Goal: Task Accomplishment & Management: Use online tool/utility

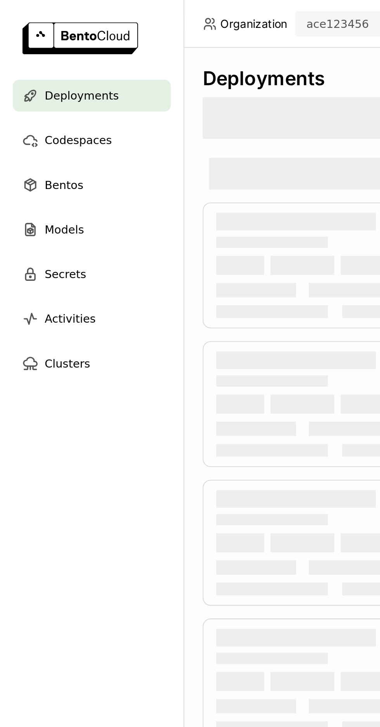
click at [49, 93] on div "Bentos" at bounding box center [44, 89] width 77 height 15
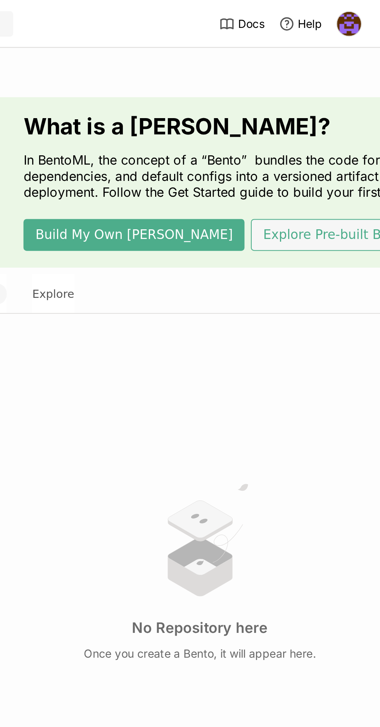
click at [333, 115] on button "Explore Pre-built Bentos" at bounding box center [360, 113] width 86 height 15
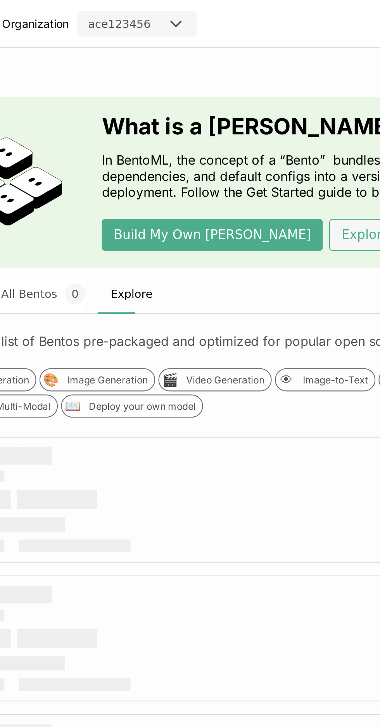
scroll to position [0, 58]
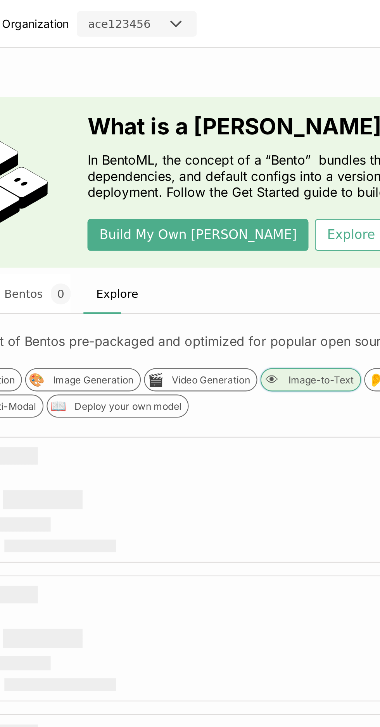
click at [255, 186] on div "Image-to-Text" at bounding box center [262, 185] width 32 height 6
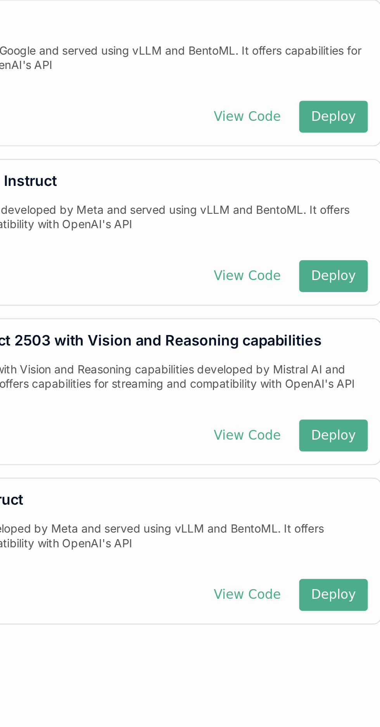
scroll to position [0, 115]
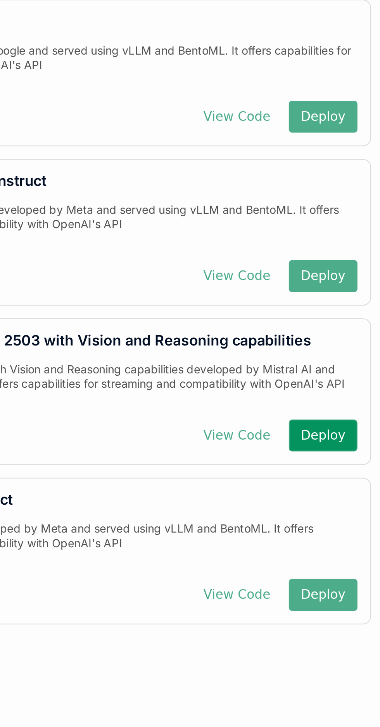
click at [354, 424] on button "Deploy" at bounding box center [346, 423] width 33 height 15
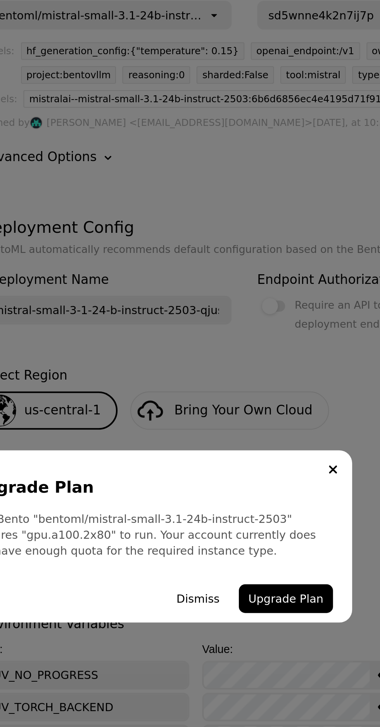
click at [256, 401] on button "Upgrade Plan" at bounding box center [255, 394] width 46 height 14
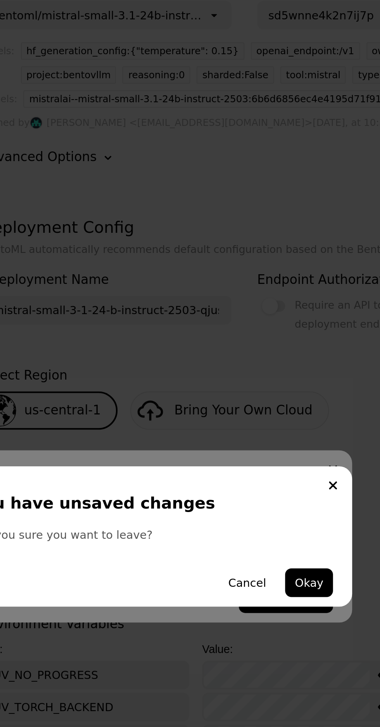
click at [268, 393] on button "Okay" at bounding box center [265, 386] width 23 height 14
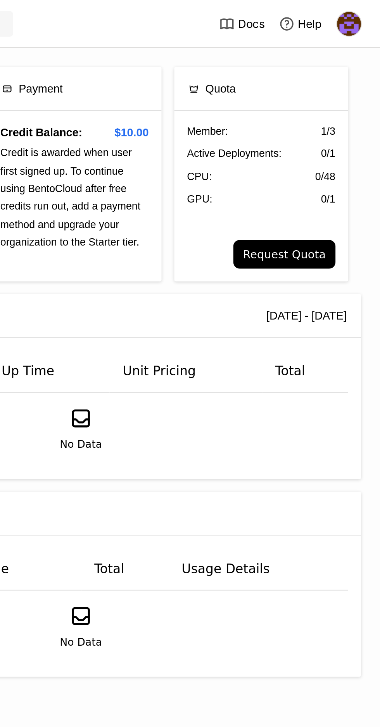
click at [348, 124] on button "Request Quota" at bounding box center [333, 124] width 50 height 14
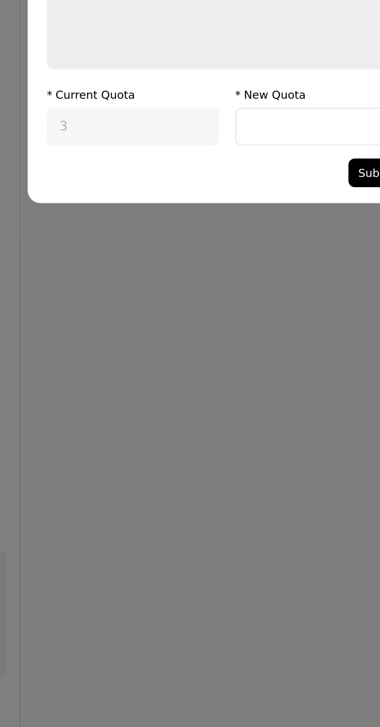
click at [220, 424] on input "dialog" at bounding box center [235, 424] width 82 height 17
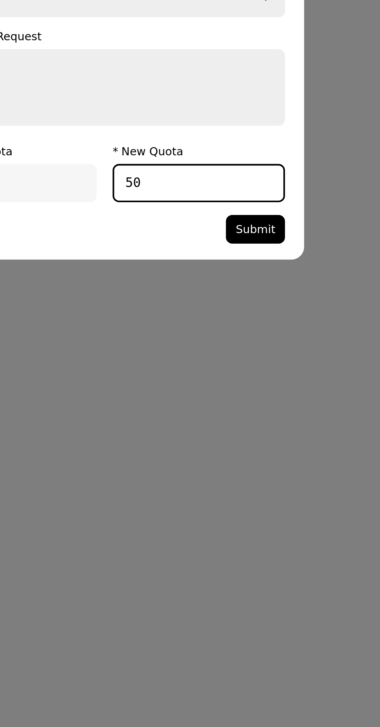
type input "50"
click at [271, 445] on button "Submit" at bounding box center [263, 447] width 29 height 14
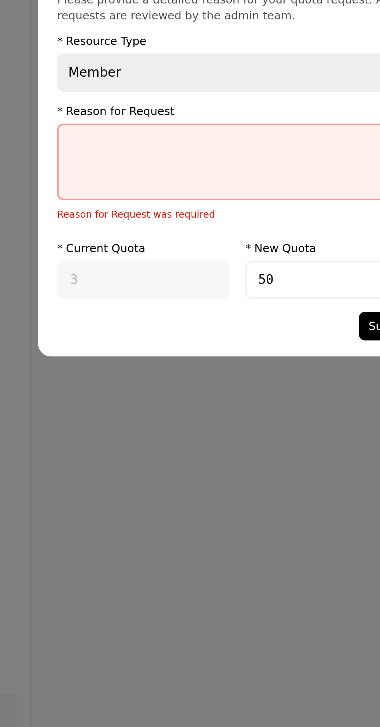
click at [180, 366] on textarea "dialog" at bounding box center [189, 373] width 173 height 36
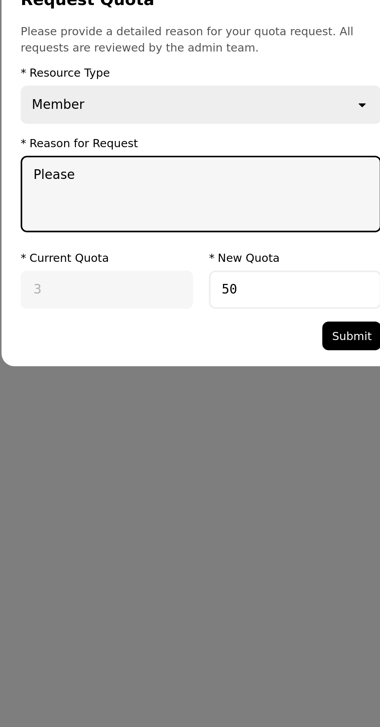
type textarea "Please"
click at [269, 448] on button "Submit" at bounding box center [263, 447] width 29 height 14
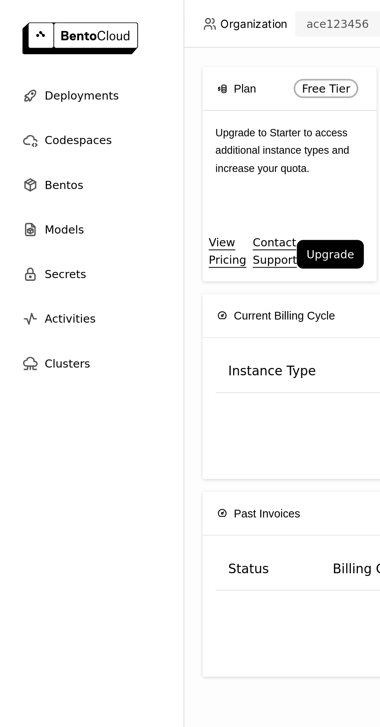
click at [43, 88] on div "Bentos" at bounding box center [44, 89] width 77 height 15
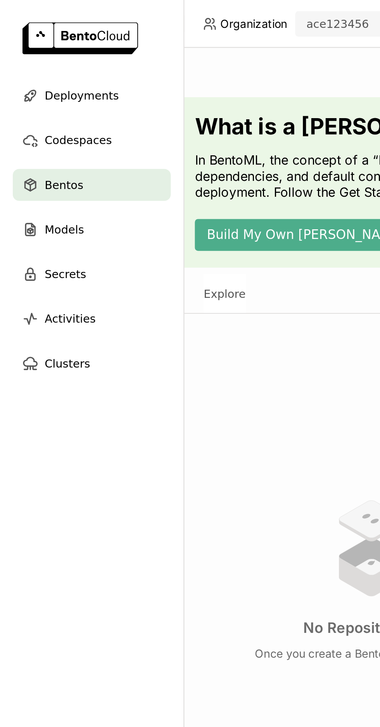
scroll to position [0, 115]
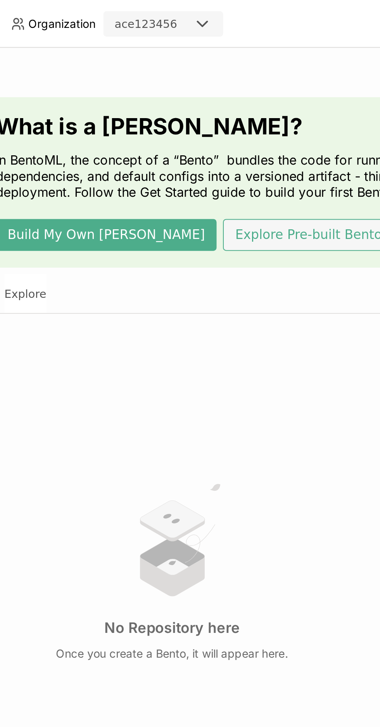
click at [218, 107] on button "Explore Pre-built Bentos" at bounding box center [244, 113] width 86 height 15
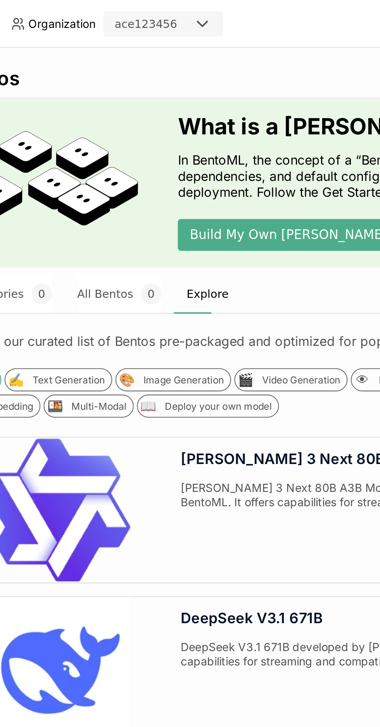
scroll to position [0, 26]
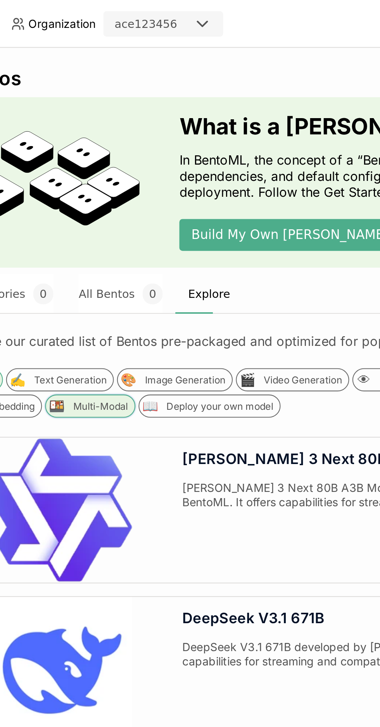
click at [141, 199] on div "Multi-Modal" at bounding box center [142, 197] width 27 height 6
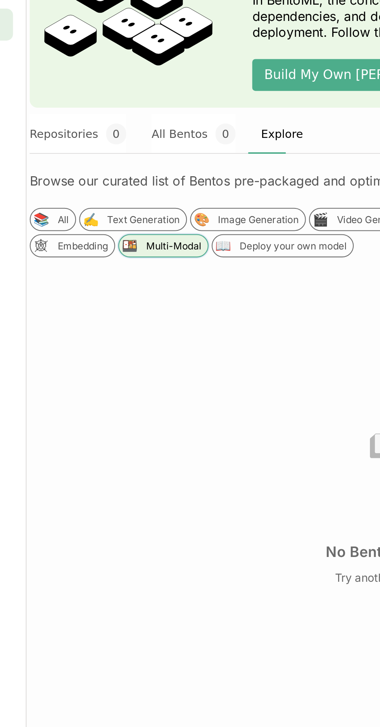
scroll to position [0, 0]
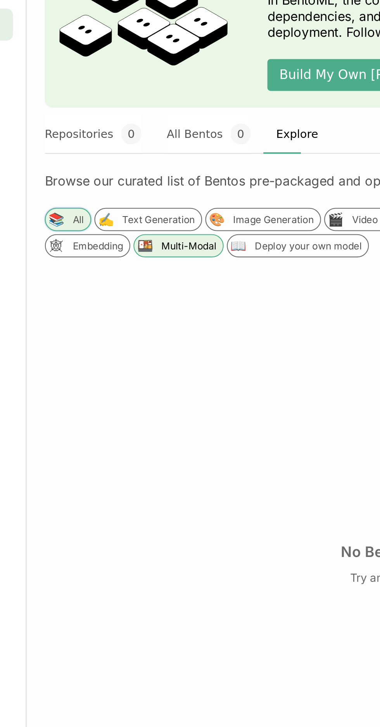
click at [108, 184] on div "📚 All" at bounding box center [109, 184] width 22 height 11
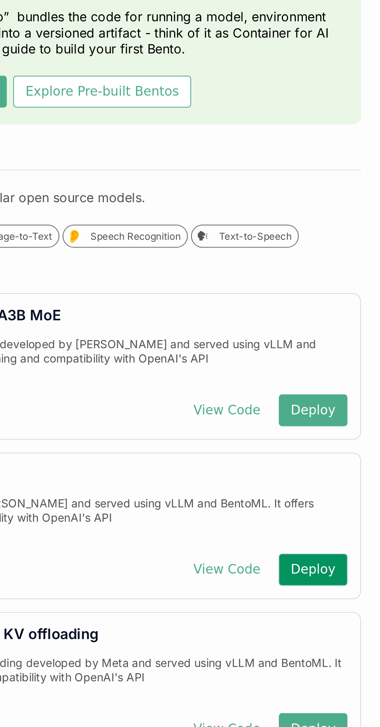
click at [354, 352] on button "Deploy" at bounding box center [346, 346] width 33 height 15
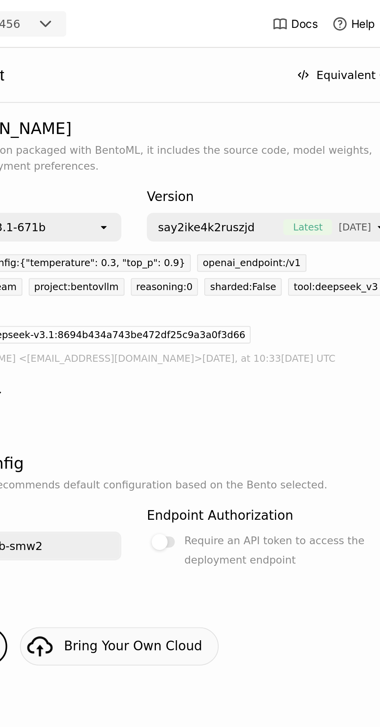
click at [256, 258] on label "Require an API token to access the deployment endpoint" at bounding box center [301, 267] width 122 height 19
click at [240, 258] on input "Require an API token to access the deployment endpoint" at bounding box center [240, 258] width 0 height 0
click at [256, 259] on div at bounding box center [255, 263] width 8 height 8
click at [240, 258] on input "Require an API token to access the deployment endpoint" at bounding box center [240, 258] width 0 height 0
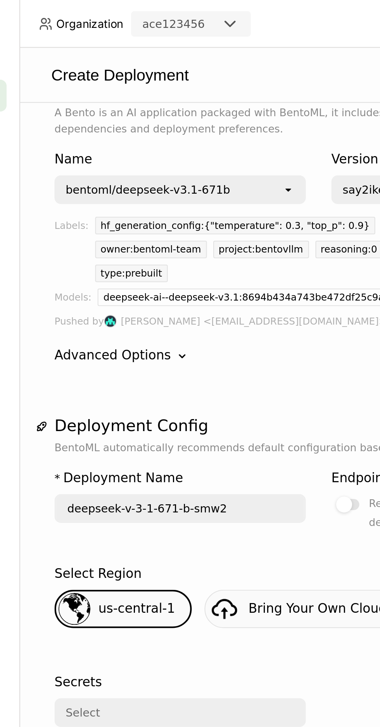
scroll to position [19, 0]
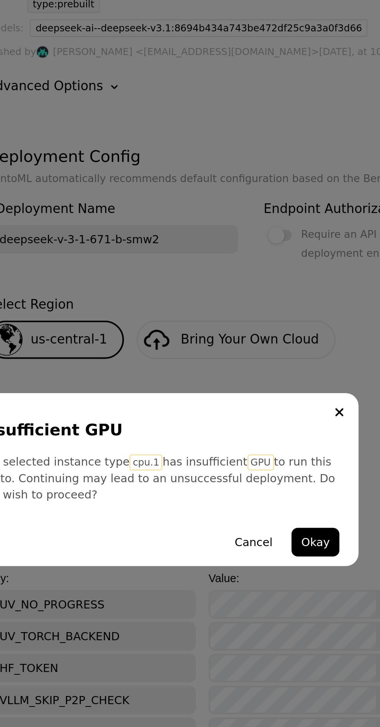
click at [272, 401] on button "Okay" at bounding box center [265, 394] width 23 height 14
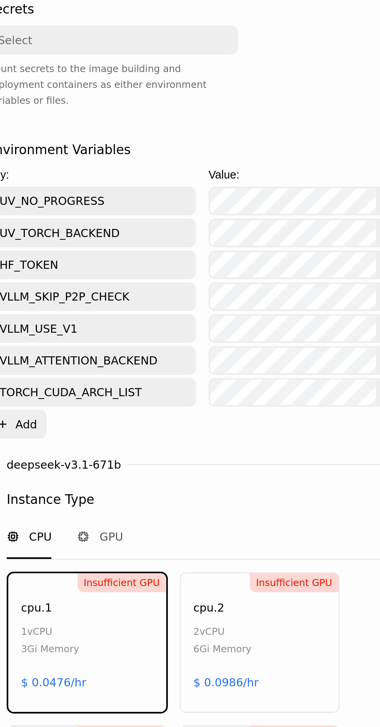
scroll to position [225, 0]
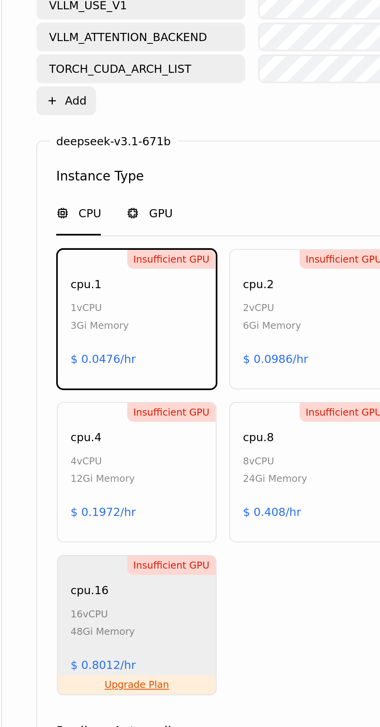
click at [158, 377] on div "GPU" at bounding box center [161, 381] width 22 height 8
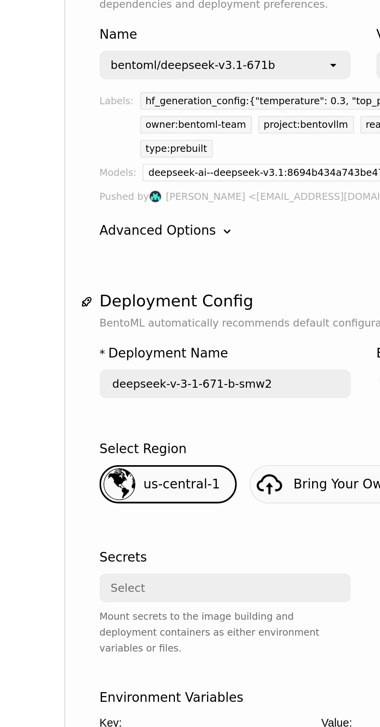
scroll to position [49, 0]
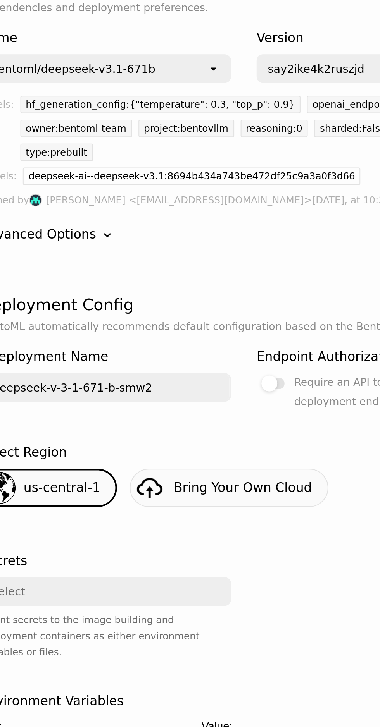
click at [238, 309] on div "Bring Your Own Cloud" at bounding box center [233, 313] width 67 height 9
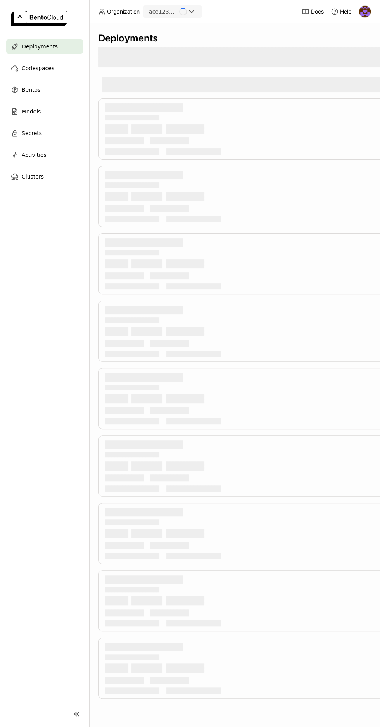
click at [364, 11] on img at bounding box center [365, 12] width 12 height 12
click at [366, 51] on link "API Tokens" at bounding box center [348, 51] width 45 height 11
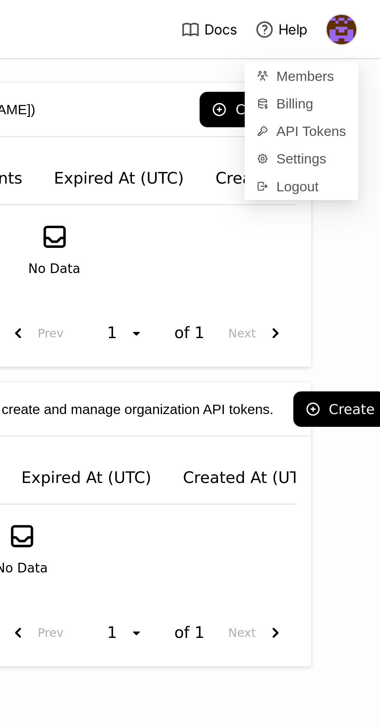
click at [356, 60] on span "Settings" at bounding box center [349, 62] width 20 height 7
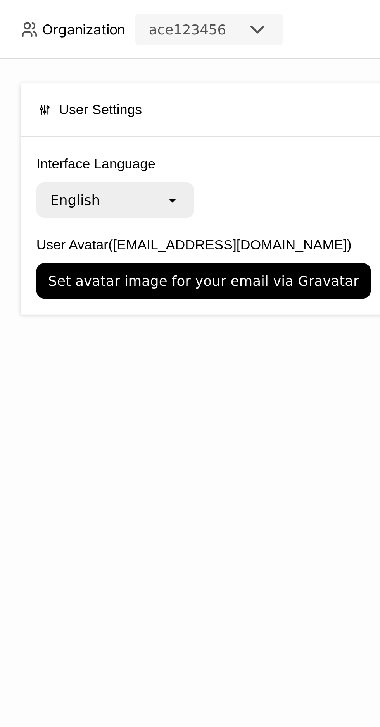
click at [141, 40] on span "User Settings" at bounding box center [129, 43] width 33 height 9
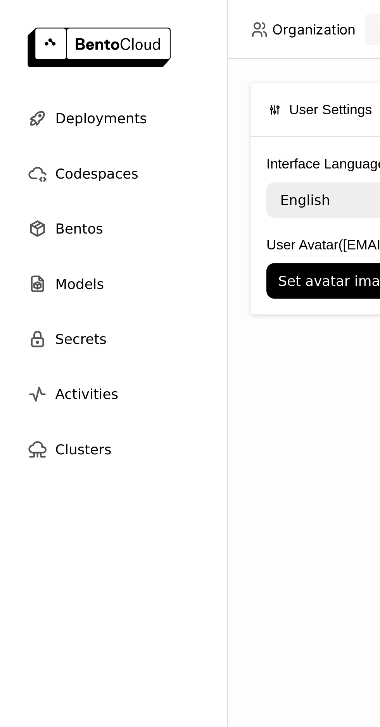
click at [52, 68] on div "Codespaces" at bounding box center [44, 67] width 77 height 15
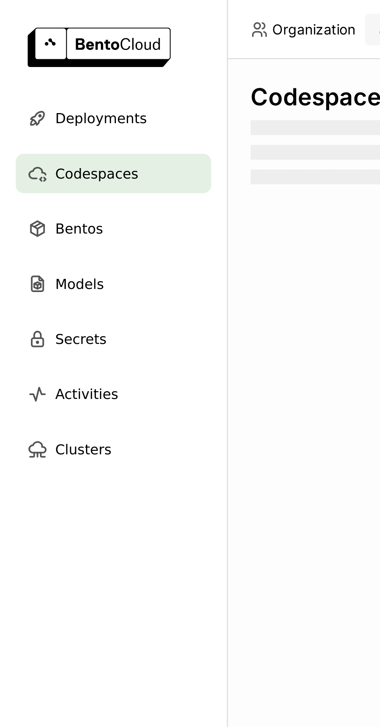
click at [56, 137] on div "Secrets" at bounding box center [44, 132] width 77 height 15
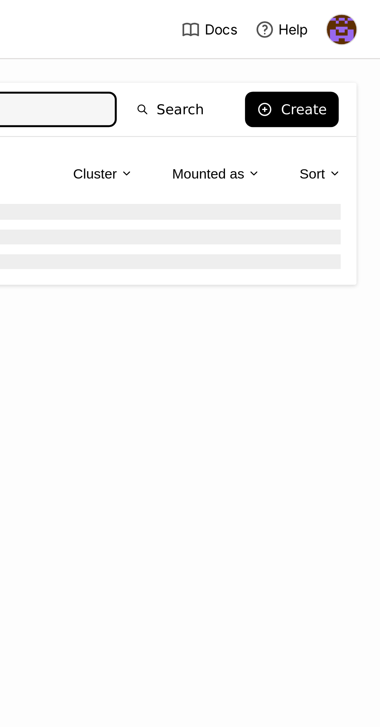
click at [346, 42] on div "Create" at bounding box center [349, 43] width 18 height 6
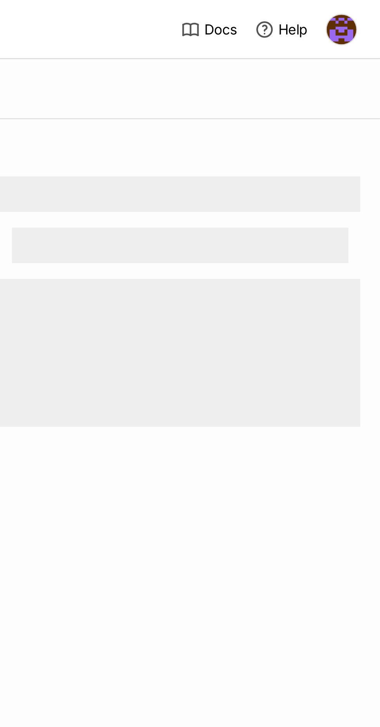
click at [369, 10] on img at bounding box center [365, 12] width 12 height 12
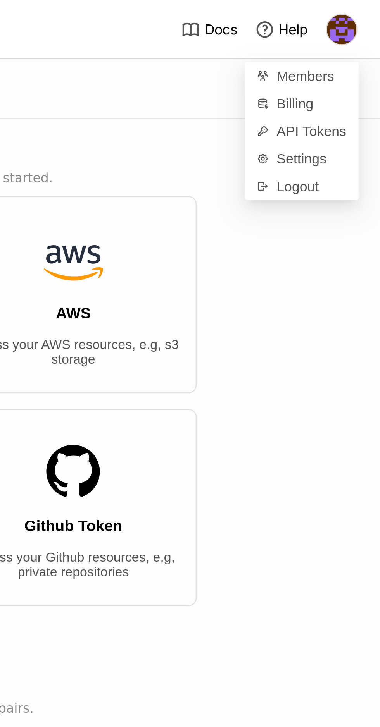
click at [340, 137] on div "OPENAI grant access to your OPENAI API AWS access your AWS resources, e.g, s3 s…" at bounding box center [234, 157] width 256 height 161
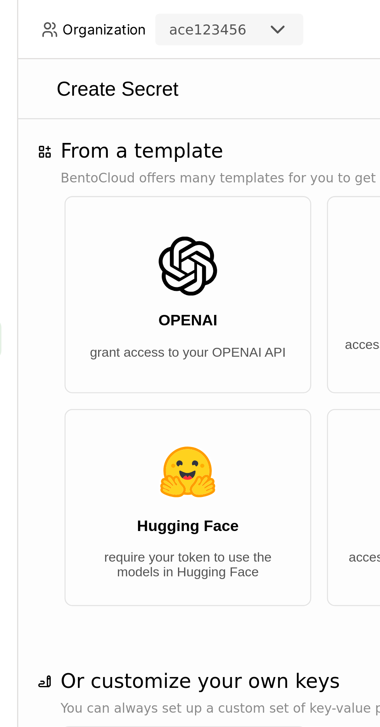
click at [166, 196] on img "button" at bounding box center [155, 185] width 23 height 23
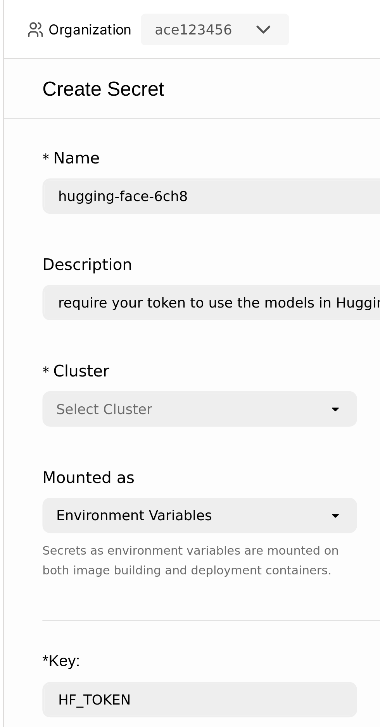
click at [198, 162] on div "Select Cluster" at bounding box center [160, 161] width 111 height 12
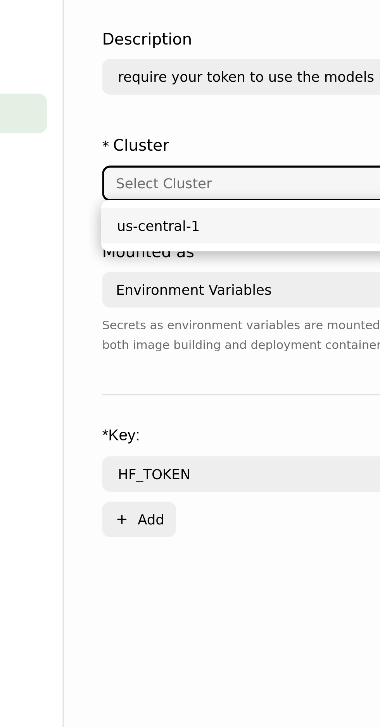
click at [170, 176] on div "us-central-1" at bounding box center [165, 177] width 111 height 8
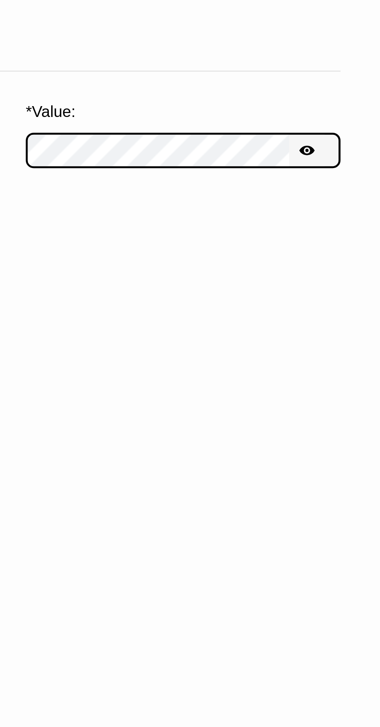
scroll to position [7, 0]
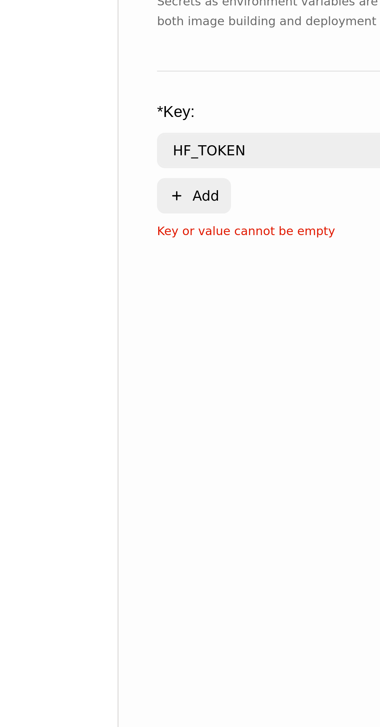
click at [124, 286] on button "Plus Add" at bounding box center [119, 293] width 29 height 14
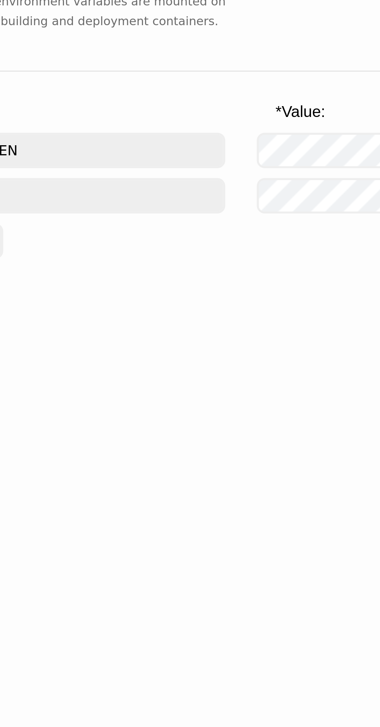
click at [206, 287] on input "text" at bounding box center [162, 293] width 115 height 12
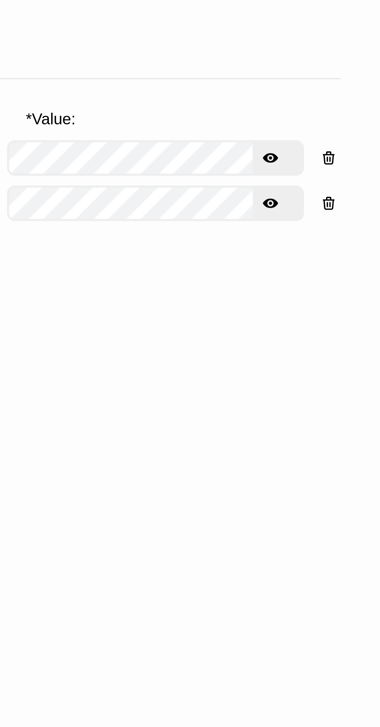
click at [361, 290] on icon "button" at bounding box center [359, 293] width 6 height 6
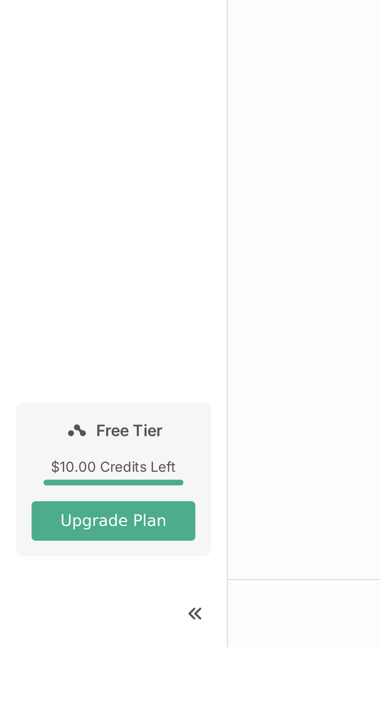
scroll to position [0, 0]
click at [77, 718] on icon at bounding box center [76, 713] width 9 height 9
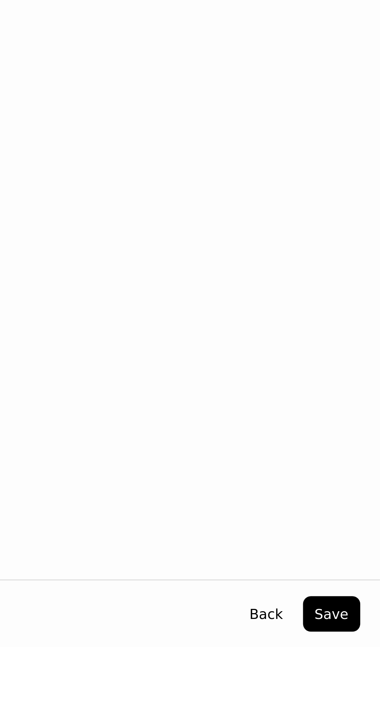
click at [366, 721] on button "Save" at bounding box center [360, 714] width 22 height 14
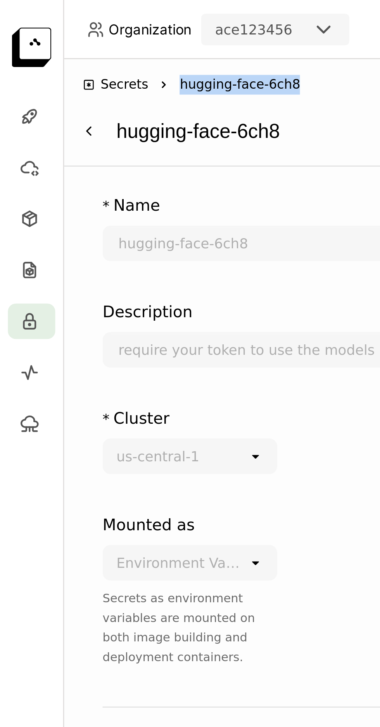
copy span "hugging-face-6ch8"
click at [15, 106] on icon at bounding box center [12, 106] width 8 height 8
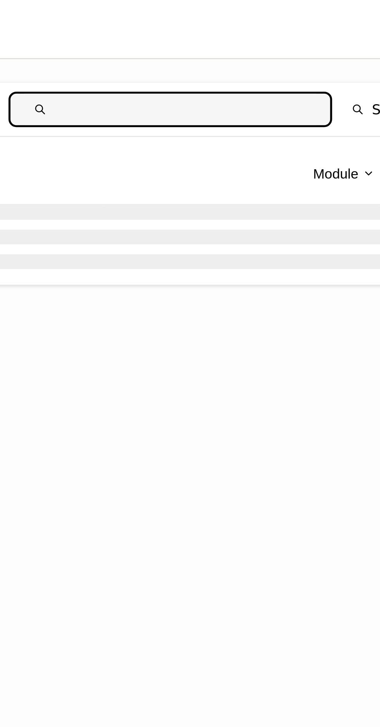
click at [156, 86] on div at bounding box center [202, 84] width 324 height 6
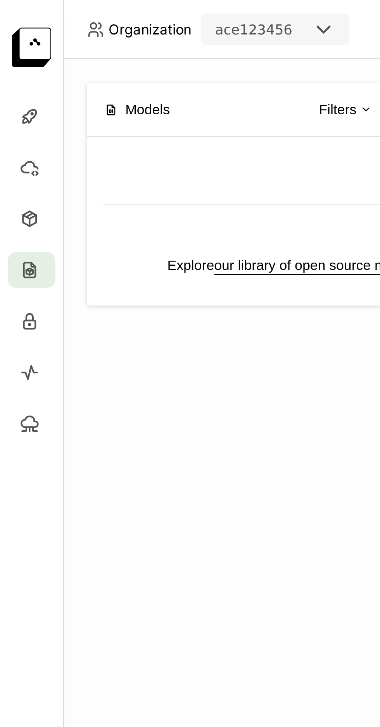
click at [10, 85] on icon at bounding box center [11, 85] width 3 height 2
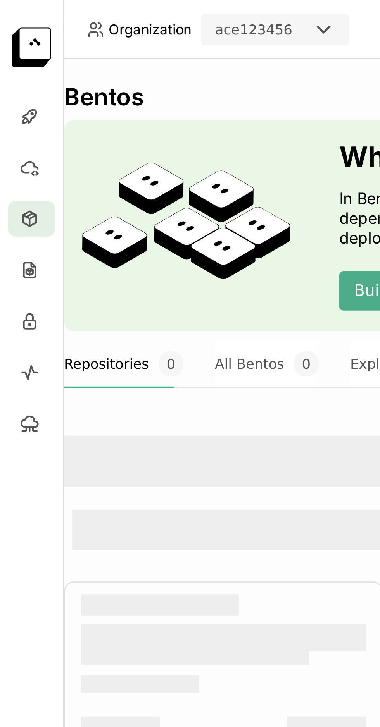
scroll to position [0, 51]
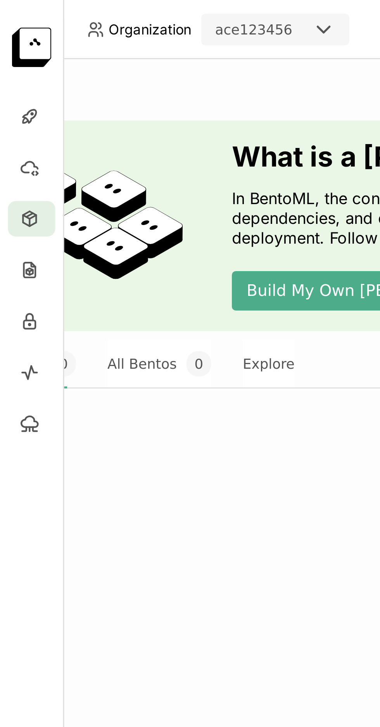
click at [105, 143] on button "Explore" at bounding box center [105, 142] width 21 height 19
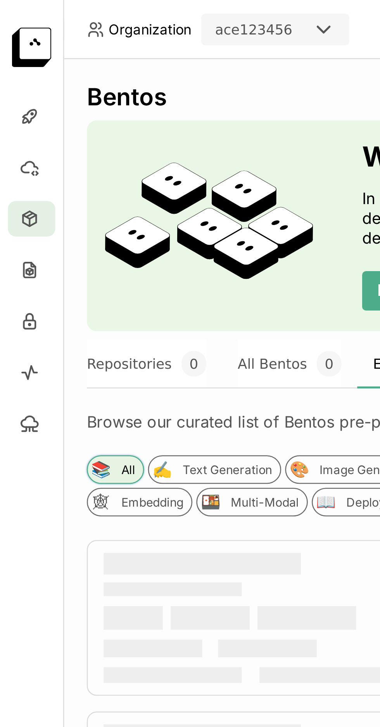
click at [44, 182] on div "📚 All" at bounding box center [45, 184] width 22 height 11
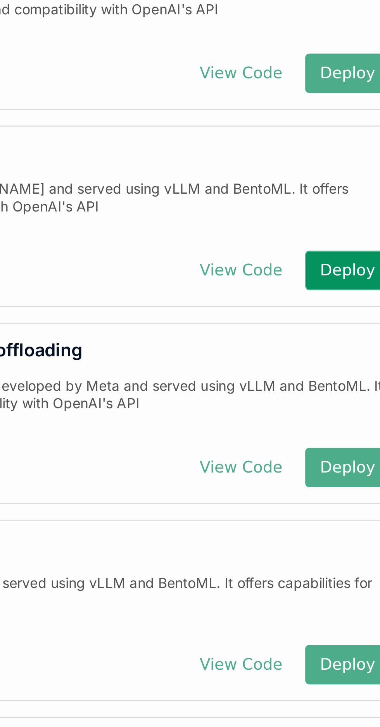
click at [345, 347] on button "Deploy" at bounding box center [346, 346] width 33 height 15
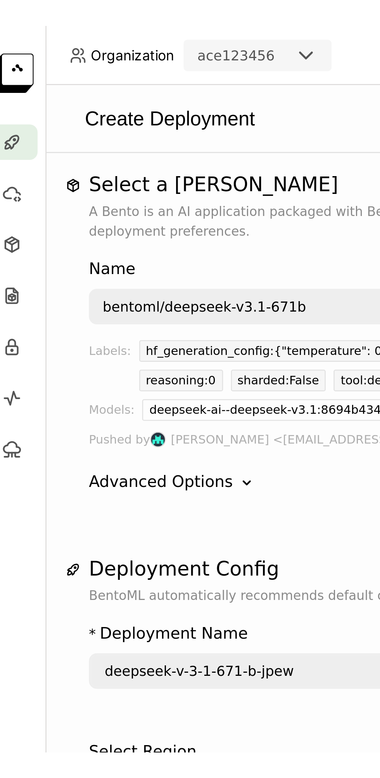
scroll to position [6, 0]
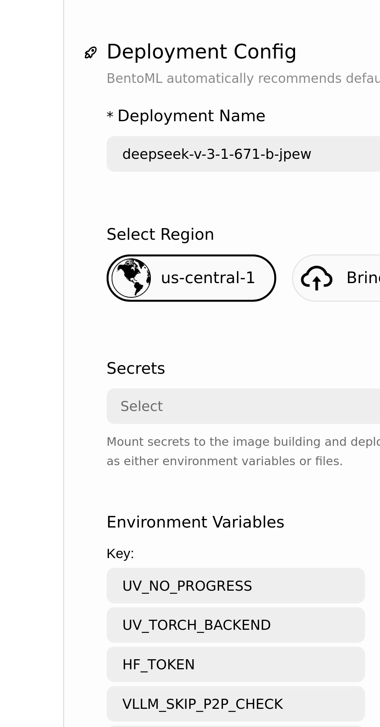
click at [94, 341] on div "Select" at bounding box center [117, 347] width 148 height 12
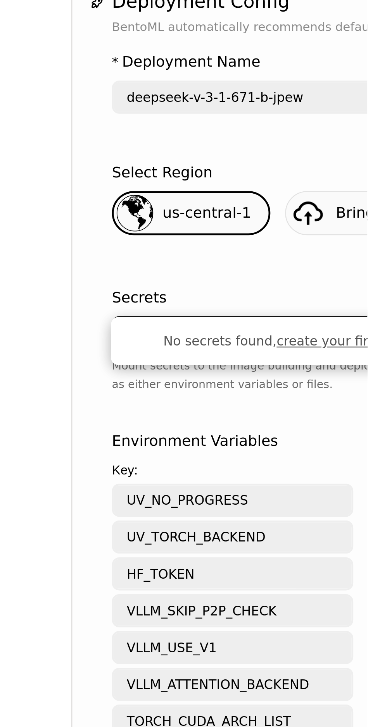
scroll to position [0, 0]
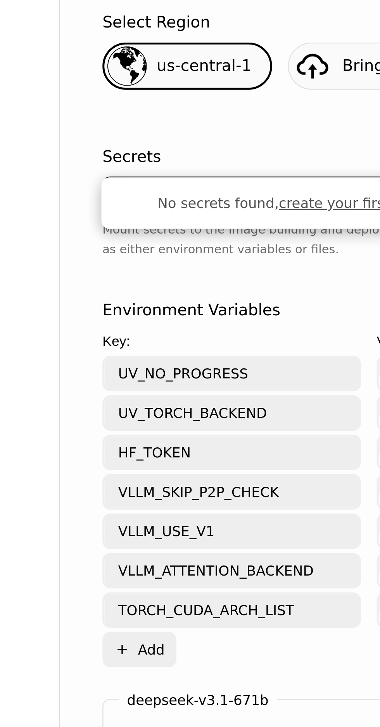
click at [132, 354] on link "create your first Secret" at bounding box center [142, 356] width 62 height 6
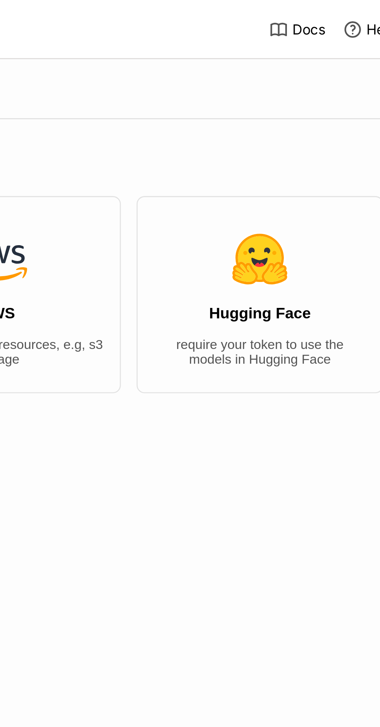
click at [307, 117] on button "Hugging Face require your token to use the models in Hugging Face" at bounding box center [297, 115] width 97 height 77
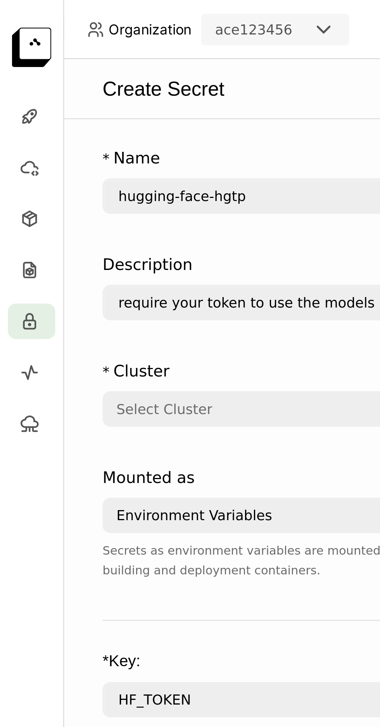
click at [114, 162] on div "Select Cluster" at bounding box center [112, 161] width 143 height 12
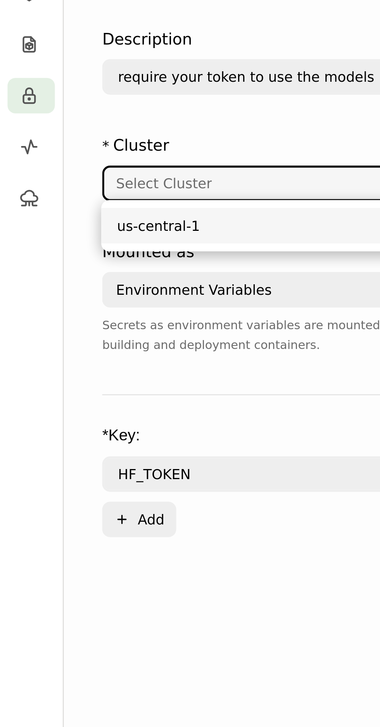
click at [105, 173] on li "us-central-1" at bounding box center [118, 177] width 156 height 14
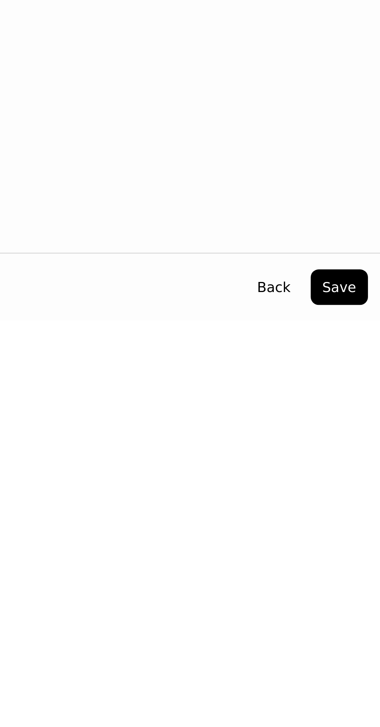
scroll to position [52, 0]
click at [366, 711] on button "Save" at bounding box center [360, 714] width 22 height 14
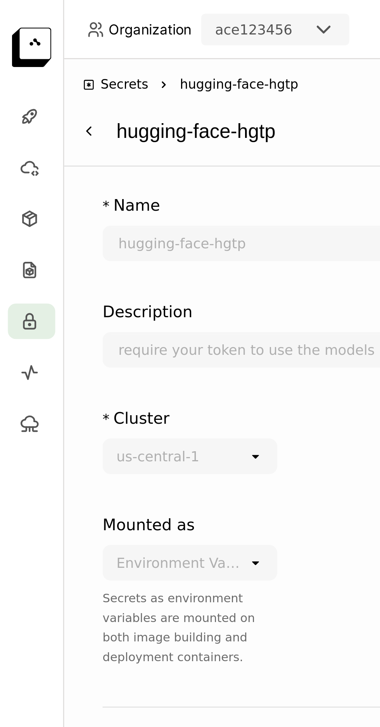
click at [56, 31] on span "Secrets" at bounding box center [49, 33] width 19 height 8
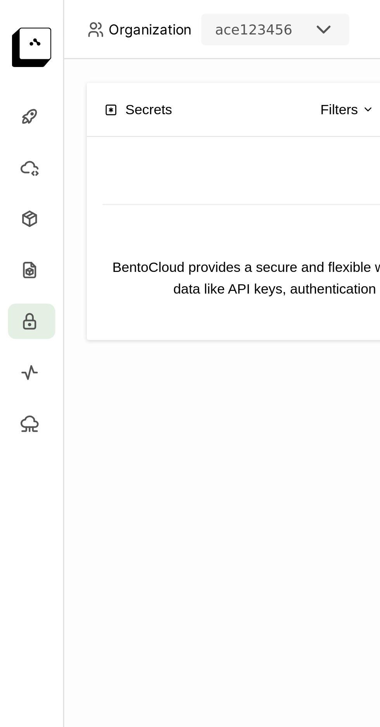
click at [12, 85] on icon at bounding box center [12, 86] width 8 height 8
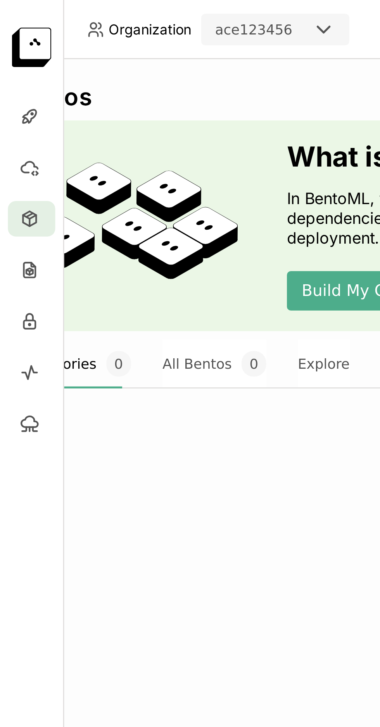
scroll to position [0, 51]
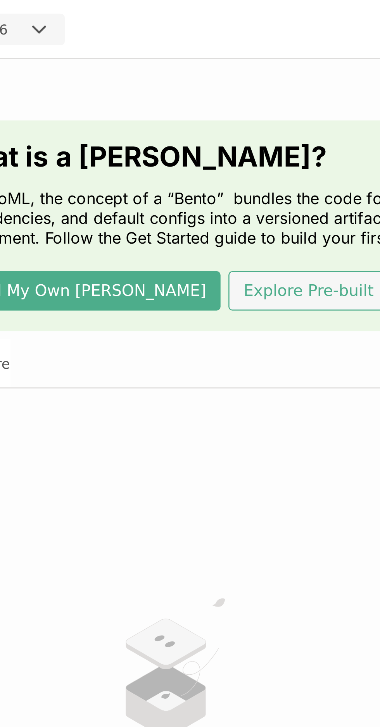
click at [216, 113] on button "Explore Pre-built Bentos" at bounding box center [244, 113] width 86 height 15
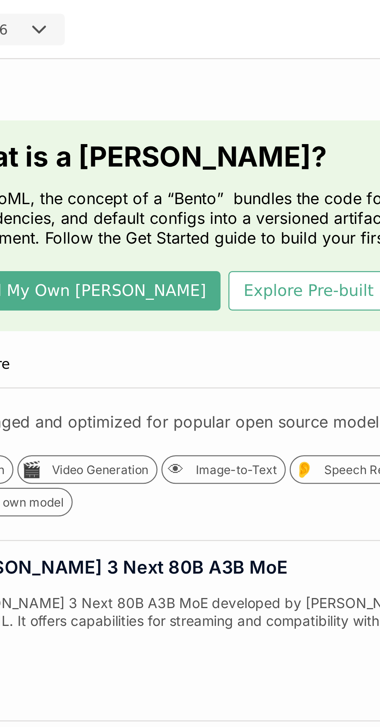
click at [187, 218] on div "Qwen 3 Next 80B A3B MoE Qwen 3 Next 80B A3B MoE developed by Alibaba and served…" at bounding box center [227, 248] width 283 height 70
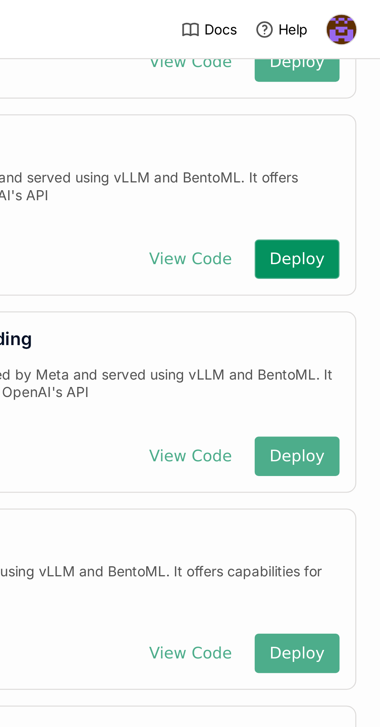
click at [358, 100] on button "Deploy" at bounding box center [346, 101] width 33 height 15
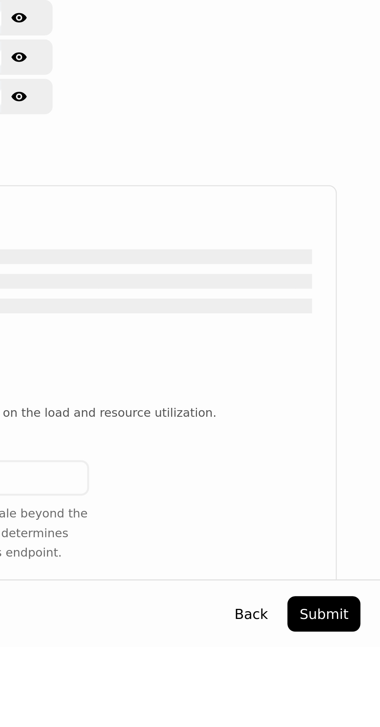
click at [366, 721] on button "Submit" at bounding box center [357, 714] width 29 height 14
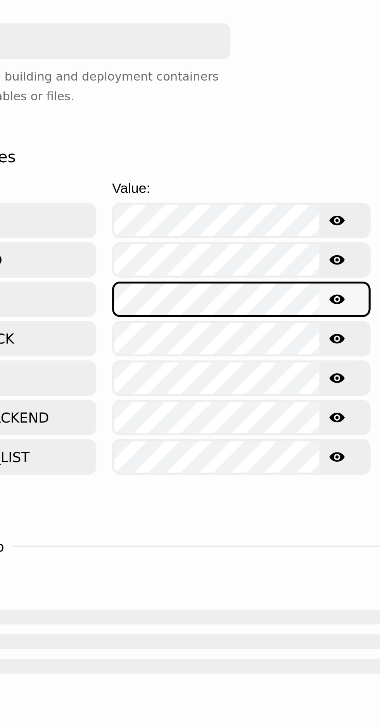
scroll to position [6, 0]
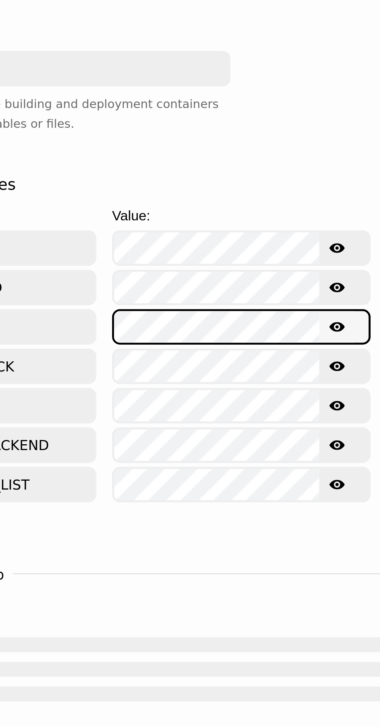
click at [242, 442] on button "Show password text" at bounding box center [238, 448] width 14 height 12
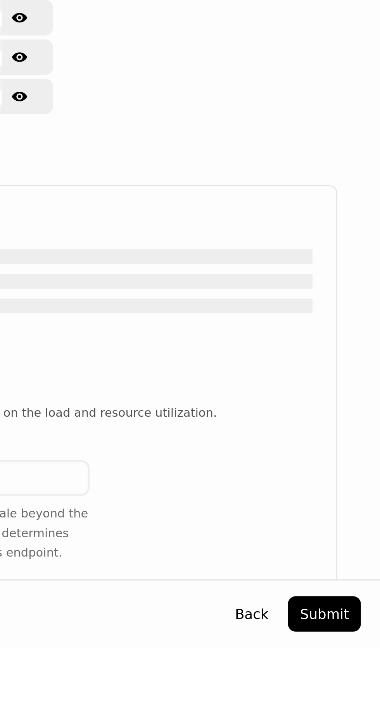
scroll to position [0, 0]
click at [357, 721] on button "Submit" at bounding box center [357, 714] width 29 height 14
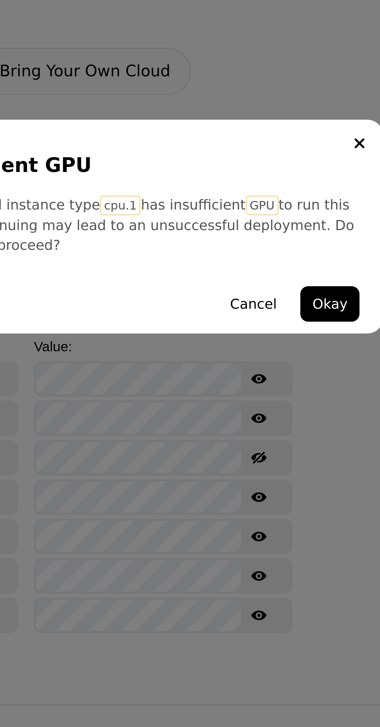
click at [273, 401] on button "Okay" at bounding box center [265, 394] width 23 height 14
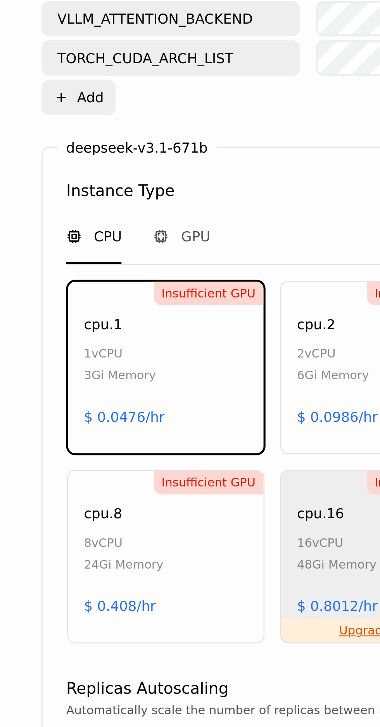
scroll to position [50, 0]
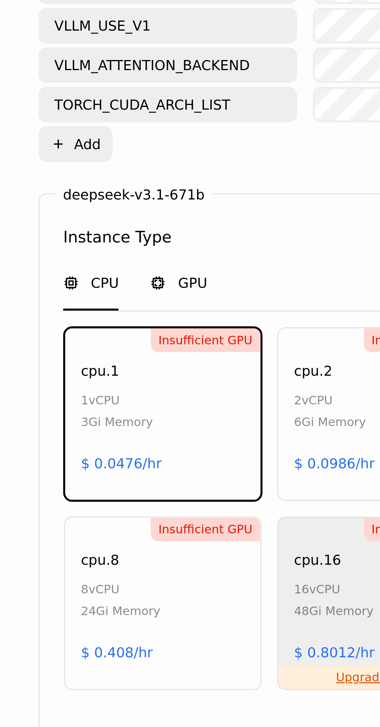
click at [105, 445] on span "GPU" at bounding box center [102, 449] width 12 height 8
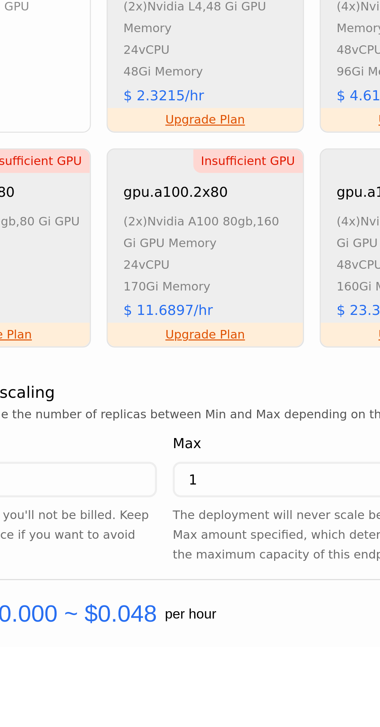
scroll to position [0, 0]
click at [198, 655] on input "1" at bounding box center [213, 661] width 102 height 12
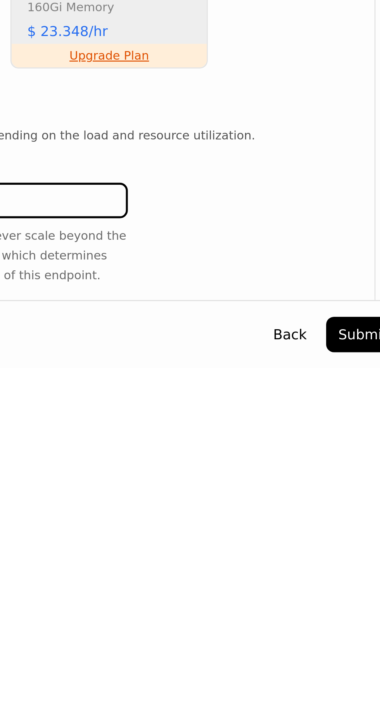
scroll to position [52, 0]
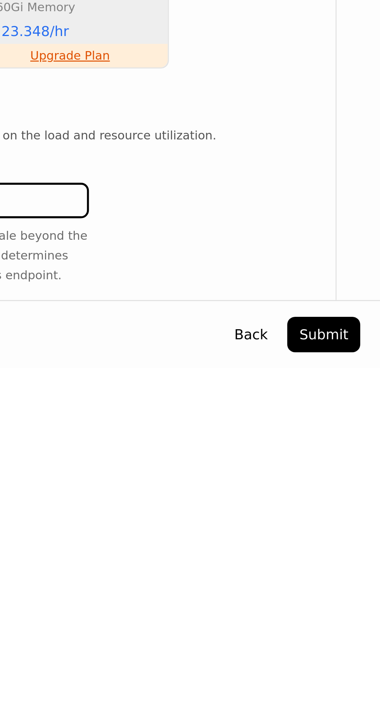
type input "48"
click at [367, 711] on button "Submit" at bounding box center [357, 714] width 29 height 14
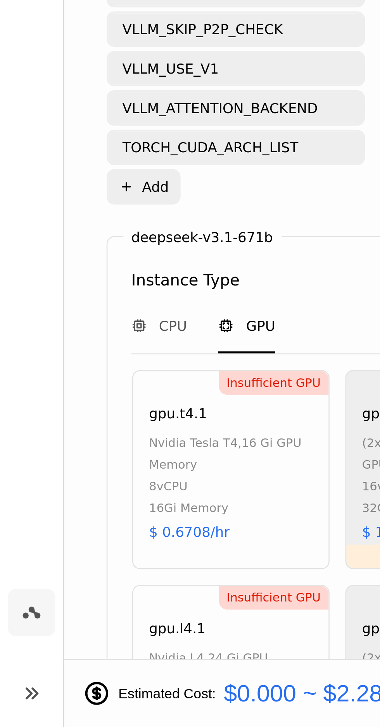
scroll to position [0, 0]
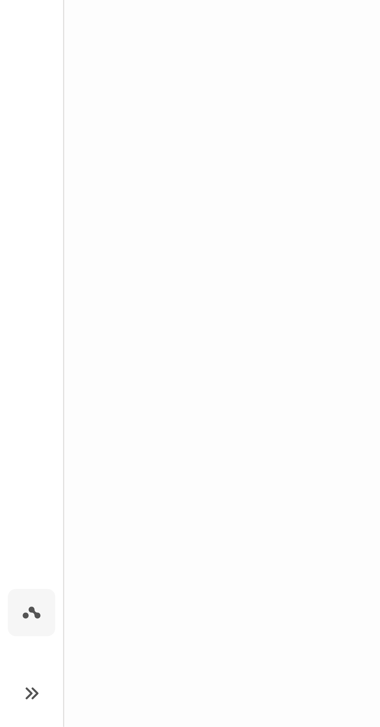
click at [12, 715] on icon at bounding box center [12, 713] width 9 height 9
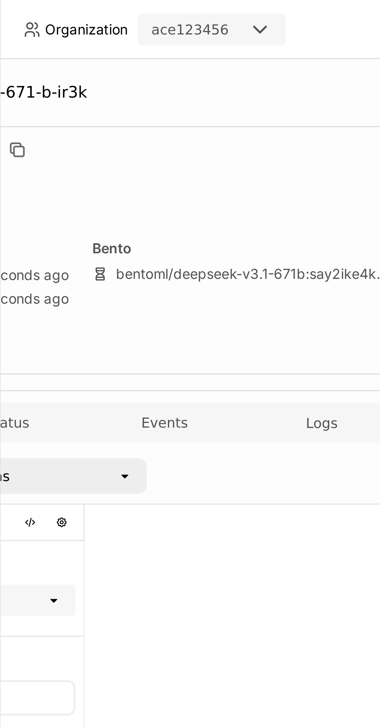
scroll to position [0, 115]
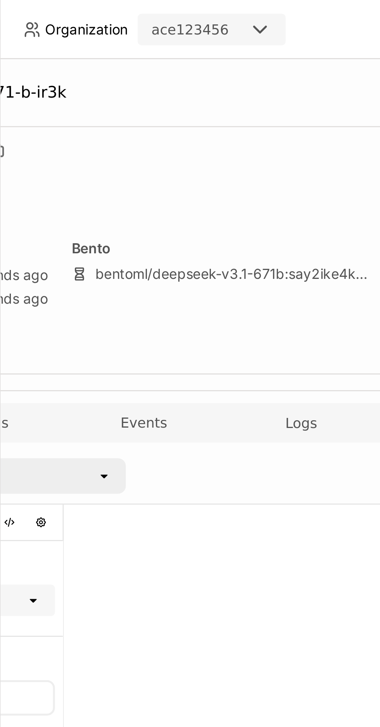
click at [197, 107] on div "bentoml/deepseek-v3.1-671b : say2ike4k2ruszjd" at bounding box center [181, 107] width 109 height 7
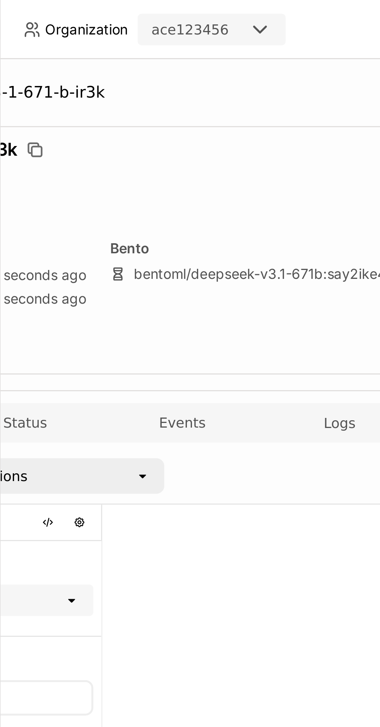
scroll to position [0, 0]
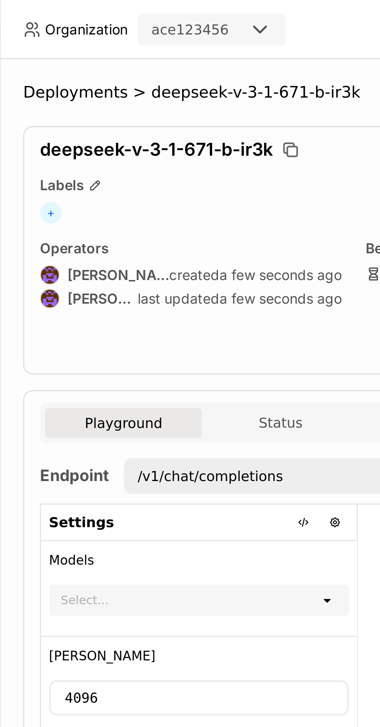
click at [149, 167] on button "Playground" at bounding box center [138, 166] width 62 height 12
click at [218, 235] on icon at bounding box center [217, 236] width 3 height 2
click at [218, 235] on icon "open" at bounding box center [218, 236] width 6 height 6
click at [216, 235] on icon "open" at bounding box center [218, 236] width 6 height 6
click at [205, 169] on button "Status" at bounding box center [199, 166] width 62 height 12
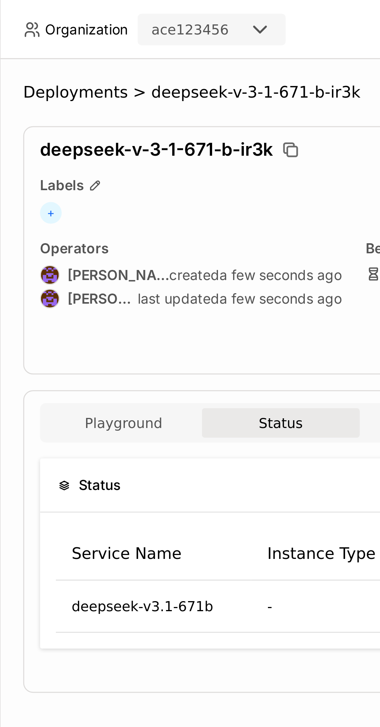
click at [220, 237] on td "-" at bounding box center [219, 238] width 62 height 21
click at [203, 163] on button "Status" at bounding box center [199, 166] width 62 height 12
click at [207, 170] on button "Status" at bounding box center [199, 166] width 62 height 12
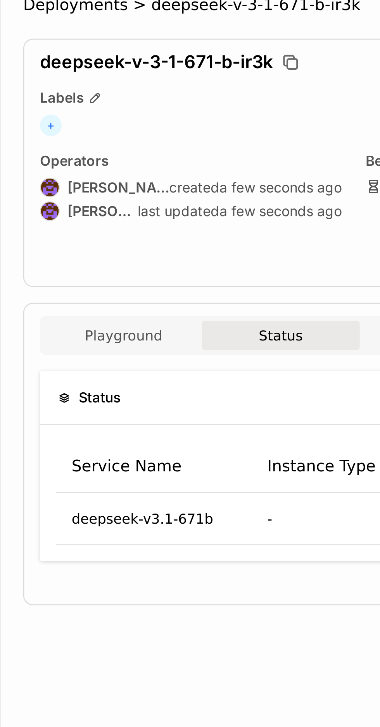
click at [143, 165] on button "Playground" at bounding box center [138, 166] width 62 height 12
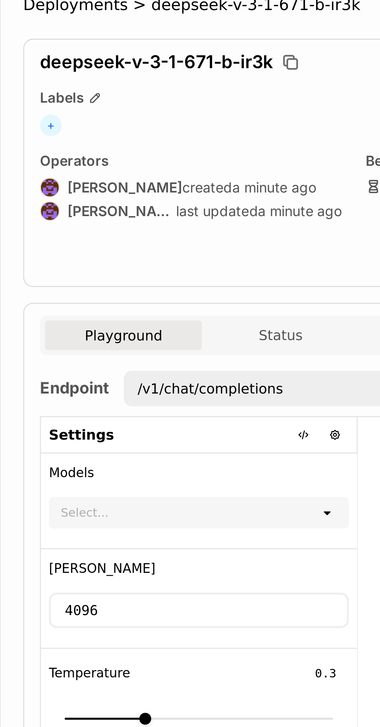
click at [217, 235] on icon at bounding box center [217, 236] width 3 height 2
click at [219, 234] on icon "open" at bounding box center [218, 236] width 6 height 6
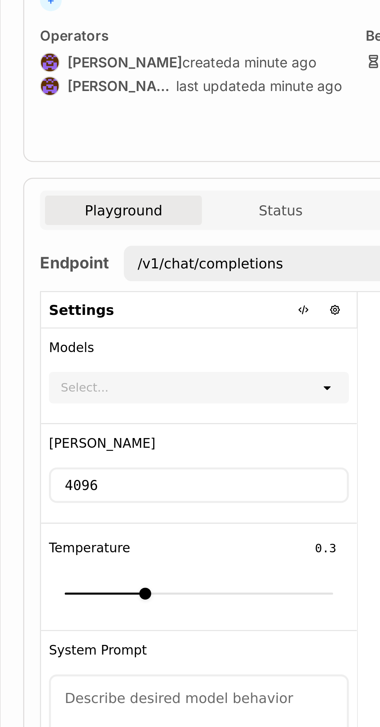
click at [218, 238] on icon "open" at bounding box center [218, 236] width 6 height 6
click at [223, 235] on div "open" at bounding box center [220, 235] width 11 height 11
click at [216, 234] on icon "open" at bounding box center [218, 236] width 6 height 6
click at [217, 237] on icon "open" at bounding box center [218, 236] width 6 height 6
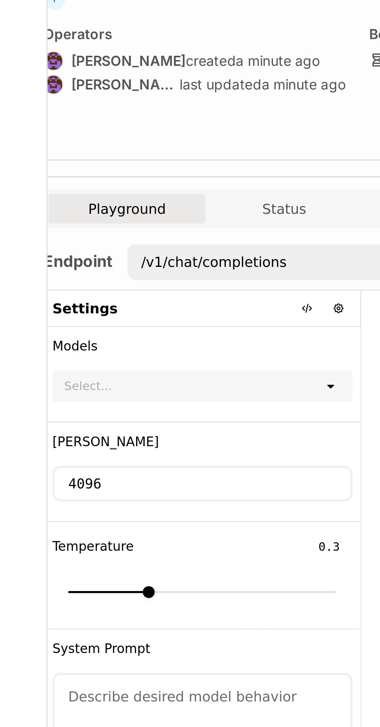
scroll to position [0, 34]
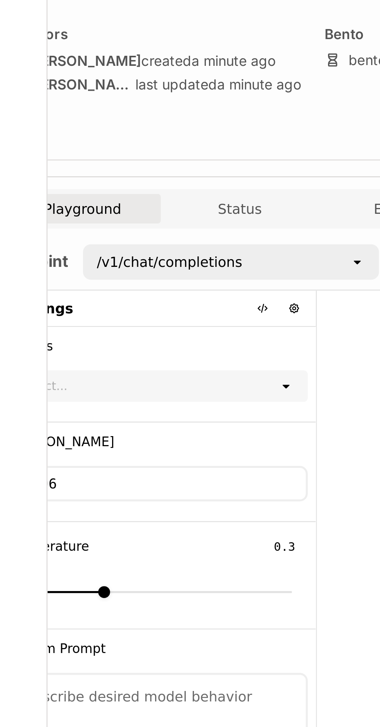
click at [205, 189] on div "/v1/chat/completions" at bounding box center [156, 187] width 104 height 12
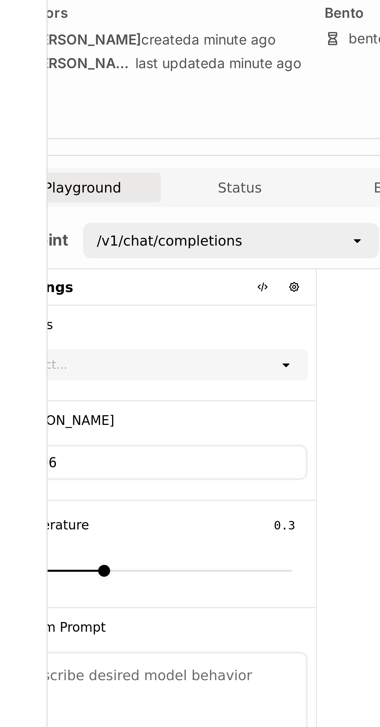
scroll to position [0, 29]
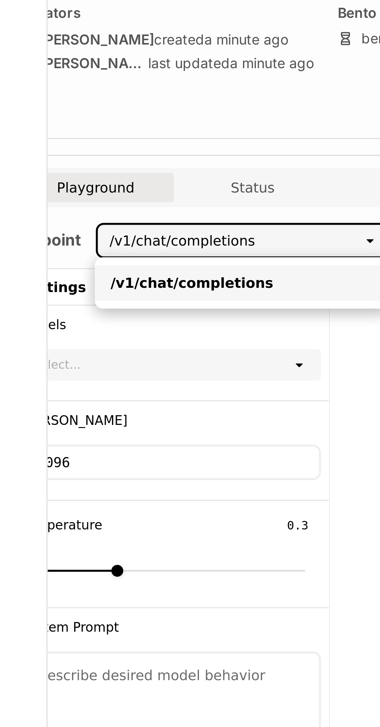
click at [192, 206] on div "/v1/chat/completions" at bounding box center [166, 204] width 104 height 8
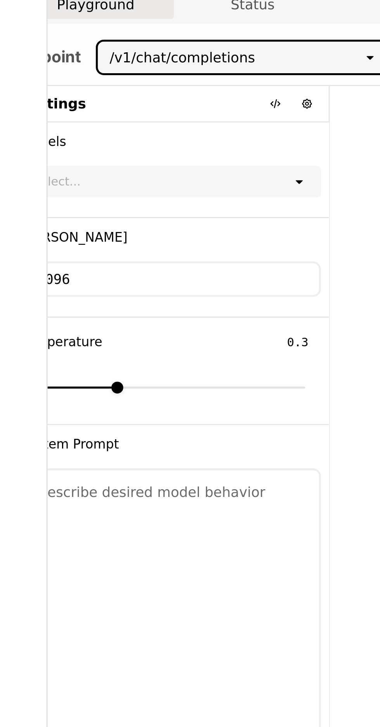
click at [173, 239] on div "Select..." at bounding box center [132, 235] width 105 height 11
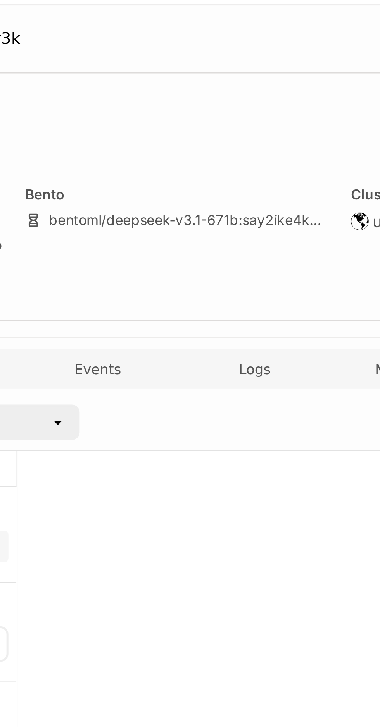
scroll to position [0, 115]
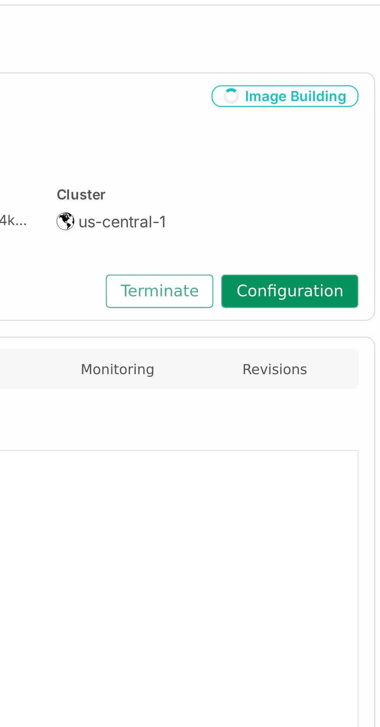
click at [342, 136] on button "Configuration" at bounding box center [337, 135] width 54 height 13
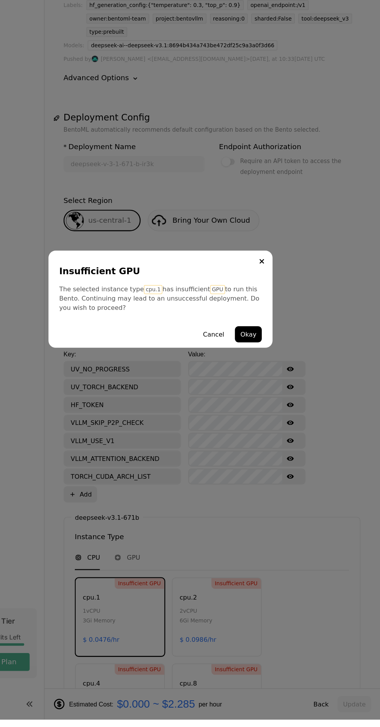
scroll to position [34, 0]
click at [266, 401] on button "Okay" at bounding box center [265, 394] width 23 height 14
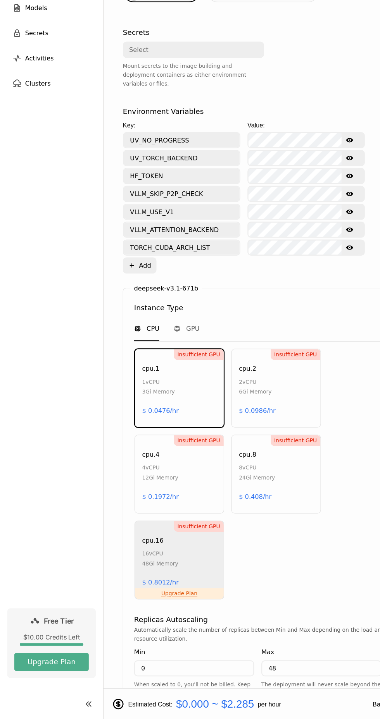
scroll to position [240, 0]
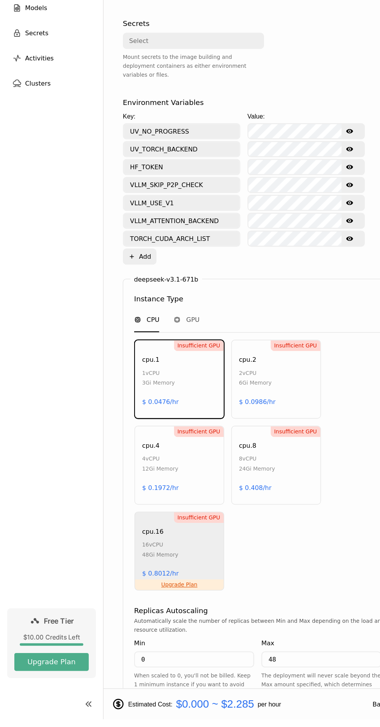
click at [174, 722] on icon "Down" at bounding box center [178, 726] width 8 height 8
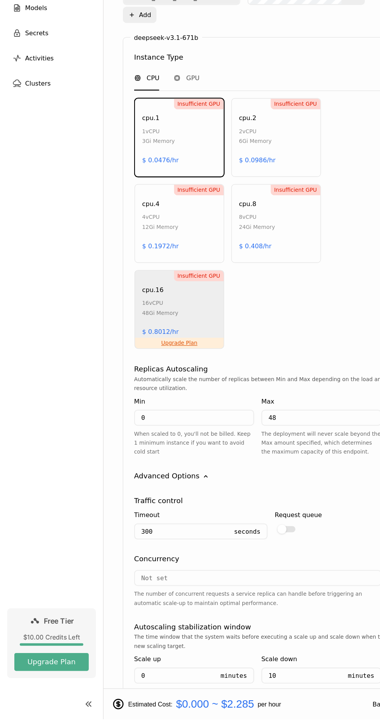
scroll to position [454, 0]
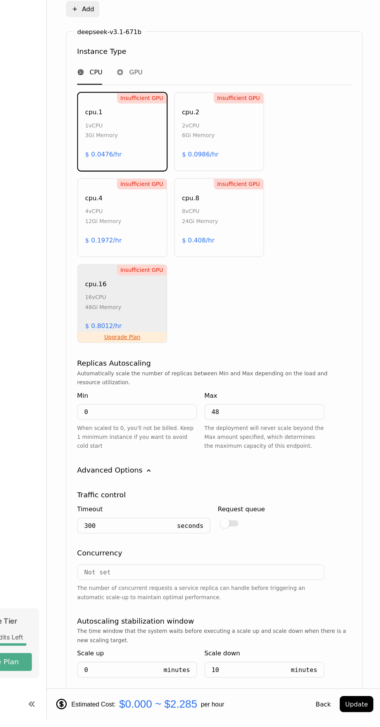
click at [327, 717] on div "open" at bounding box center [323, 723] width 11 height 12
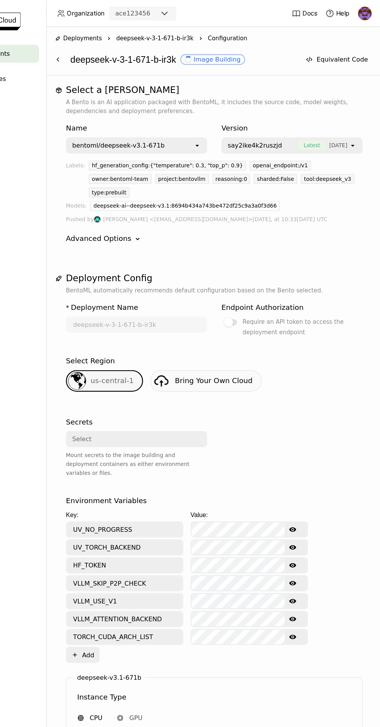
scroll to position [0, 0]
click at [182, 50] on div "deepseek-v-3-1-671-b-ir3k Image Building" at bounding box center [207, 51] width 195 height 15
click at [103, 46] on button at bounding box center [99, 52] width 14 height 14
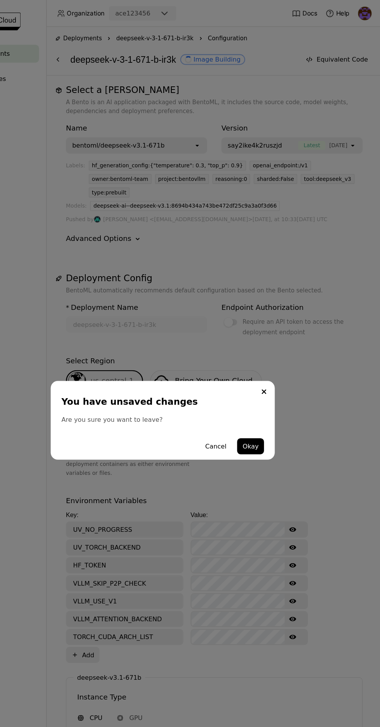
click at [266, 386] on button "Okay" at bounding box center [265, 386] width 23 height 14
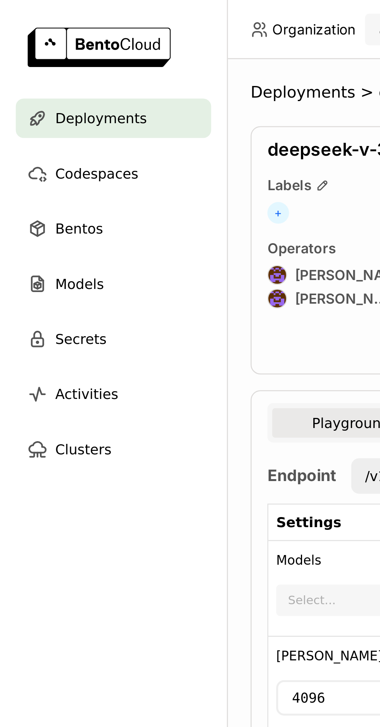
click at [33, 90] on span "Bentos" at bounding box center [31, 89] width 19 height 9
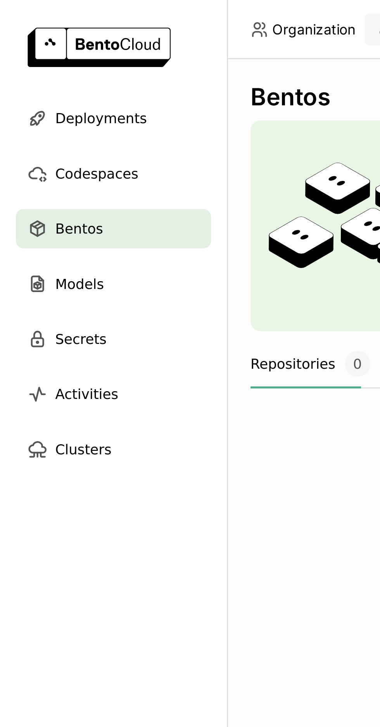
click at [24, 18] on img at bounding box center [39, 18] width 56 height 15
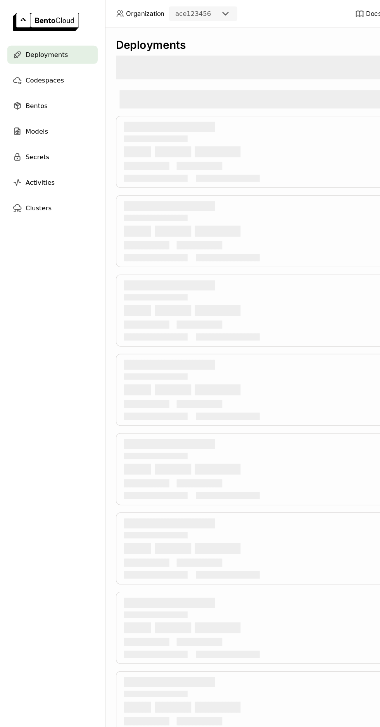
click at [12, 9] on link at bounding box center [44, 19] width 89 height 39
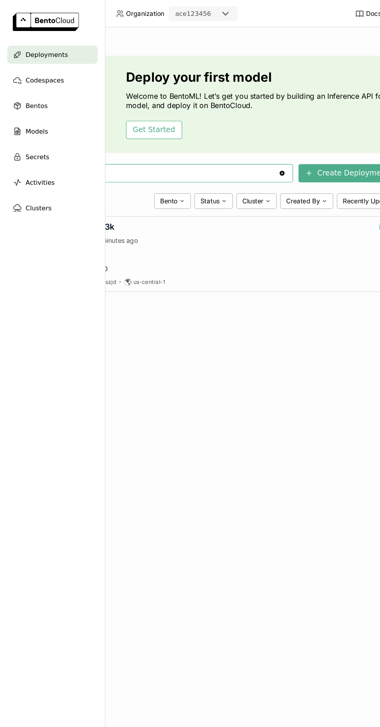
scroll to position [0, 115]
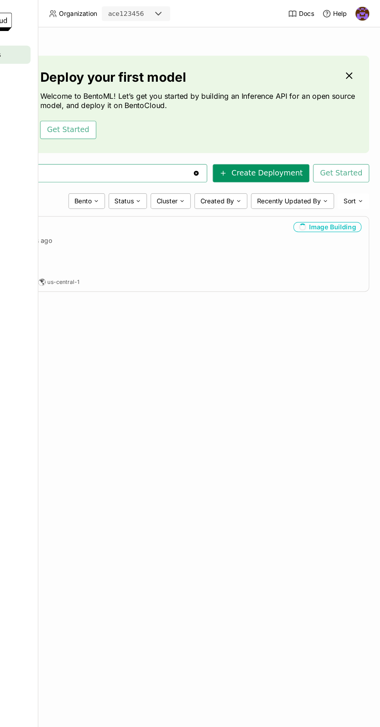
click at [304, 147] on button "Create Deployment" at bounding box center [278, 146] width 82 height 15
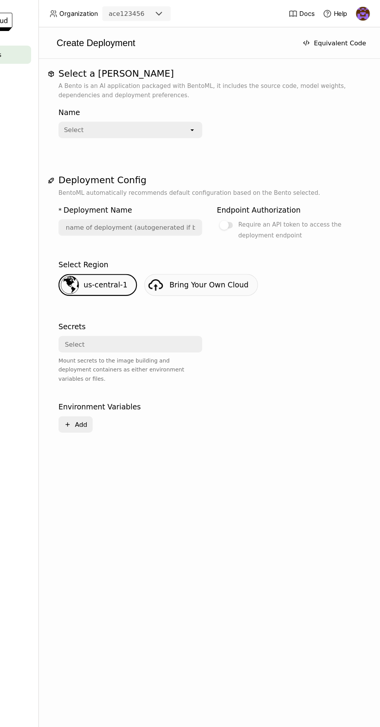
click at [215, 110] on div "Select" at bounding box center [162, 110] width 110 height 12
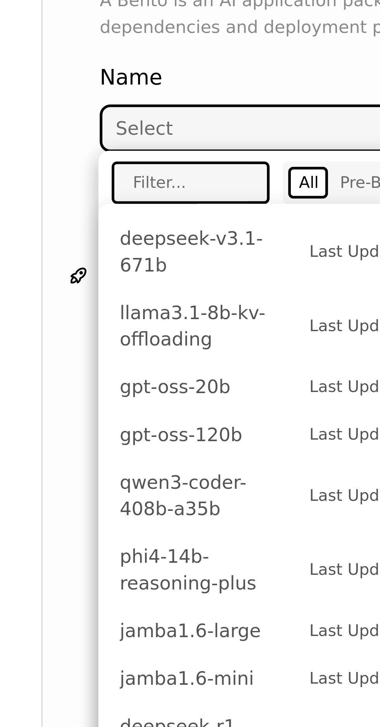
scroll to position [64, 0]
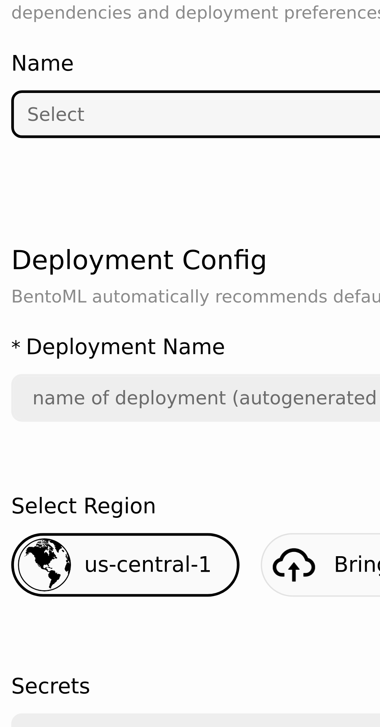
click at [180, 112] on div "Select" at bounding box center [162, 110] width 110 height 12
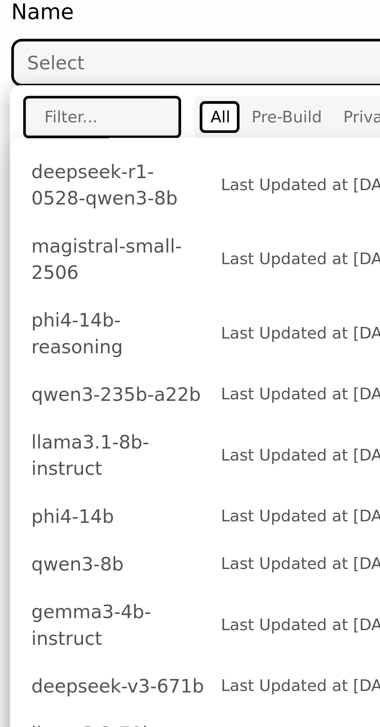
scroll to position [261, 0]
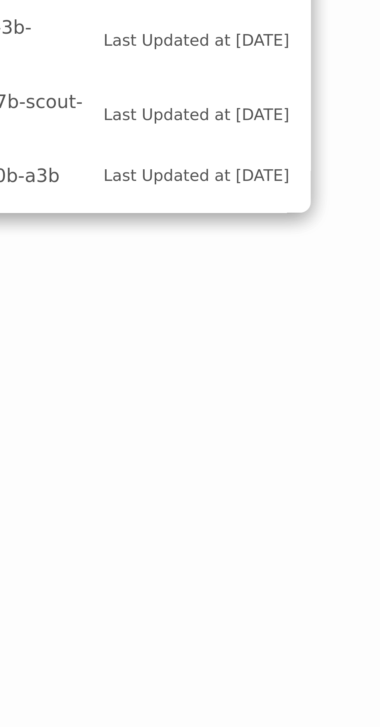
click at [208, 435] on span "Last Updated at [DATE]" at bounding box center [194, 437] width 54 height 8
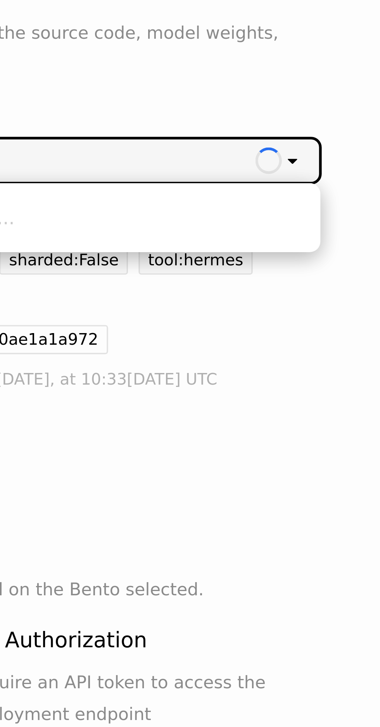
scroll to position [0, 0]
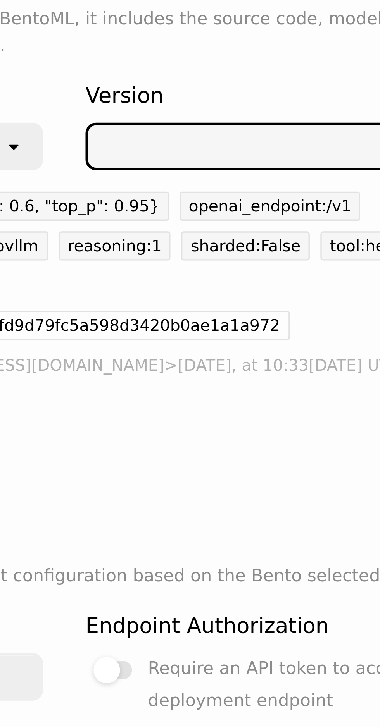
click at [304, 109] on div at bounding box center [294, 110] width 96 height 8
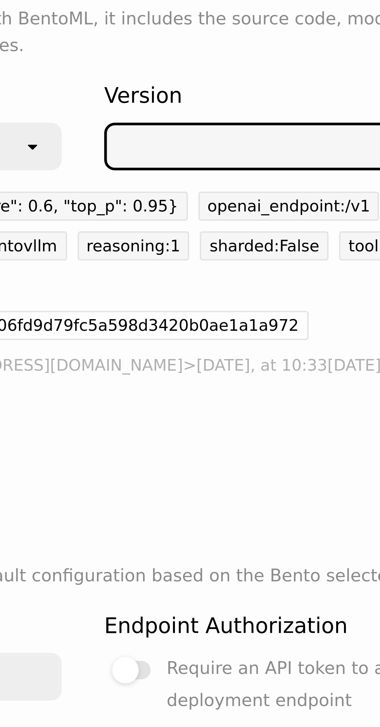
click at [297, 109] on div at bounding box center [294, 110] width 96 height 8
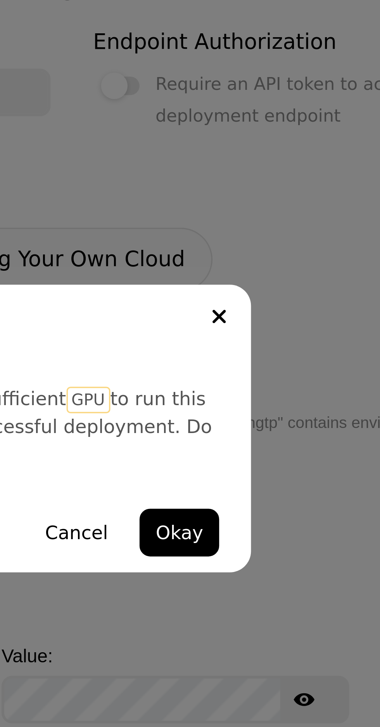
click at [271, 395] on button "Okay" at bounding box center [265, 394] width 23 height 14
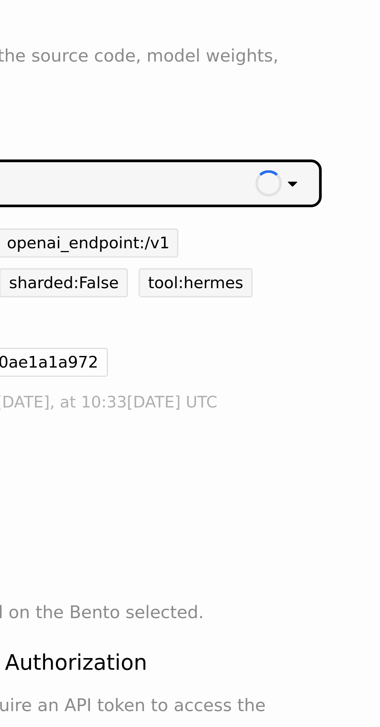
click at [358, 107] on div "Loading open" at bounding box center [352, 110] width 19 height 12
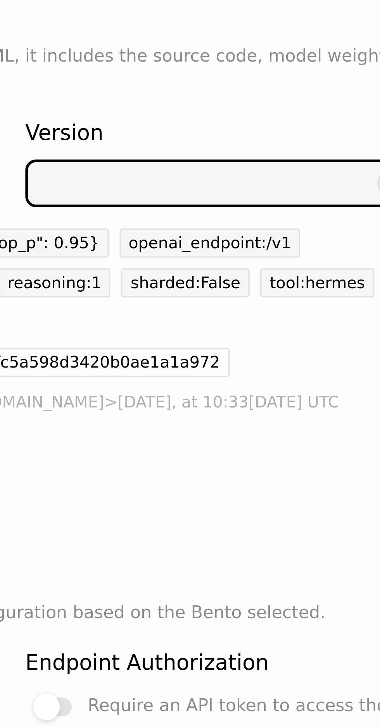
click at [313, 112] on div at bounding box center [294, 110] width 96 height 8
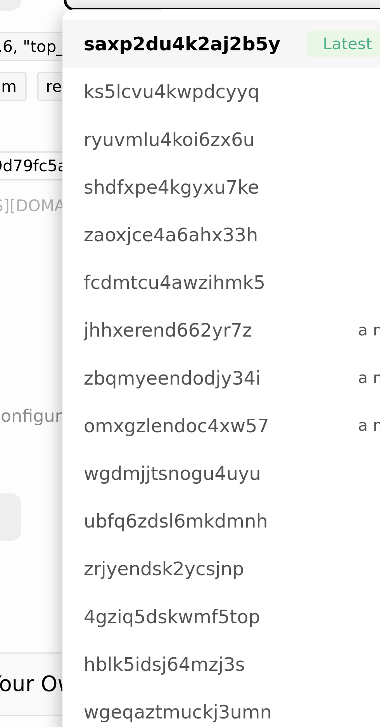
click at [303, 125] on span "saxp2du4k2aj2b5y" at bounding box center [276, 127] width 61 height 8
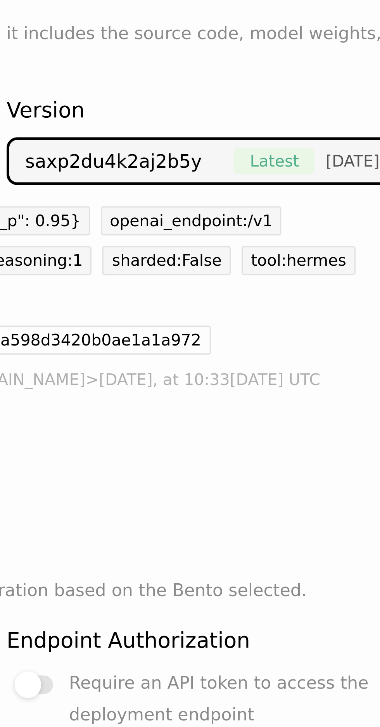
click at [345, 106] on span "[DATE]" at bounding box center [341, 110] width 16 height 8
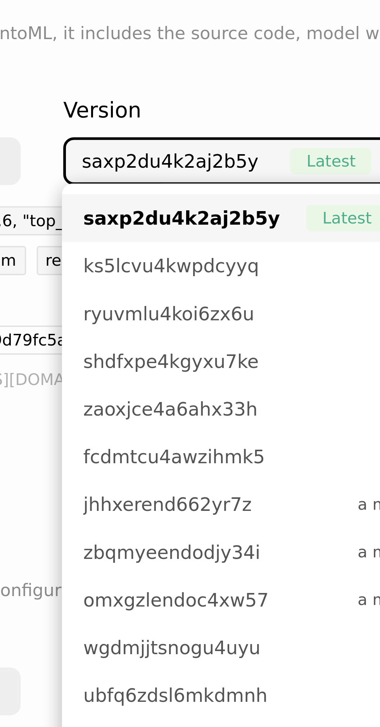
click at [288, 125] on span "saxp2du4k2aj2b5y" at bounding box center [274, 127] width 57 height 8
type input "deepseek-prover-v-2-671-b-wzun"
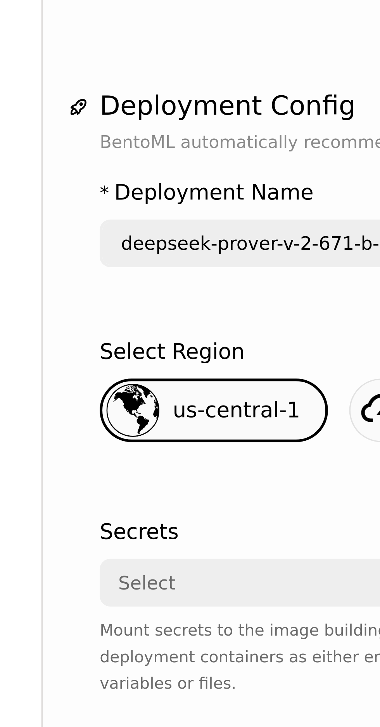
scroll to position [131, 0]
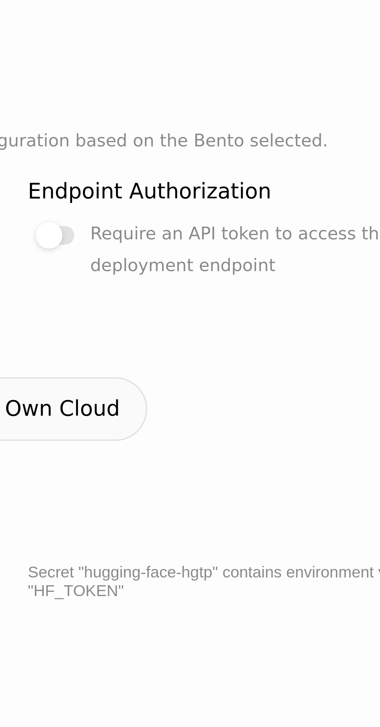
click at [254, 129] on div at bounding box center [248, 131] width 11 height 5
click at [240, 258] on input "Require an API token to access the deployment endpoint" at bounding box center [240, 258] width 0 height 0
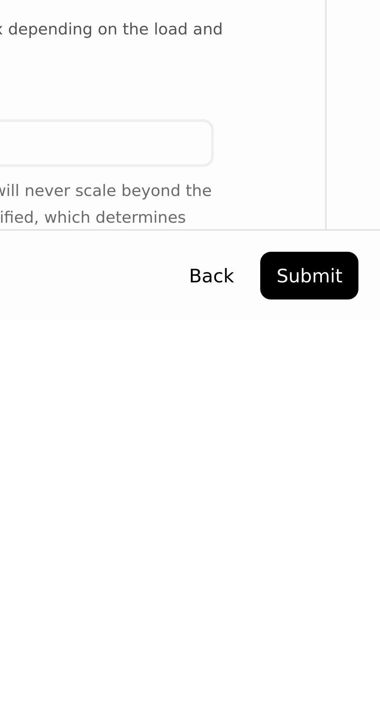
scroll to position [52, 0]
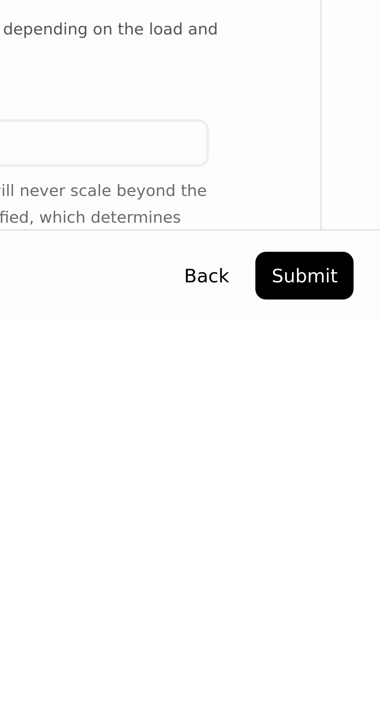
click at [364, 714] on button "Submit" at bounding box center [357, 714] width 29 height 14
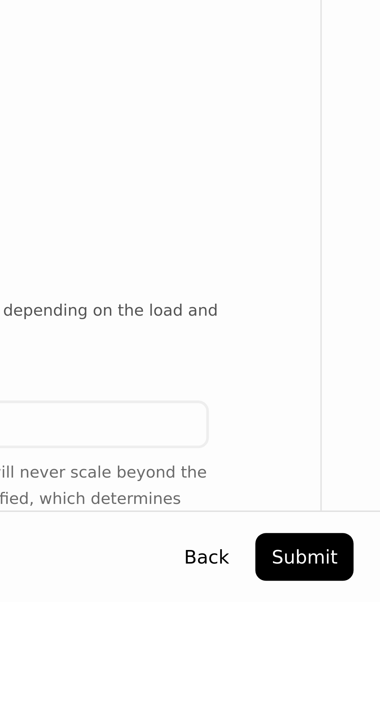
scroll to position [0, 0]
click at [362, 721] on button "Submit" at bounding box center [357, 714] width 29 height 14
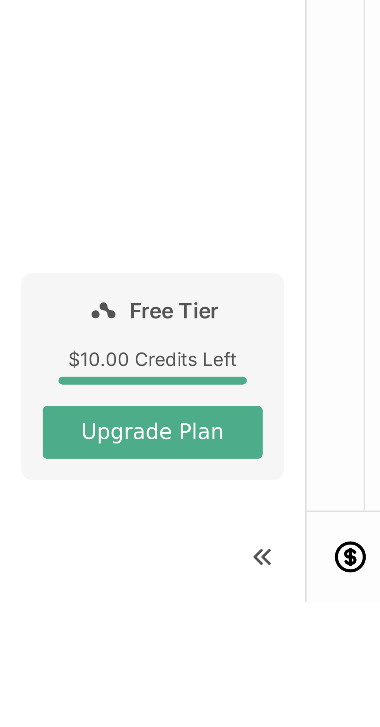
click at [77, 718] on icon at bounding box center [76, 713] width 9 height 9
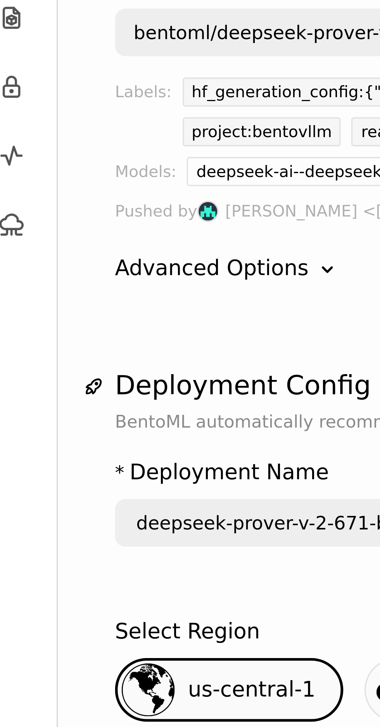
scroll to position [48, 0]
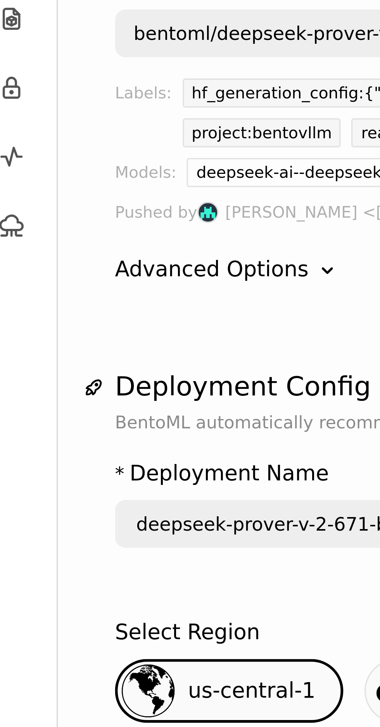
click at [82, 347] on div "Select" at bounding box center [117, 353] width 148 height 12
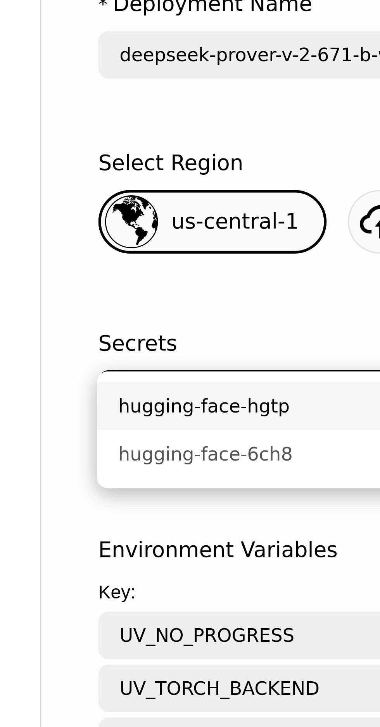
click at [98, 366] on div "hugging-face-6ch8" at bounding box center [119, 370] width 142 height 8
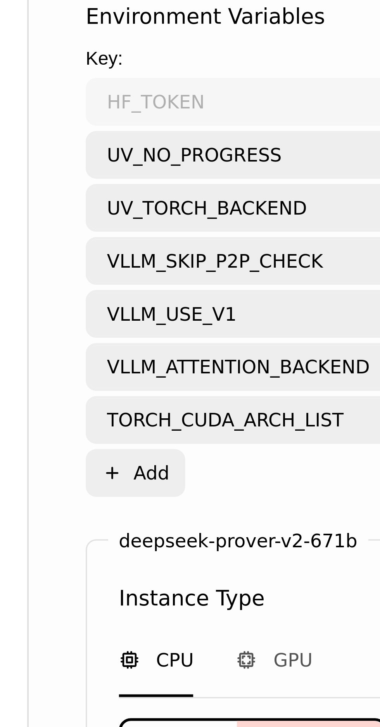
scroll to position [0, 0]
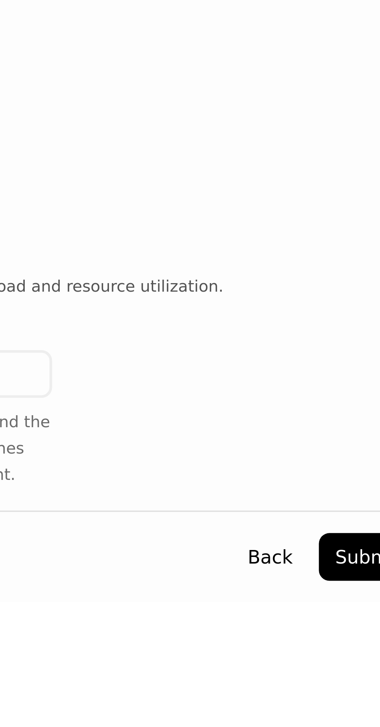
click at [354, 721] on button "Submit" at bounding box center [357, 714] width 29 height 14
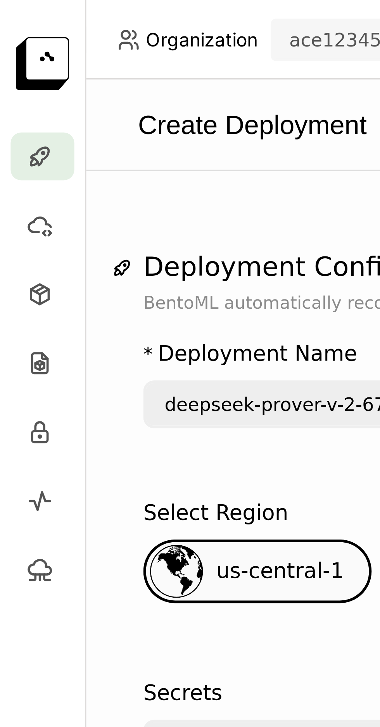
scroll to position [140, 0]
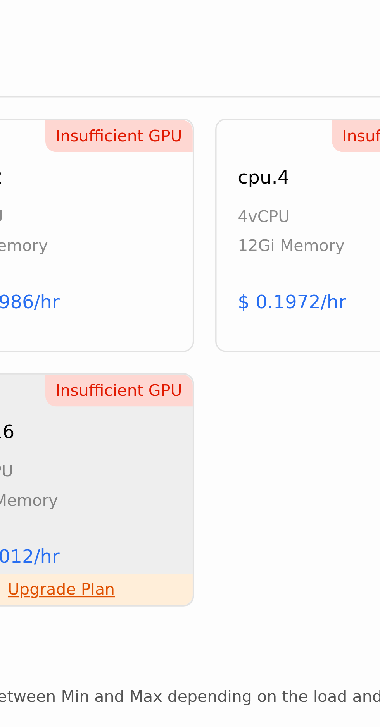
click at [244, 499] on div "12Gi Memory" at bounding box center [241, 503] width 31 height 9
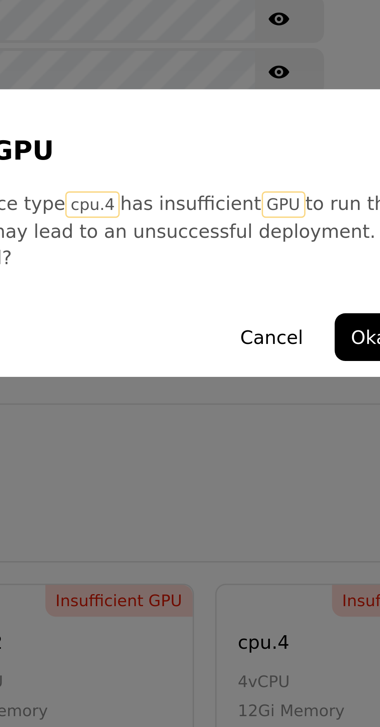
click at [261, 393] on button "Okay" at bounding box center [265, 394] width 23 height 14
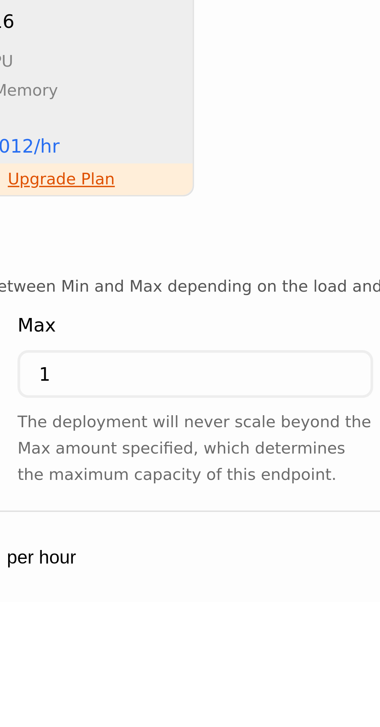
click at [223, 654] on input "1" at bounding box center [213, 660] width 102 height 12
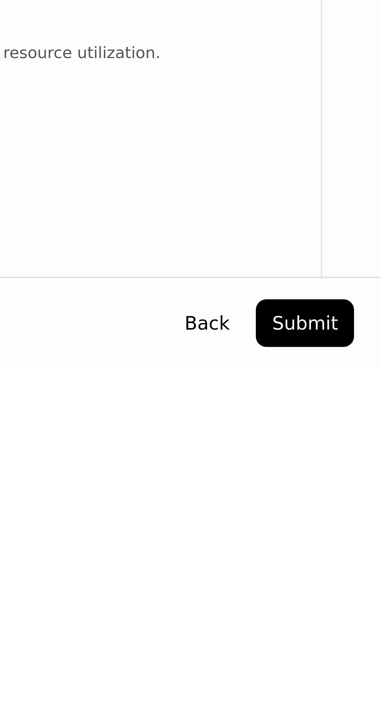
scroll to position [52, 0]
type input "6"
click at [357, 716] on button "Submit" at bounding box center [357, 714] width 29 height 14
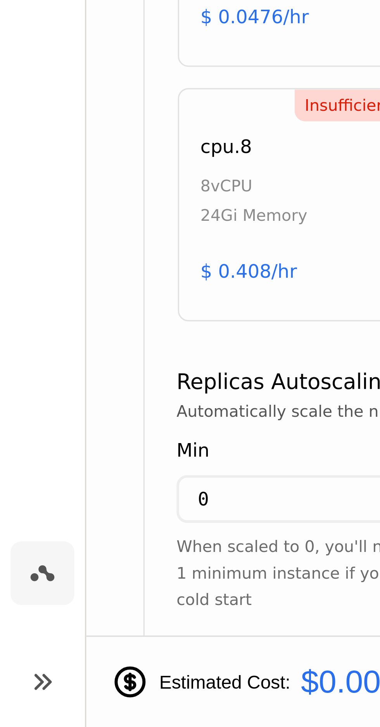
click at [14, 716] on icon at bounding box center [12, 713] width 9 height 9
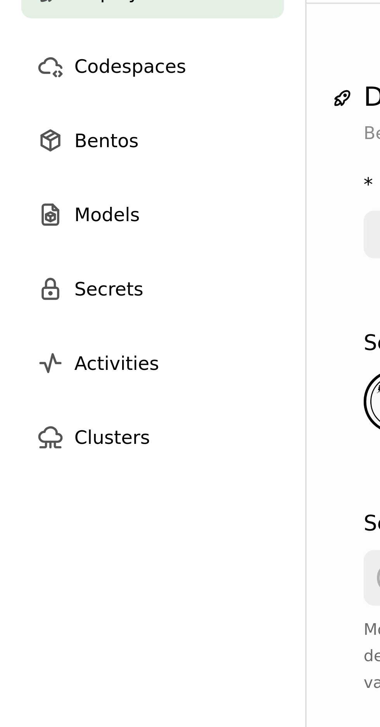
scroll to position [0, 0]
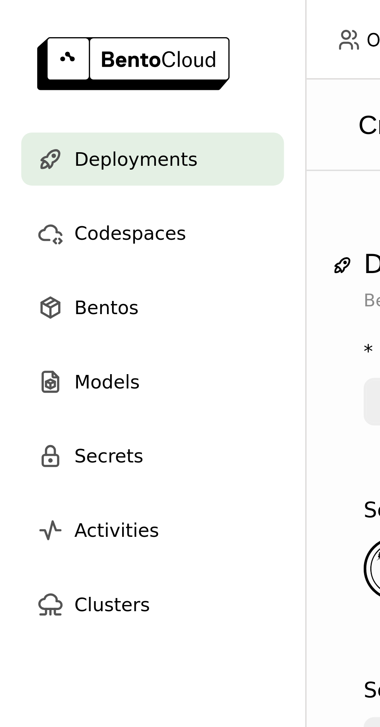
click at [60, 89] on div "Bentos" at bounding box center [44, 89] width 77 height 15
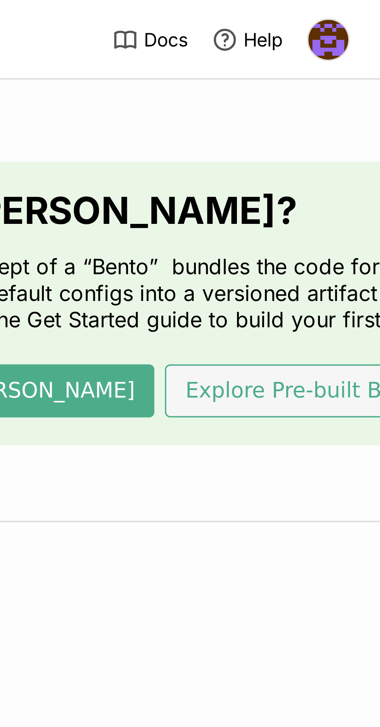
click at [333, 118] on button "Explore Pre-built Bentos" at bounding box center [360, 113] width 86 height 15
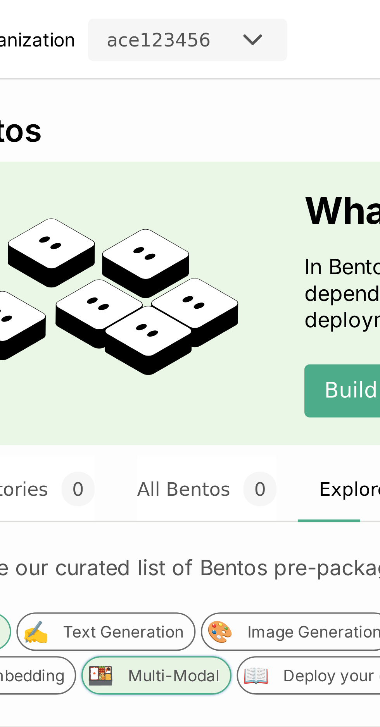
click at [170, 198] on div "Multi-Modal" at bounding box center [168, 197] width 27 height 6
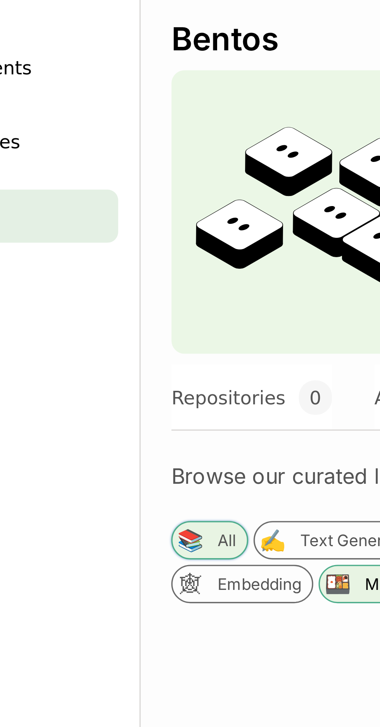
click at [106, 188] on div "📚" at bounding box center [104, 184] width 8 height 8
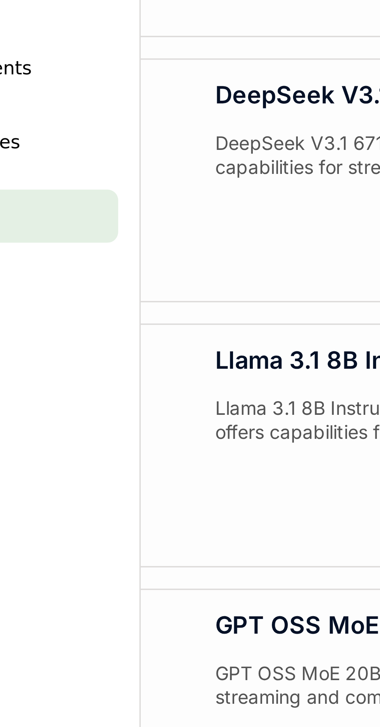
scroll to position [246, 115]
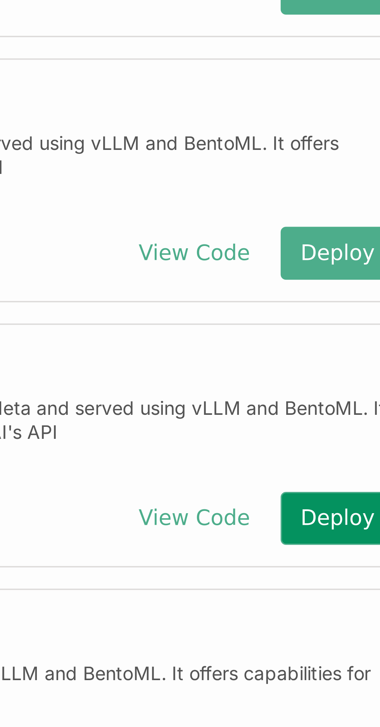
click at [350, 179] on button "Deploy" at bounding box center [346, 177] width 33 height 15
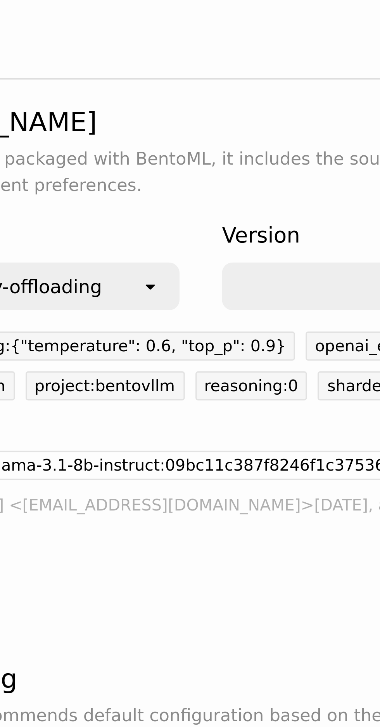
click at [221, 110] on icon "open" at bounding box center [219, 110] width 6 height 6
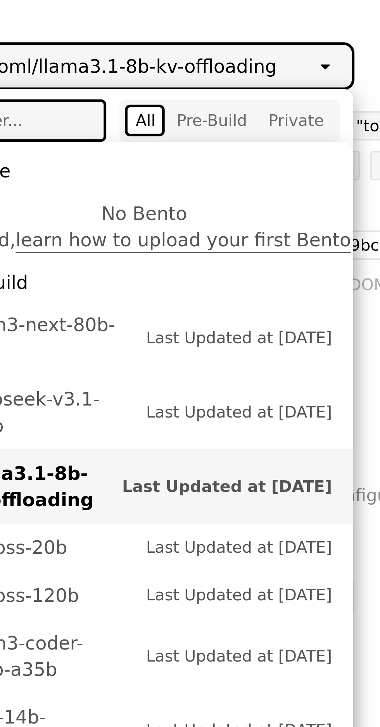
click at [196, 123] on div "Pre-Build" at bounding box center [186, 126] width 21 height 6
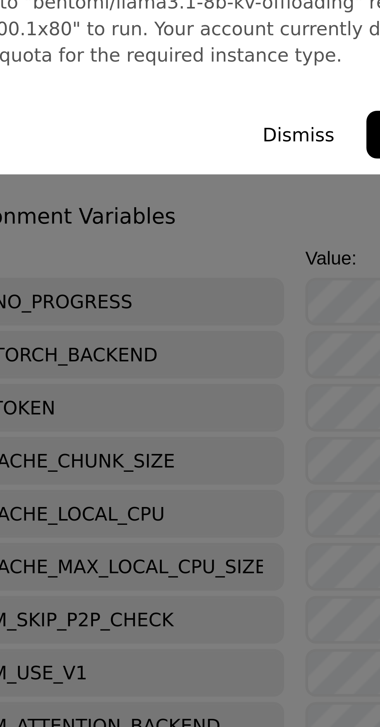
click at [218, 392] on button "Dismiss" at bounding box center [212, 394] width 30 height 14
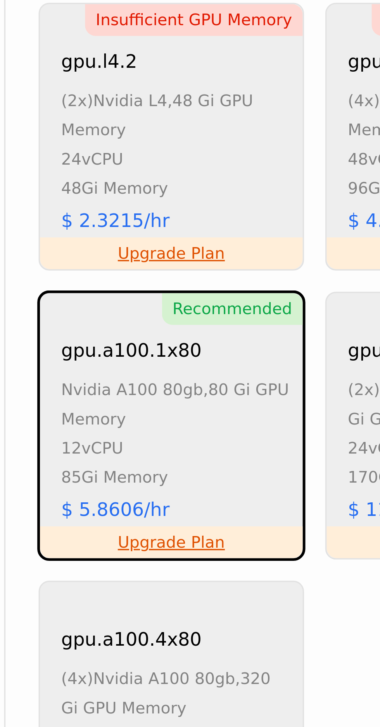
scroll to position [469, 0]
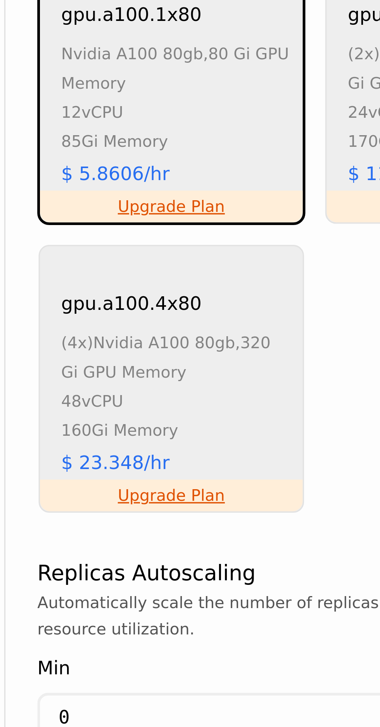
click at [181, 504] on div "85Gi Memory" at bounding box center [156, 508] width 67 height 9
click at [162, 524] on link "Upgrade Plan" at bounding box center [154, 527] width 31 height 6
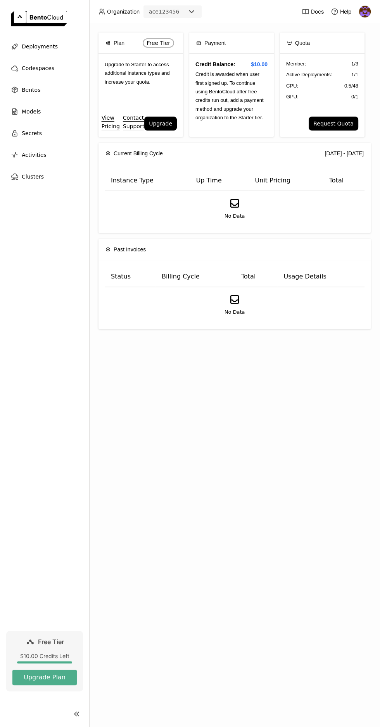
click at [259, 525] on div "Plan Free Tier Upgrade to Starter to access additional instance types and incre…" at bounding box center [234, 375] width 290 height 704
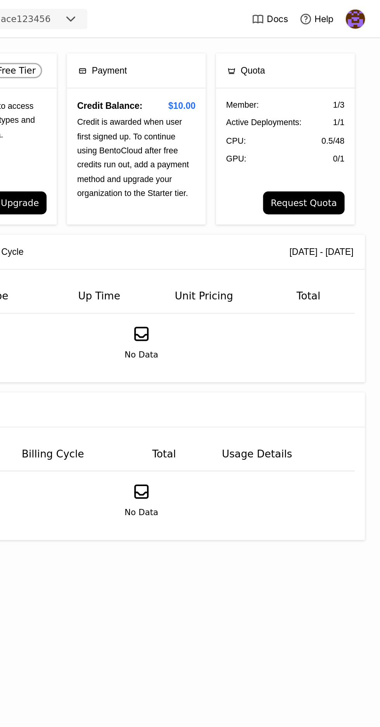
click at [235, 66] on h4 "Credit Balance: $10.00" at bounding box center [231, 64] width 72 height 9
click at [235, 34] on div "Payment" at bounding box center [231, 43] width 70 height 21
click at [352, 121] on button "Request Quota" at bounding box center [333, 124] width 50 height 14
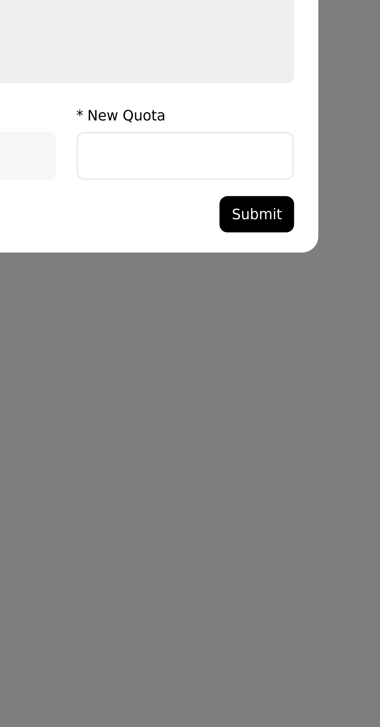
click at [243, 427] on input "dialog" at bounding box center [235, 424] width 82 height 17
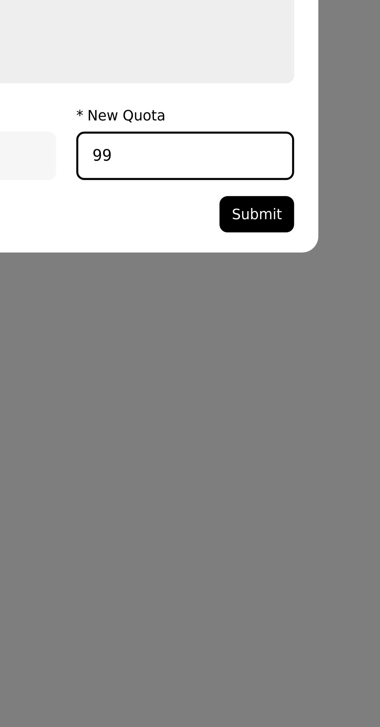
click at [271, 441] on button "Submit" at bounding box center [263, 447] width 29 height 14
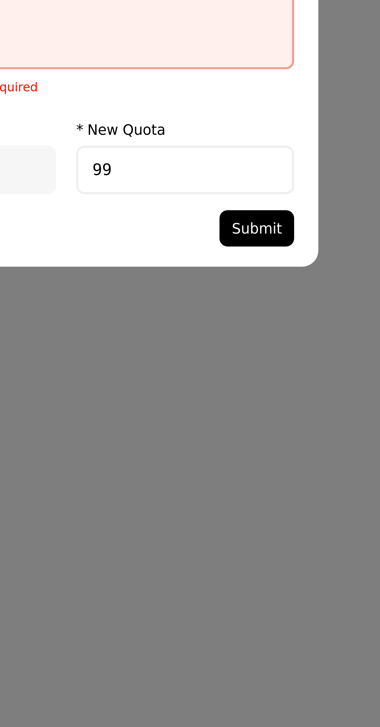
click at [214, 428] on input "99" at bounding box center [235, 429] width 82 height 17
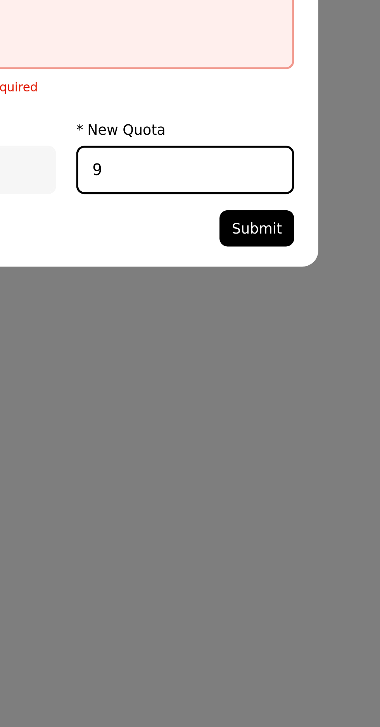
type input "9"
click at [268, 451] on button "Submit" at bounding box center [263, 452] width 29 height 14
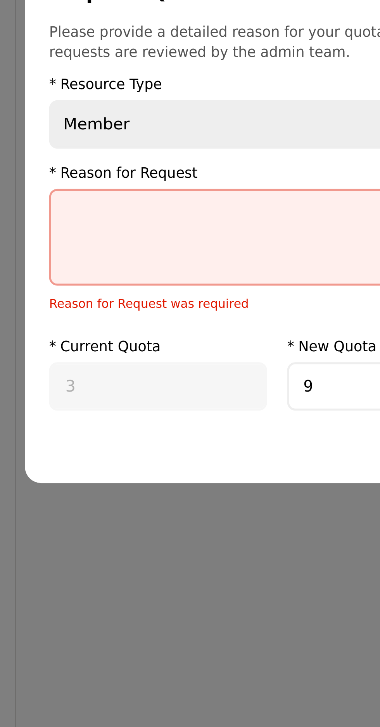
click at [164, 367] on textarea "dialog" at bounding box center [189, 373] width 173 height 36
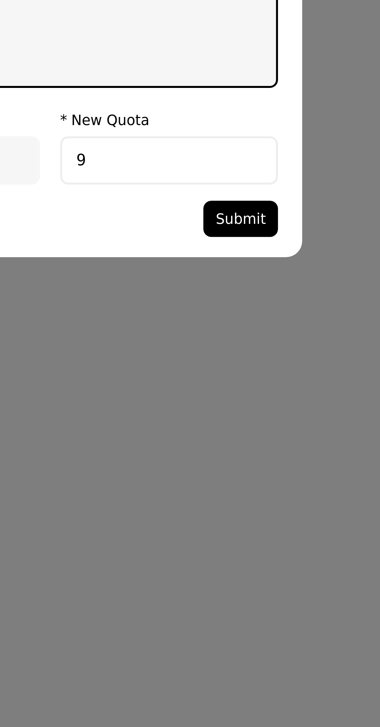
type textarea "$"
click at [271, 447] on button "Submit" at bounding box center [263, 447] width 29 height 14
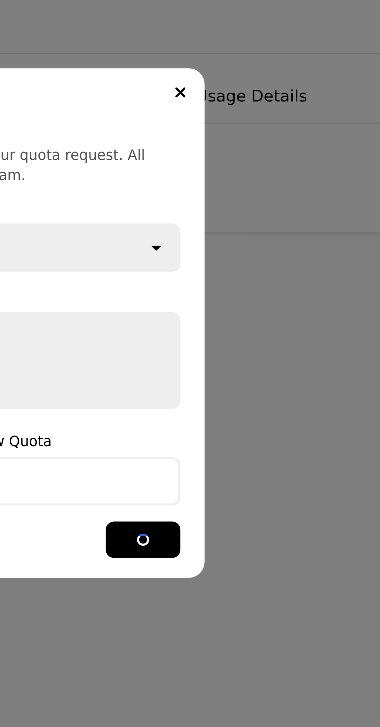
click at [320, 373] on div "Request Quota Please provide a detailed reason for your quota request. All requ…" at bounding box center [190, 363] width 380 height 727
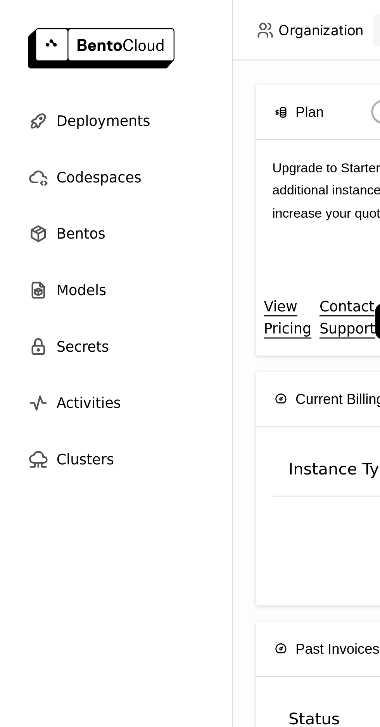
click at [55, 87] on div "Bentos" at bounding box center [44, 89] width 77 height 15
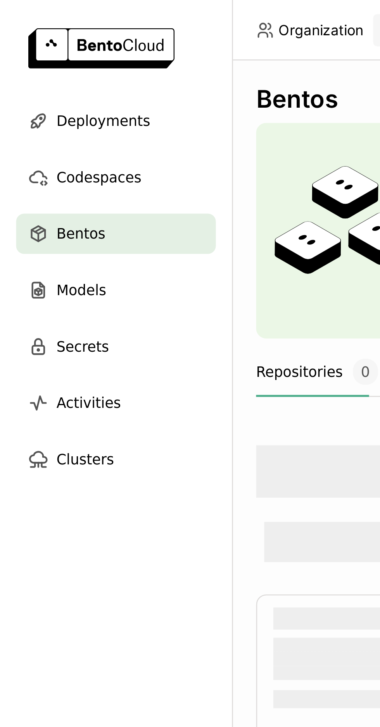
click at [59, 108] on div "Models" at bounding box center [44, 111] width 77 height 15
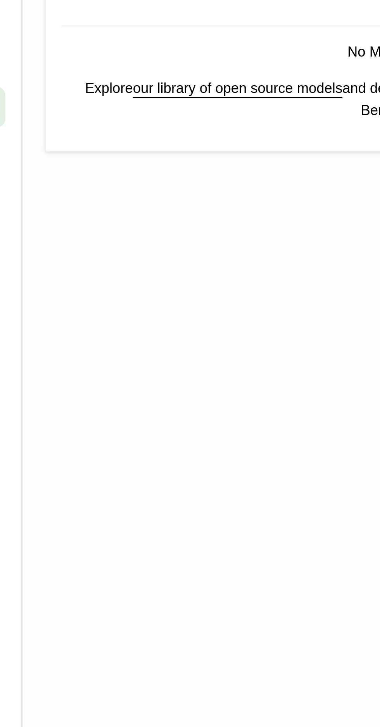
click at [185, 104] on link "our library of open source models" at bounding box center [172, 104] width 81 height 6
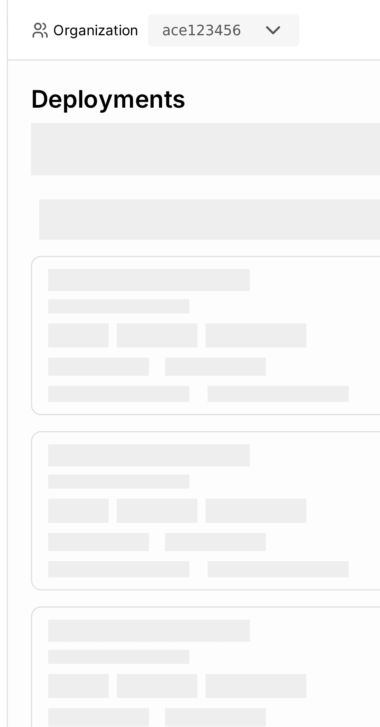
click at [196, 9] on div at bounding box center [194, 11] width 14 height 11
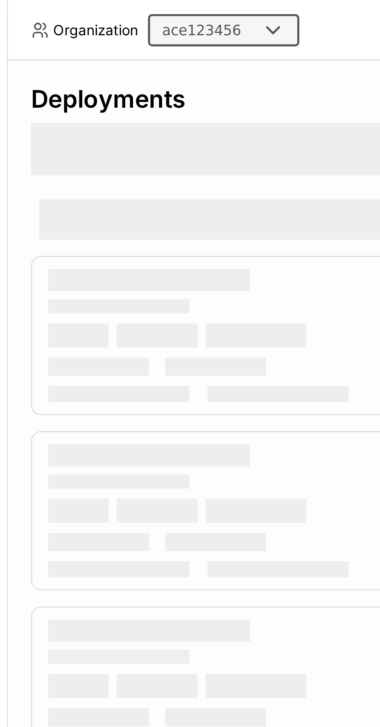
click at [219, 33] on div "Deployments" at bounding box center [291, 39] width 387 height 12
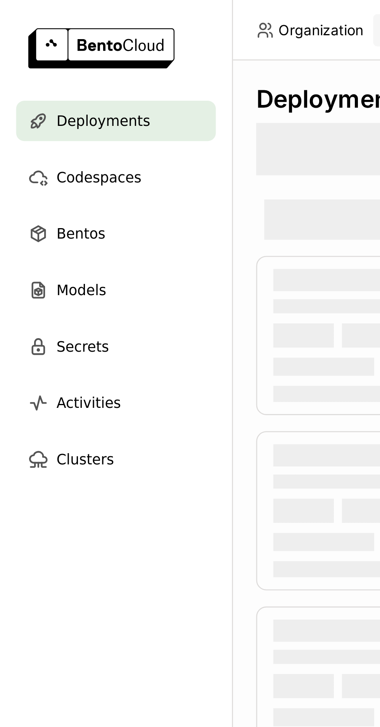
click at [62, 155] on div "Activities" at bounding box center [44, 154] width 77 height 15
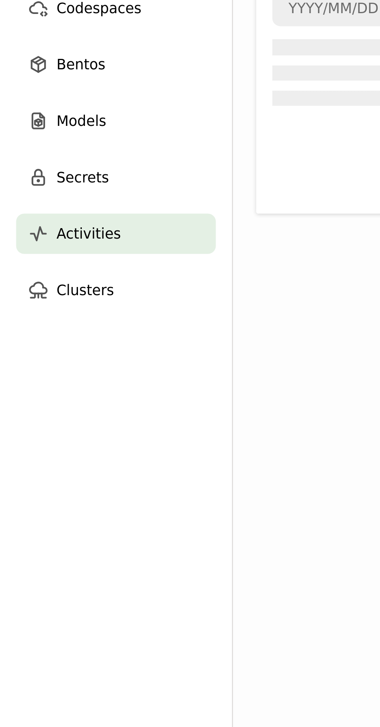
click at [63, 175] on div "Clusters" at bounding box center [44, 176] width 77 height 15
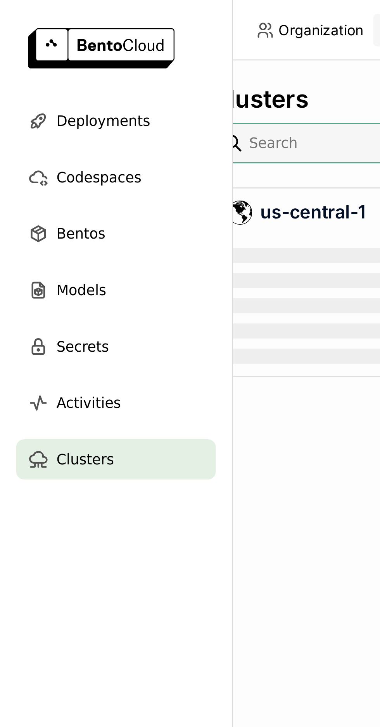
scroll to position [0, 10]
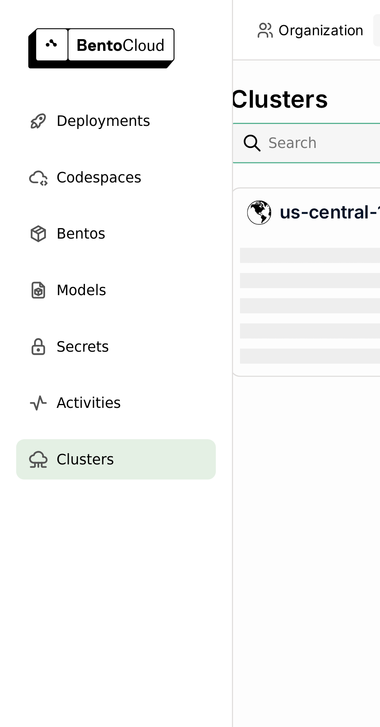
click at [125, 83] on div "us-central-1" at bounding box center [282, 81] width 374 height 9
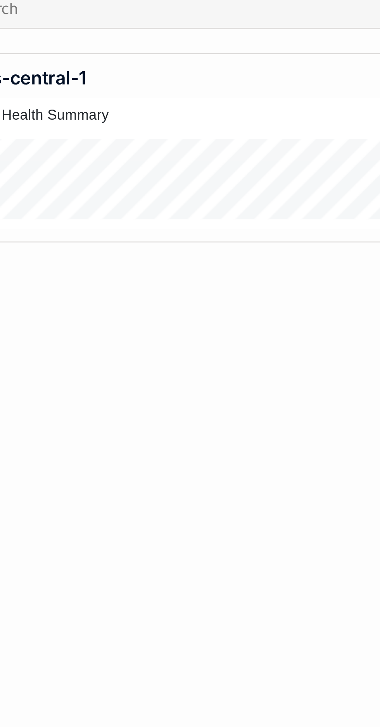
scroll to position [0, 0]
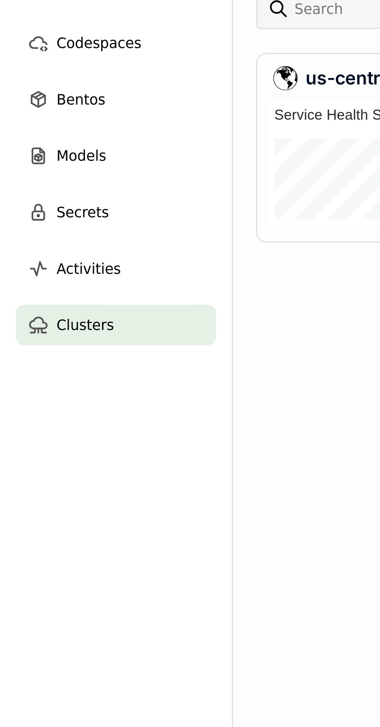
click at [125, 80] on div "us-central-1" at bounding box center [292, 81] width 374 height 9
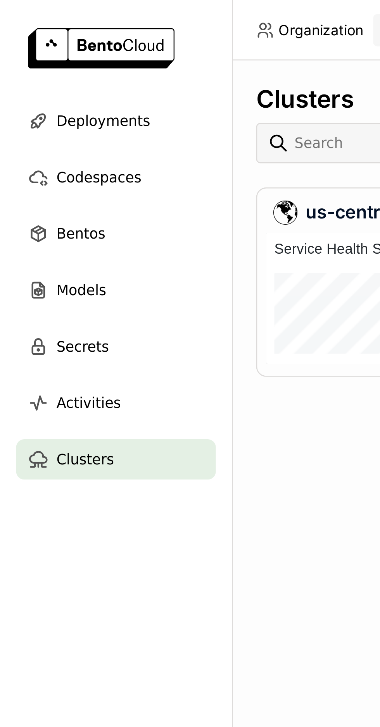
click at [61, 112] on div "Models" at bounding box center [44, 111] width 77 height 15
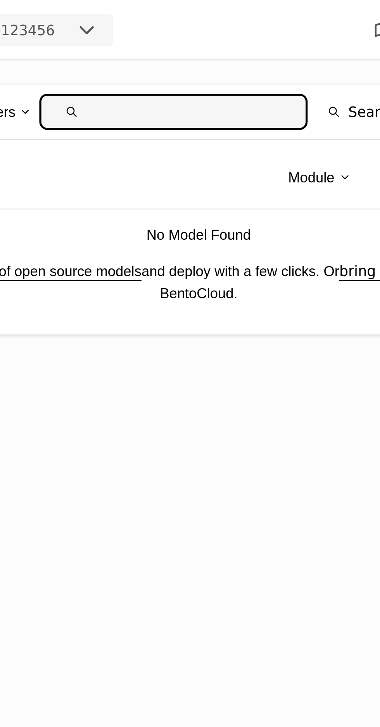
type input "V"
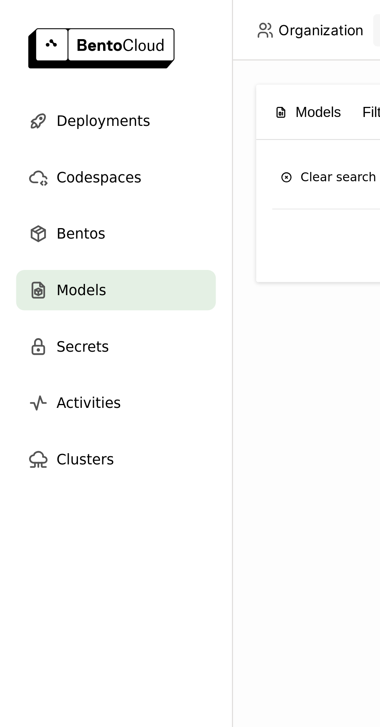
click at [139, 39] on div "Filters" at bounding box center [146, 43] width 15 height 9
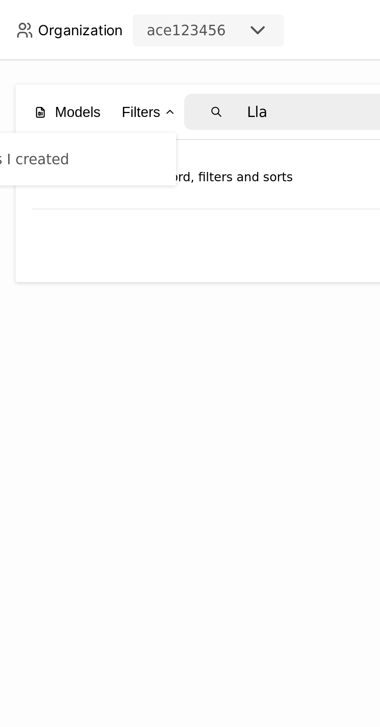
click at [204, 40] on input "Lla" at bounding box center [221, 43] width 78 height 12
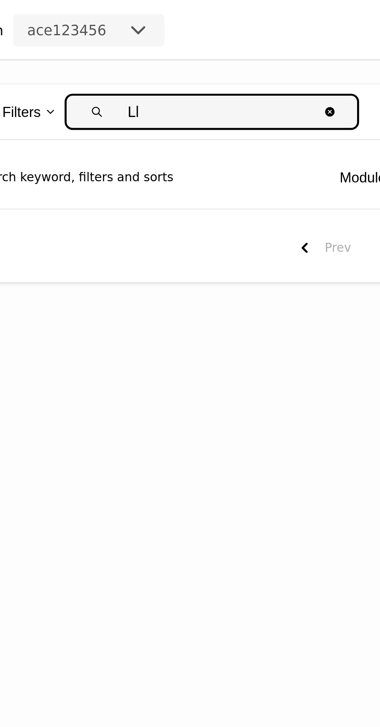
type input "L"
type input "Dee"
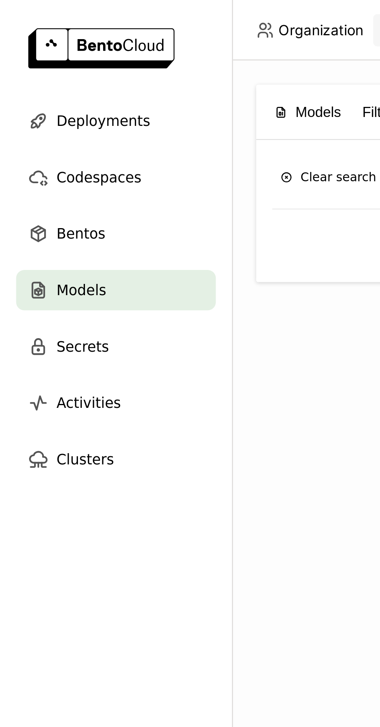
click at [61, 92] on div "Bentos" at bounding box center [44, 89] width 77 height 15
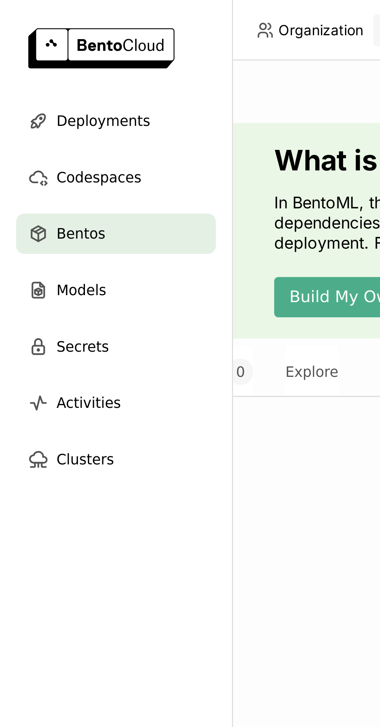
scroll to position [0, 115]
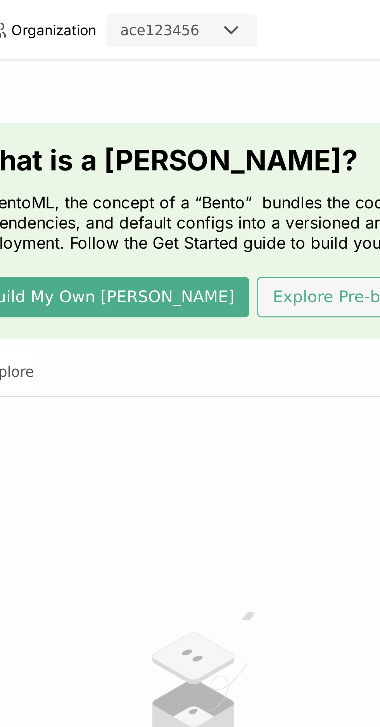
click at [208, 115] on button "Explore Pre-built Bentos" at bounding box center [244, 113] width 86 height 15
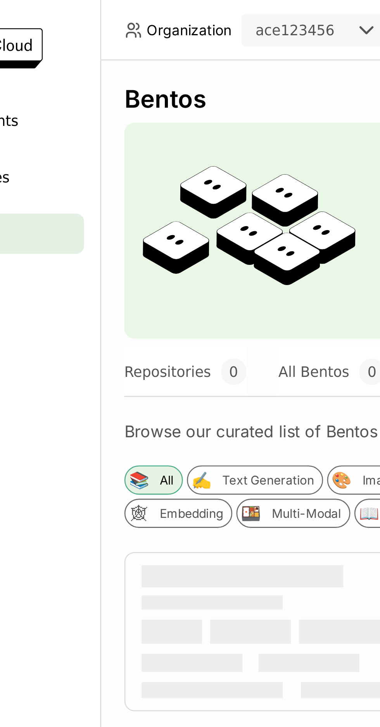
click at [117, 141] on button "Repositories 0" at bounding box center [121, 142] width 47 height 19
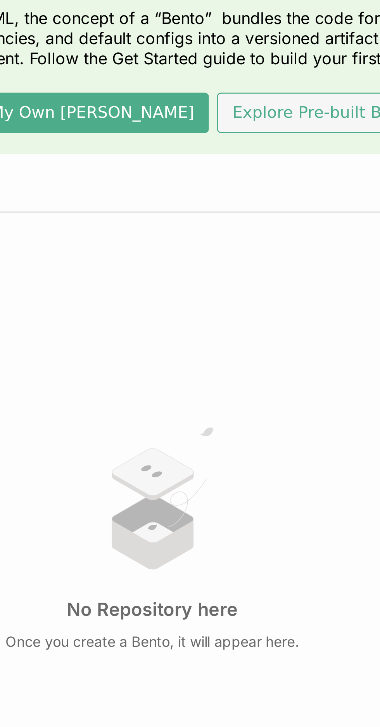
click at [333, 115] on button "Explore Pre-built Bentos" at bounding box center [360, 113] width 86 height 15
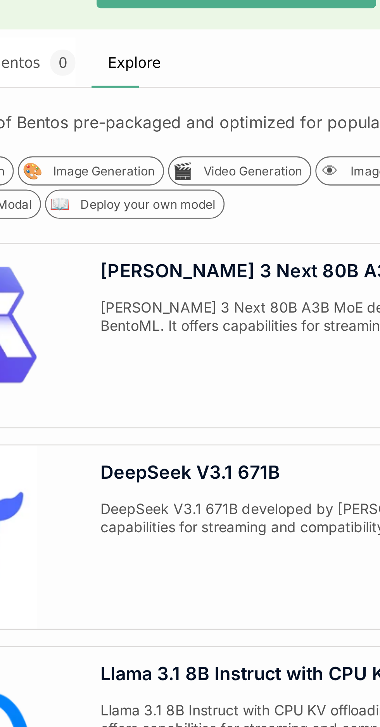
scroll to position [50, 0]
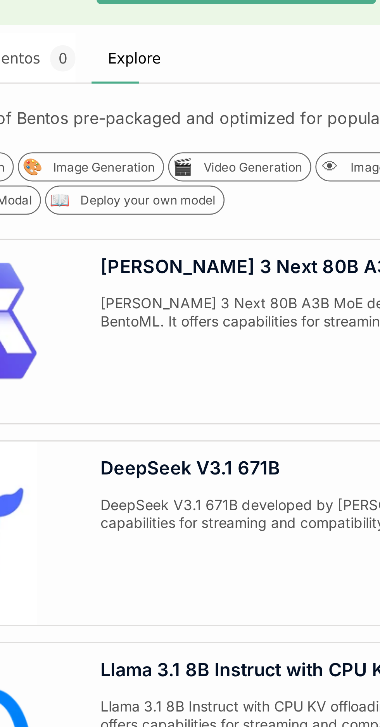
click at [273, 265] on div "DeepSeek V3.1 671B developed by DeepSeek and served using vLLM and BentoML. It …" at bounding box center [343, 272] width 271 height 22
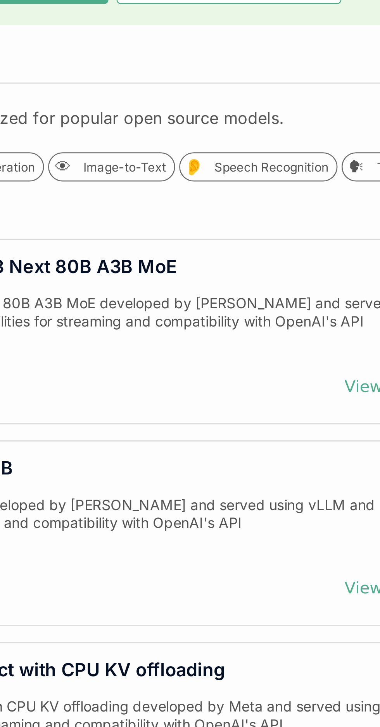
scroll to position [50, 115]
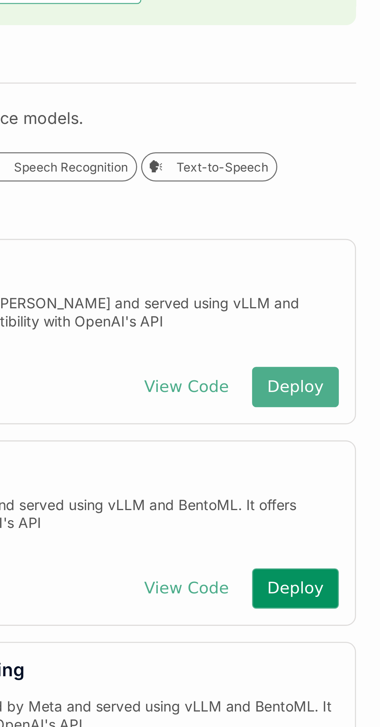
click at [350, 301] on button "Deploy" at bounding box center [346, 296] width 33 height 15
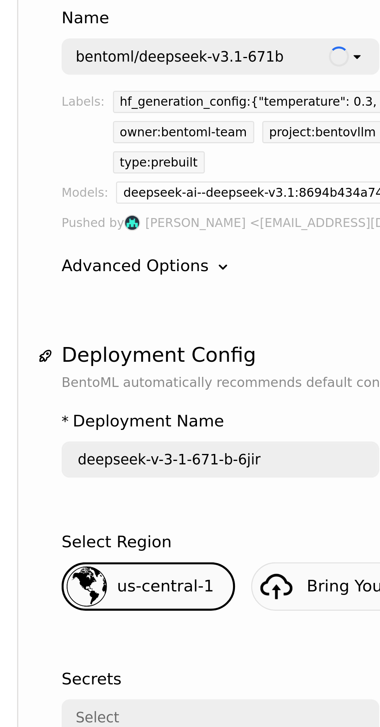
scroll to position [19, 0]
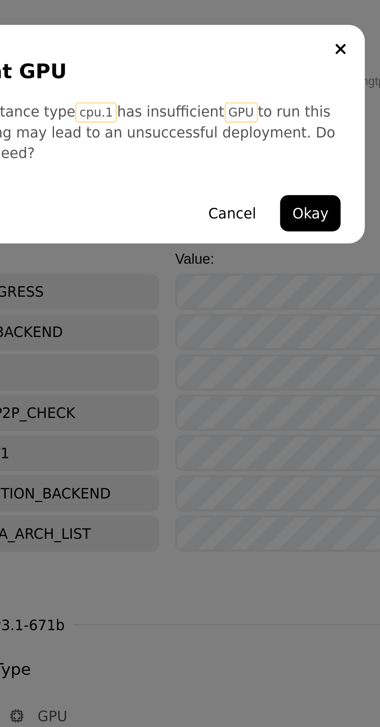
click at [271, 401] on button "Okay" at bounding box center [265, 394] width 23 height 14
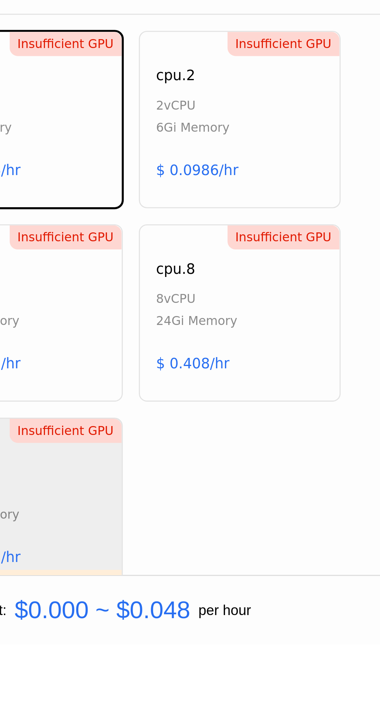
scroll to position [225, 0]
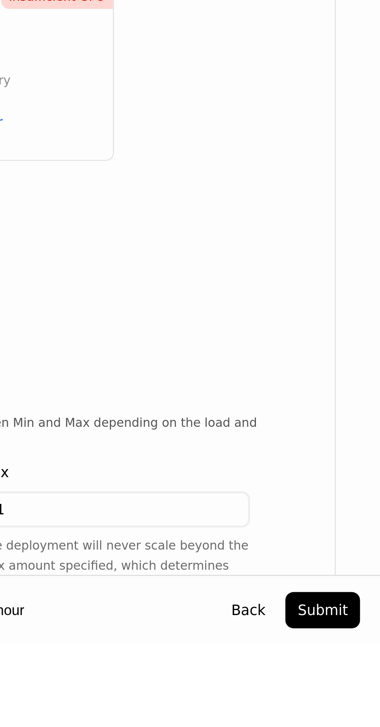
click at [365, 721] on button "Submit" at bounding box center [357, 714] width 29 height 14
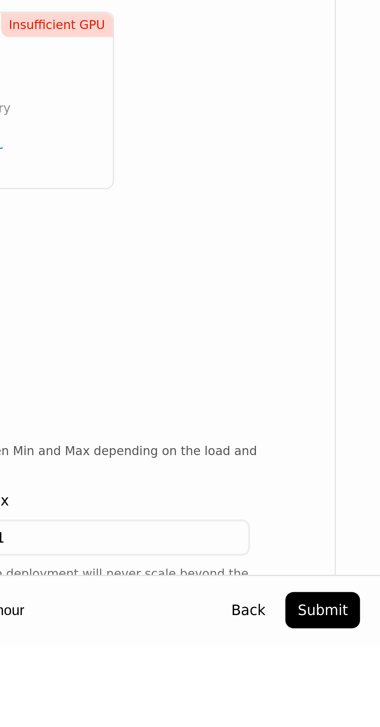
click at [366, 721] on button "Submit" at bounding box center [357, 714] width 29 height 14
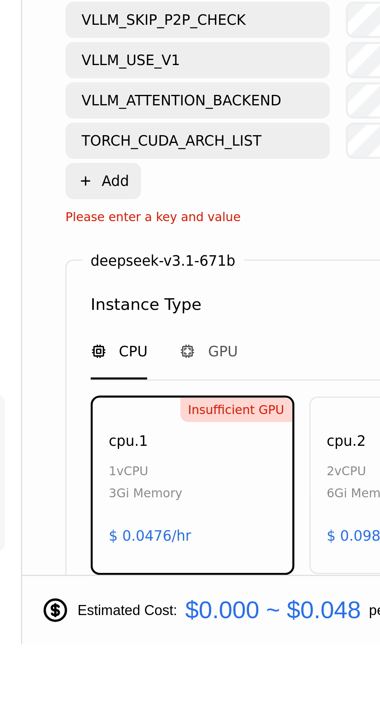
scroll to position [0, 0]
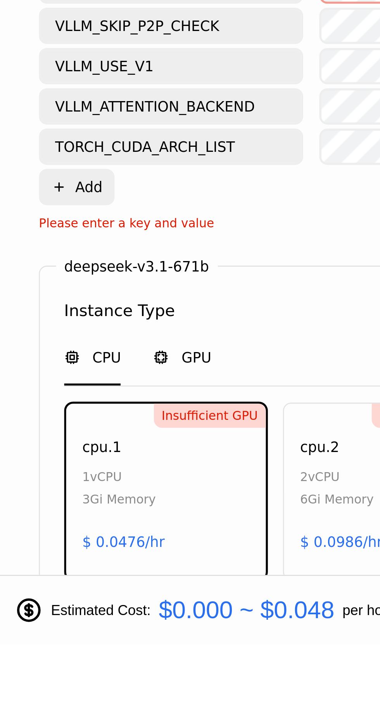
click at [166, 613] on span "GPU" at bounding box center [167, 617] width 12 height 8
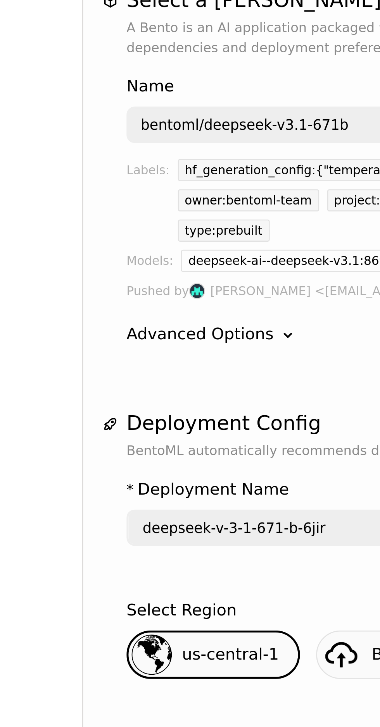
scroll to position [49, 0]
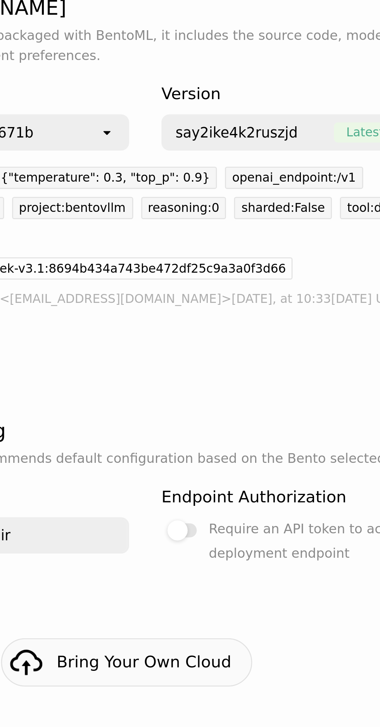
click at [257, 258] on div "Require an API token to access the deployment endpoint" at bounding box center [309, 267] width 107 height 19
click at [240, 258] on input "Require an API token to access the deployment endpoint" at bounding box center [240, 258] width 0 height 0
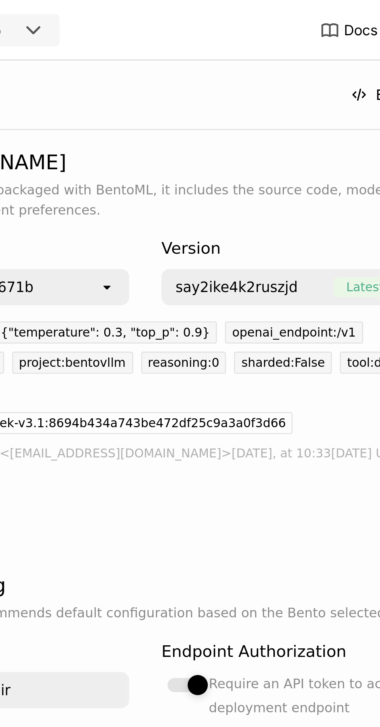
scroll to position [0, 0]
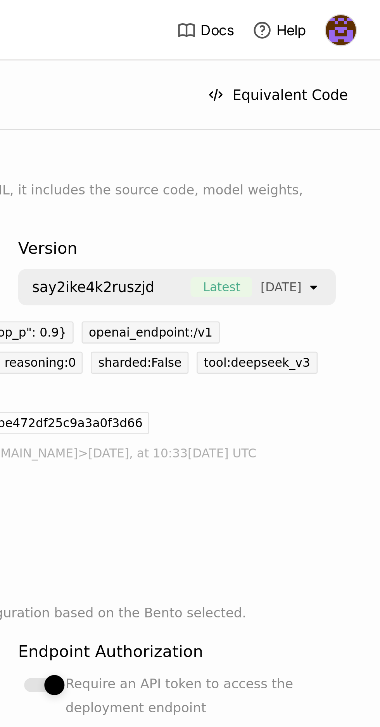
click at [350, 112] on "] "Selected [object Object]." at bounding box center [350, 110] width 1 height 8
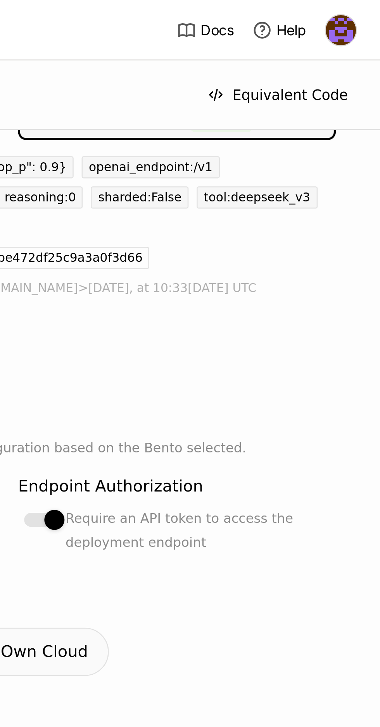
scroll to position [57, 0]
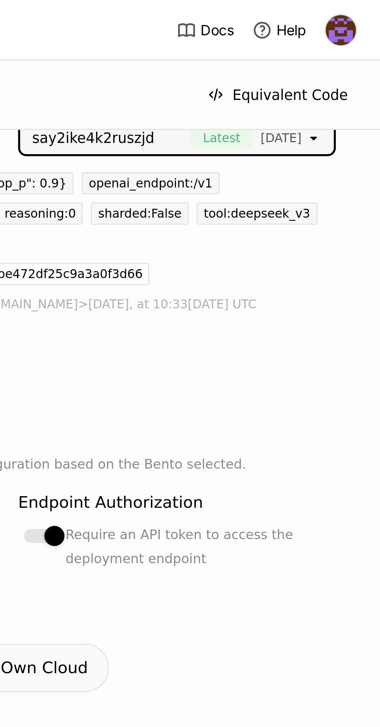
click at [335, 53] on span "[DATE]" at bounding box center [341, 53] width 16 height 8
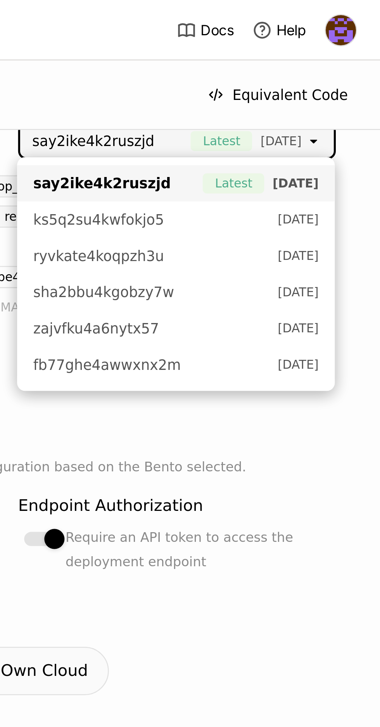
click at [297, 97] on span "ryvkate4koqpzh3u" at bounding box center [291, 98] width 90 height 8
type input "deepseek-v-3-1-671-b-run7"
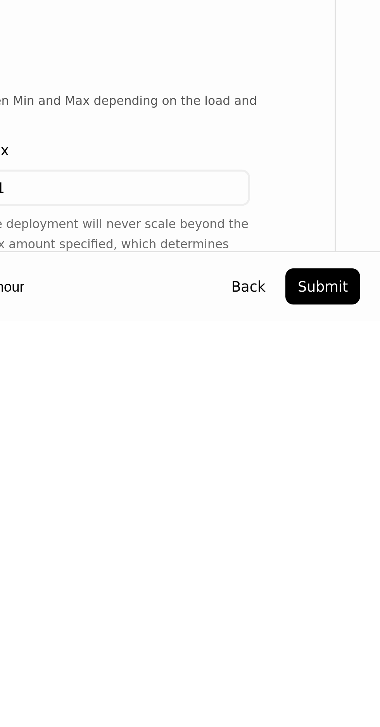
scroll to position [52, 0]
click at [364, 718] on button "Submit" at bounding box center [357, 714] width 29 height 14
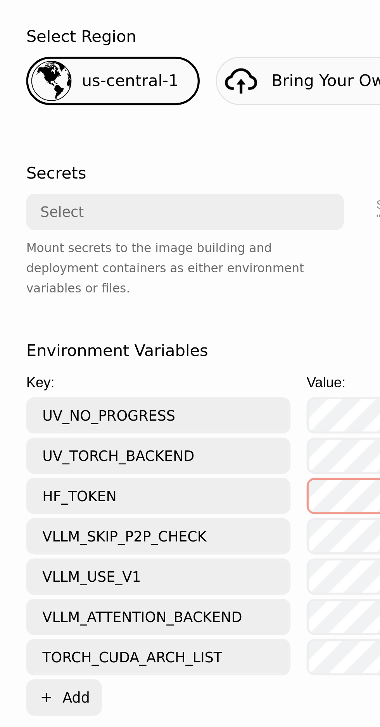
scroll to position [51, 0]
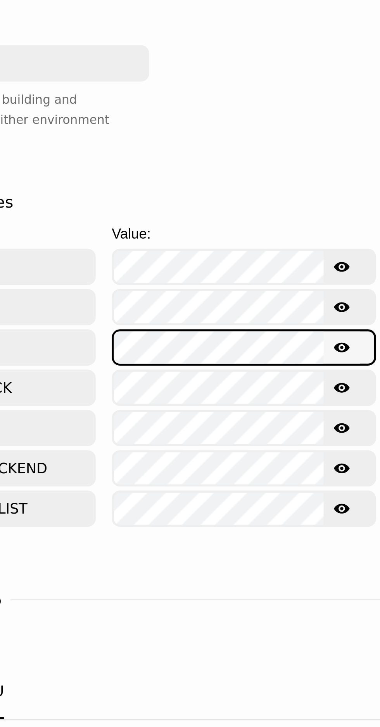
click at [301, 471] on icon "Show password text" at bounding box center [302, 474] width 6 height 6
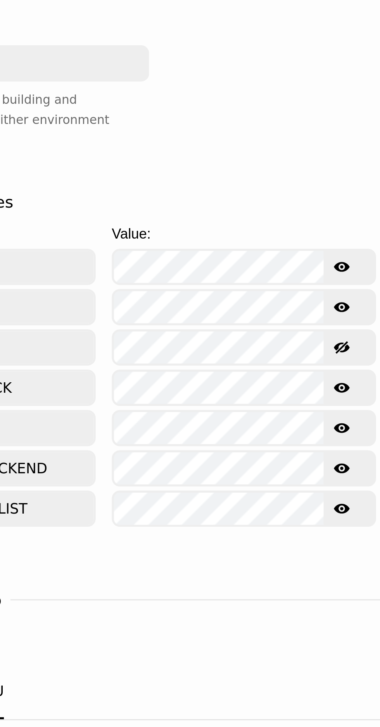
click at [303, 471] on icon "Hide password text" at bounding box center [302, 474] width 6 height 6
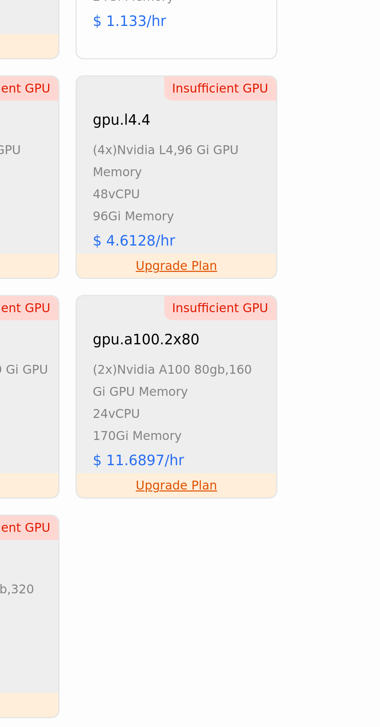
scroll to position [0, 0]
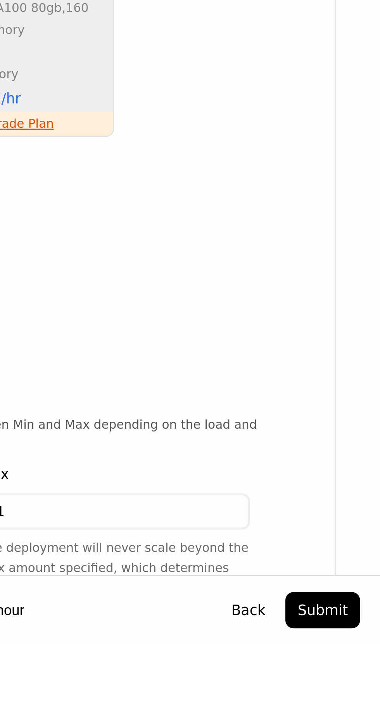
click at [367, 721] on button "Submit" at bounding box center [357, 714] width 29 height 14
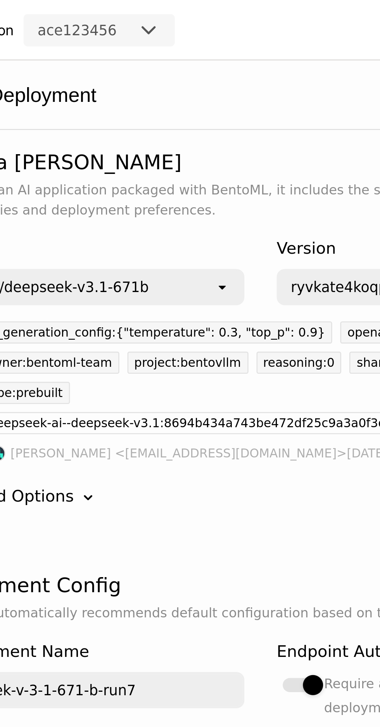
click at [246, 158] on div "deepseek-ai--deepseek-v3.1:8694b434a743be472df25c9a3a0f3d66" at bounding box center [209, 162] width 164 height 9
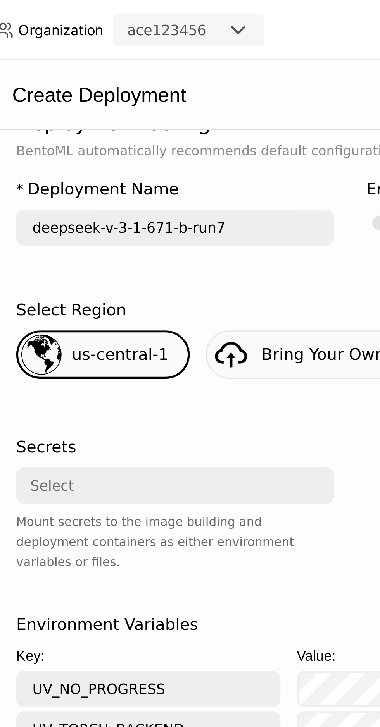
scroll to position [179, 0]
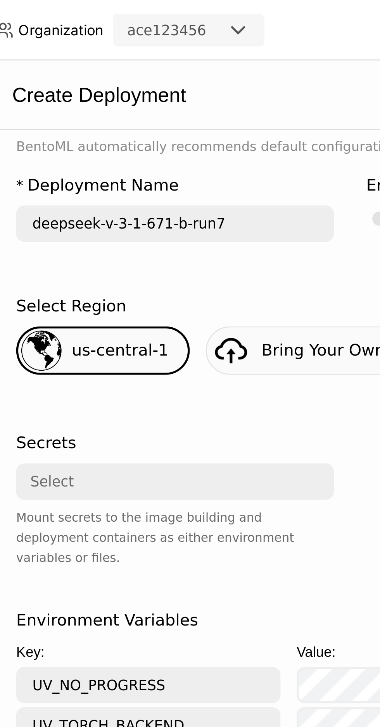
click at [202, 179] on div "Select" at bounding box center [165, 185] width 116 height 12
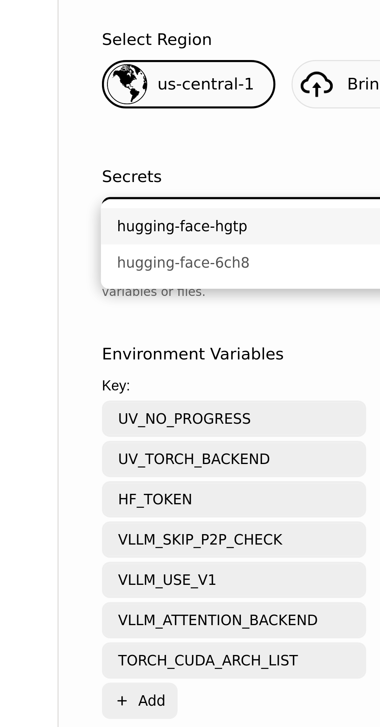
click at [170, 203] on div "hugging-face-6ch8" at bounding box center [167, 203] width 110 height 8
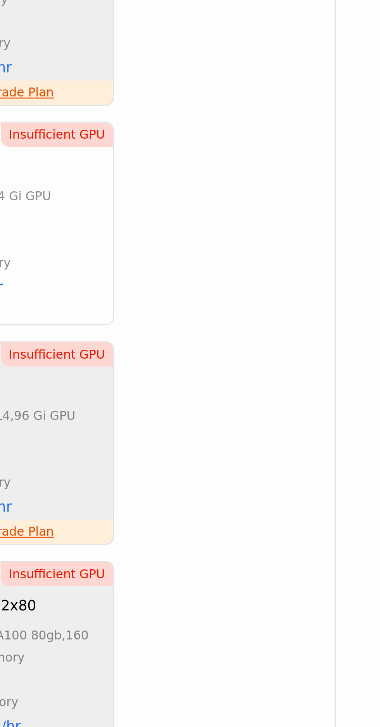
scroll to position [425, 0]
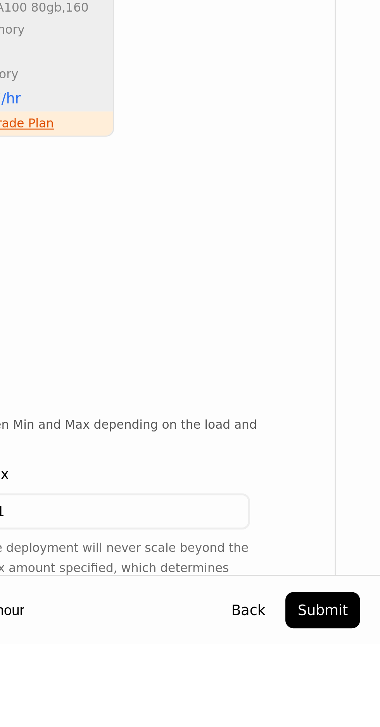
click at [370, 721] on button "Submit" at bounding box center [357, 714] width 29 height 14
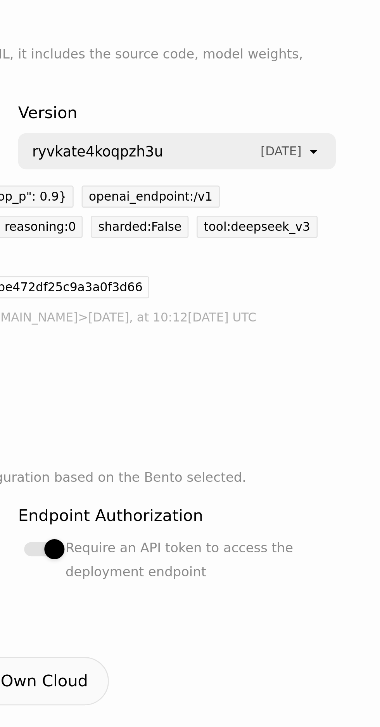
scroll to position [0, 0]
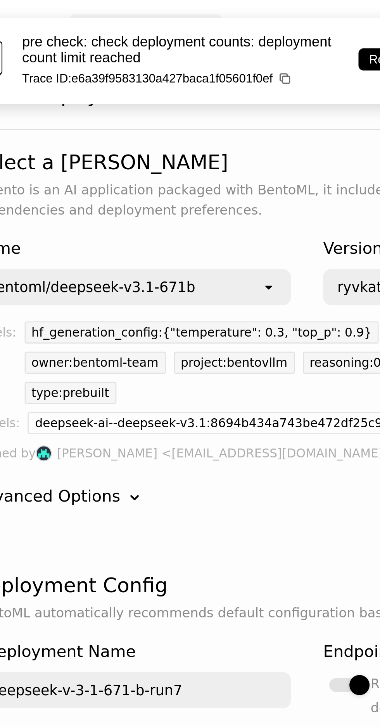
click at [195, 24] on p "pre check: check deployment counts: deployment count limit reached" at bounding box center [186, 19] width 122 height 12
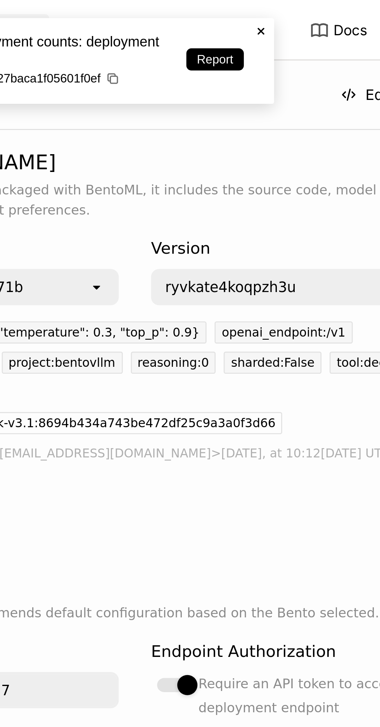
click at [286, 13] on div "pre check: check deployment counts: deployment count limit reached Trace ID: e6…" at bounding box center [190, 23] width 196 height 33
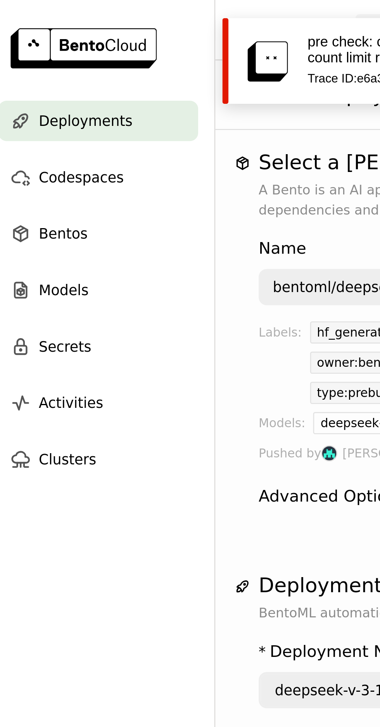
click at [61, 90] on div "Bentos" at bounding box center [44, 89] width 77 height 15
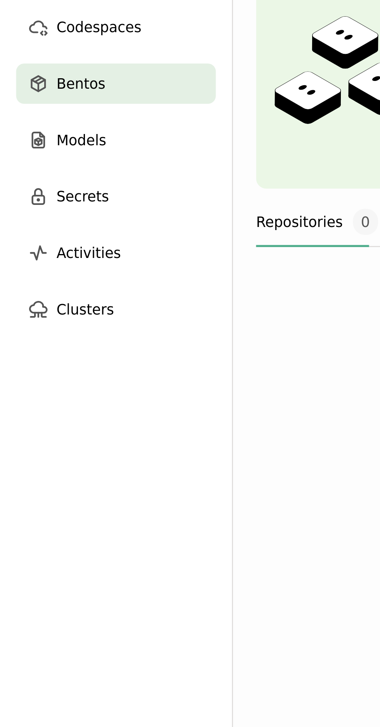
click at [57, 110] on div "Models" at bounding box center [44, 111] width 77 height 15
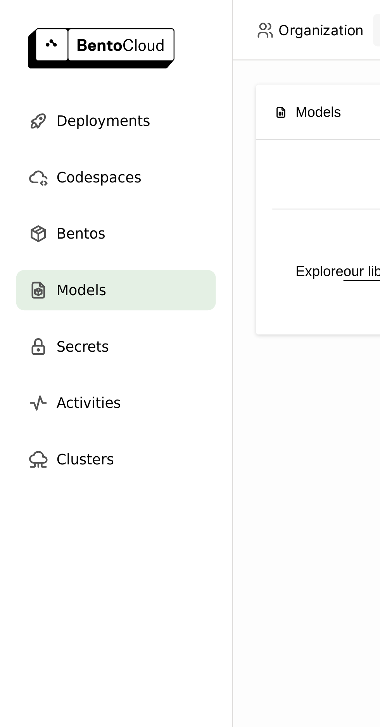
click at [66, 48] on div "Deployments" at bounding box center [44, 46] width 77 height 15
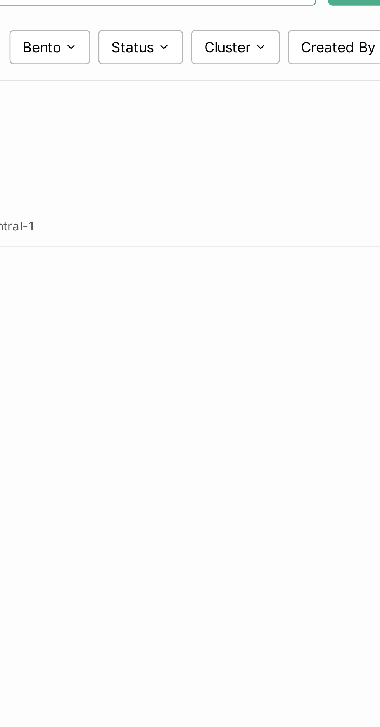
scroll to position [0, 111]
click at [144, 170] on icon at bounding box center [143, 170] width 5 height 5
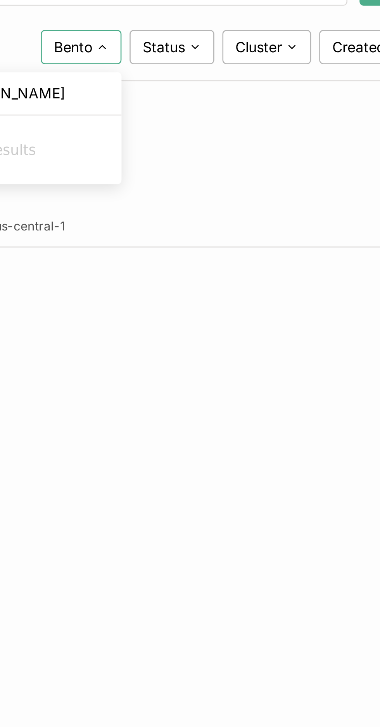
scroll to position [0, 115]
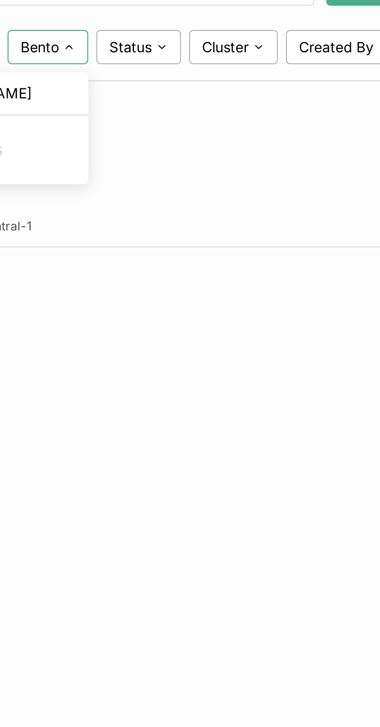
click at [173, 172] on icon at bounding box center [174, 170] width 5 height 5
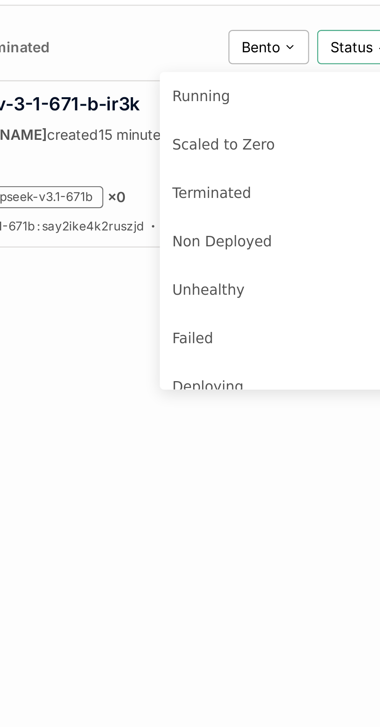
scroll to position [0, 28]
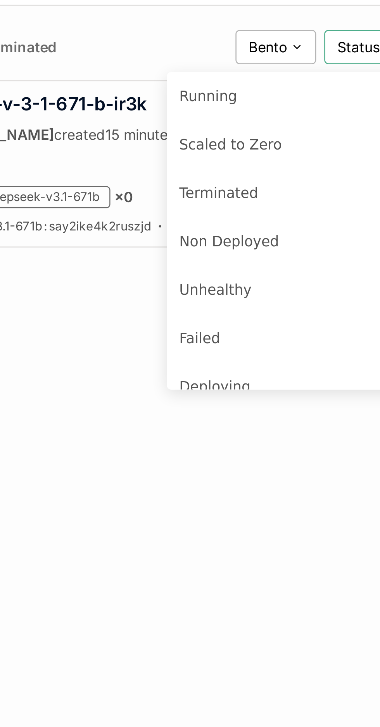
click at [211, 189] on div "Running" at bounding box center [223, 189] width 84 height 9
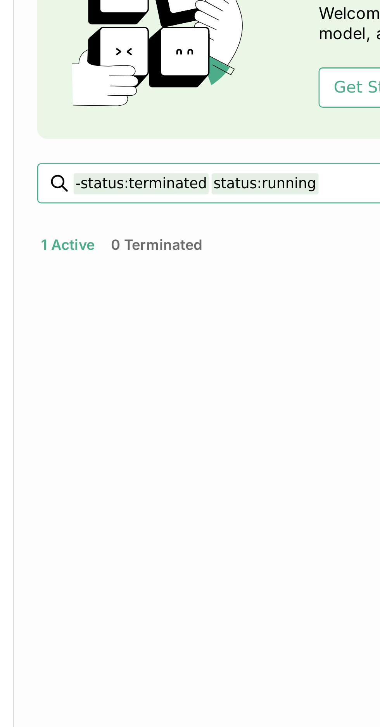
click at [108, 172] on button "1 Active" at bounding box center [110, 171] width 24 height 10
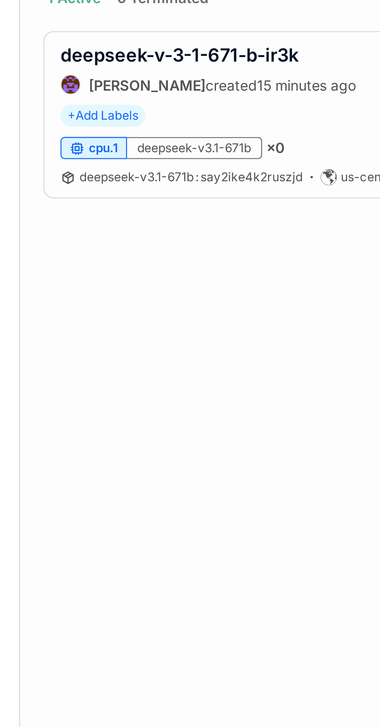
click at [152, 227] on div "deepseek-v3.1-671b" at bounding box center [157, 228] width 52 height 9
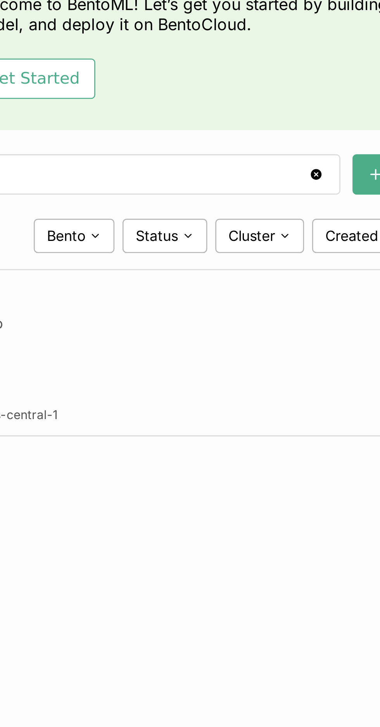
scroll to position [0, 115]
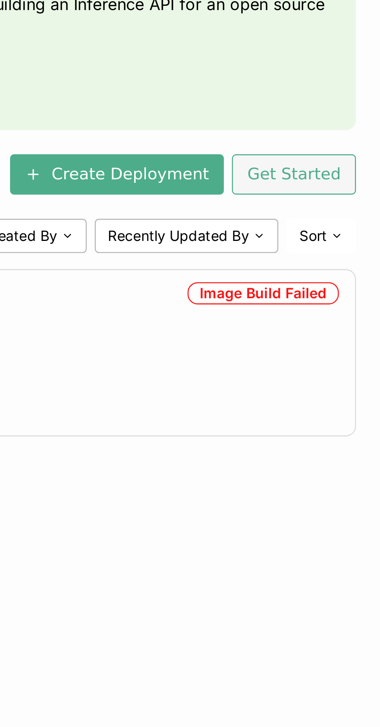
click at [354, 142] on button "Get Started" at bounding box center [347, 146] width 48 height 15
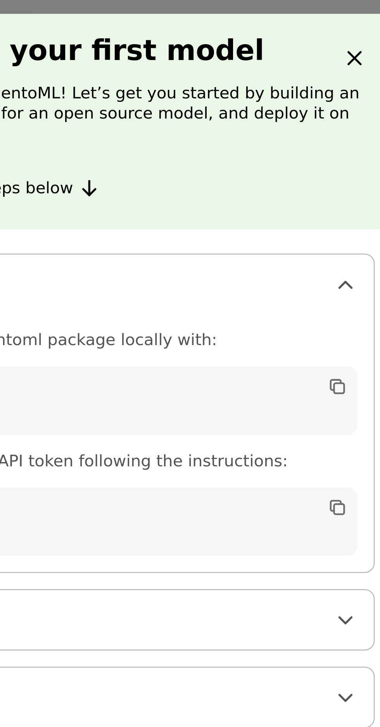
click at [323, 27] on icon "Close" at bounding box center [324, 23] width 9 height 9
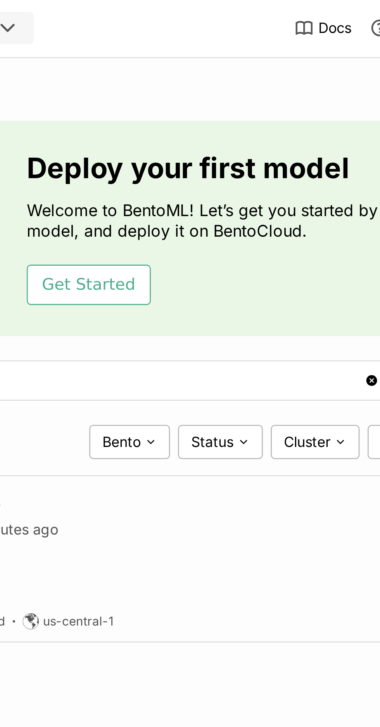
scroll to position [0, 0]
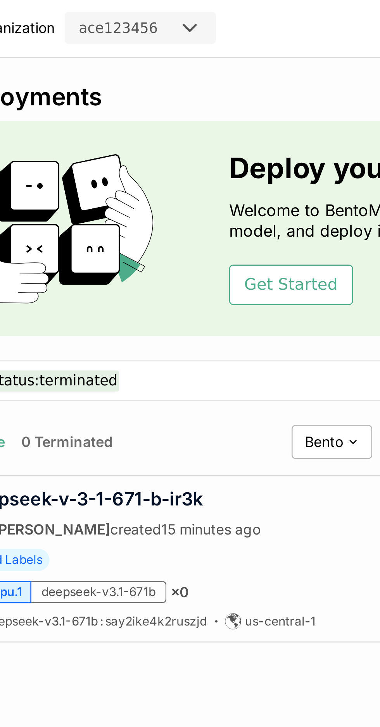
click at [250, 170] on span "Bento" at bounding box center [242, 170] width 15 height 7
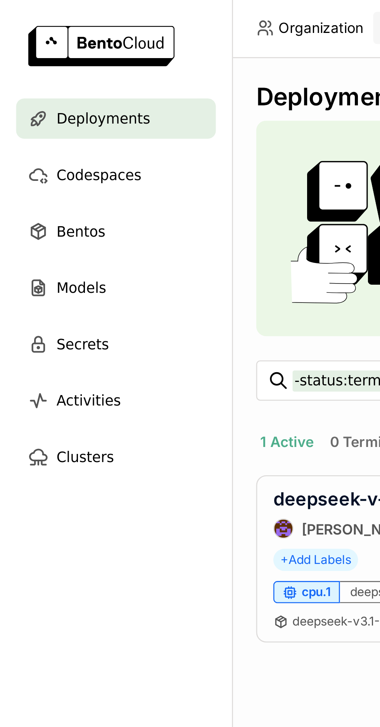
click at [40, 16] on img at bounding box center [39, 18] width 56 height 15
click at [19, 19] on img at bounding box center [39, 18] width 56 height 15
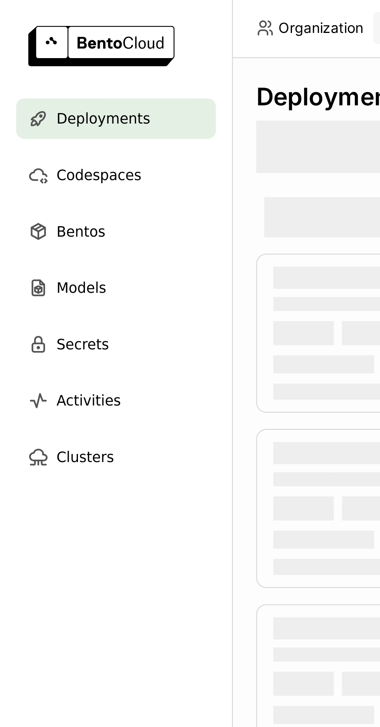
scroll to position [0, 115]
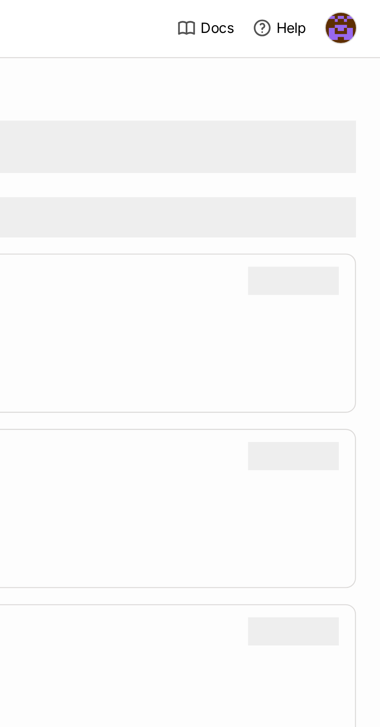
click at [366, 13] on img at bounding box center [365, 12] width 12 height 12
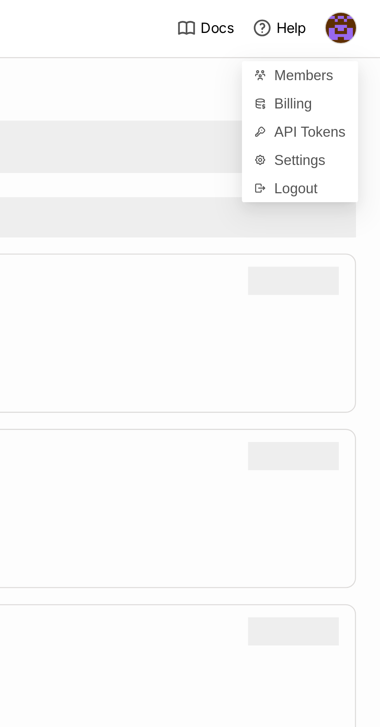
click at [354, 63] on span "Settings" at bounding box center [349, 62] width 20 height 7
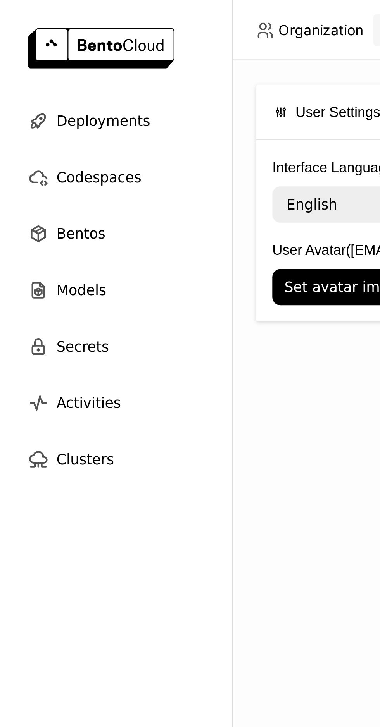
click at [51, 48] on span "Deployments" at bounding box center [40, 46] width 36 height 9
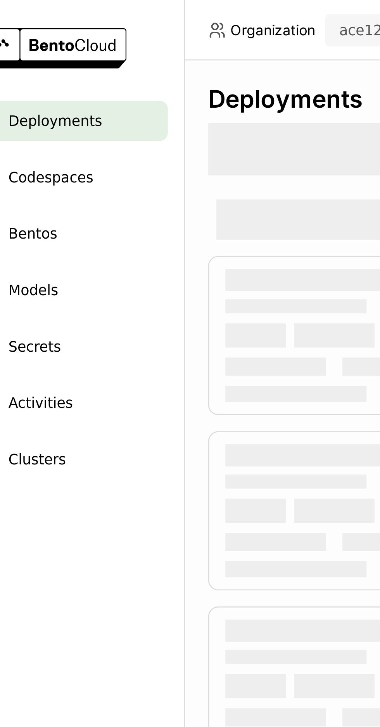
click at [69, 116] on div "Models" at bounding box center [44, 111] width 77 height 15
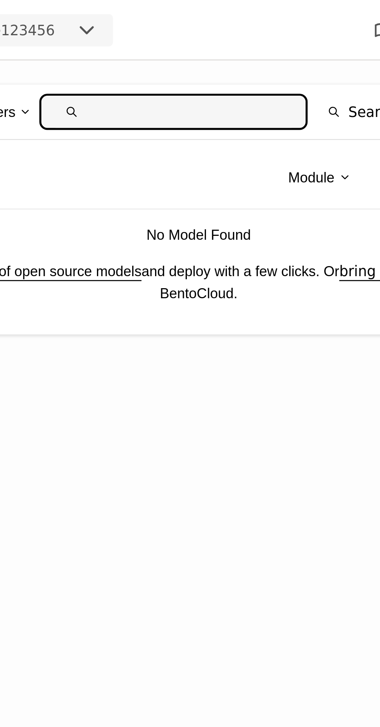
click at [208, 117] on div "Module Creator Sort No Model Found Explore our library of open source models an…" at bounding box center [234, 91] width 272 height 75
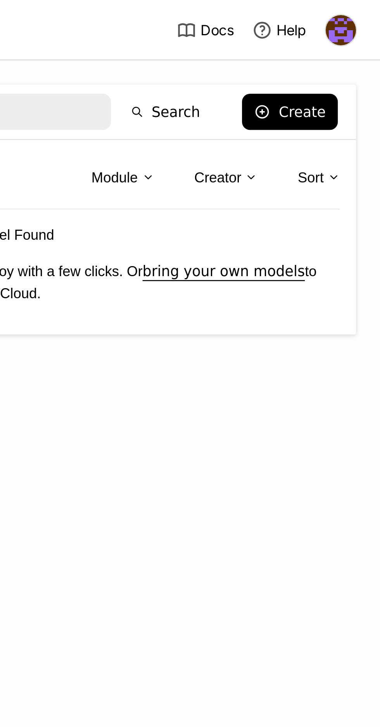
click at [350, 44] on div "Create" at bounding box center [349, 43] width 18 height 6
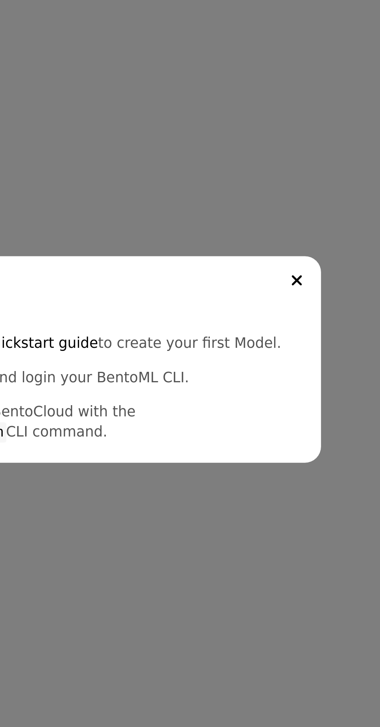
click at [281, 335] on button "Close" at bounding box center [277, 332] width 9 height 9
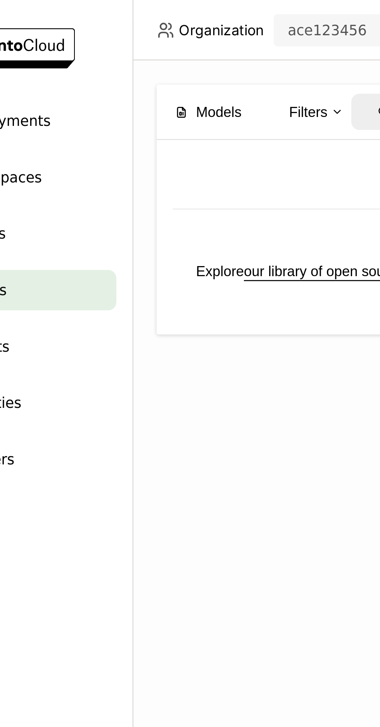
click at [122, 44] on span "Models" at bounding box center [121, 43] width 17 height 9
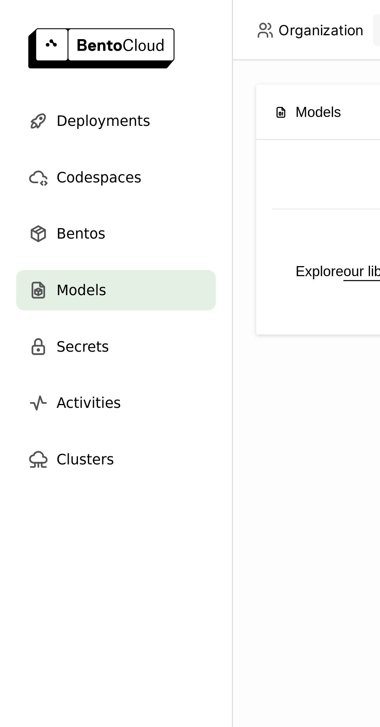
click at [54, 85] on div "Bentos" at bounding box center [44, 89] width 77 height 15
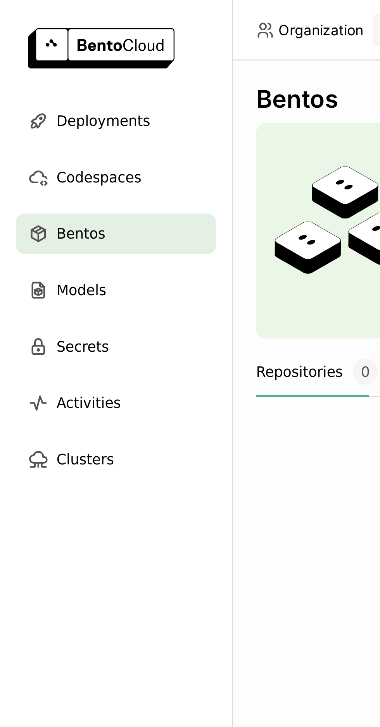
click at [58, 66] on div "Codespaces" at bounding box center [44, 67] width 77 height 15
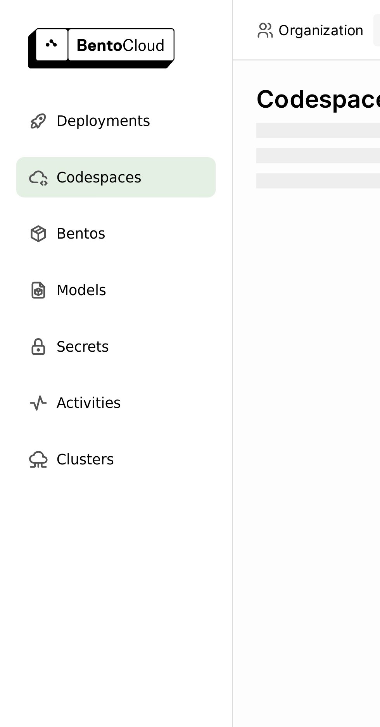
click at [59, 47] on div "Deployments" at bounding box center [44, 46] width 77 height 15
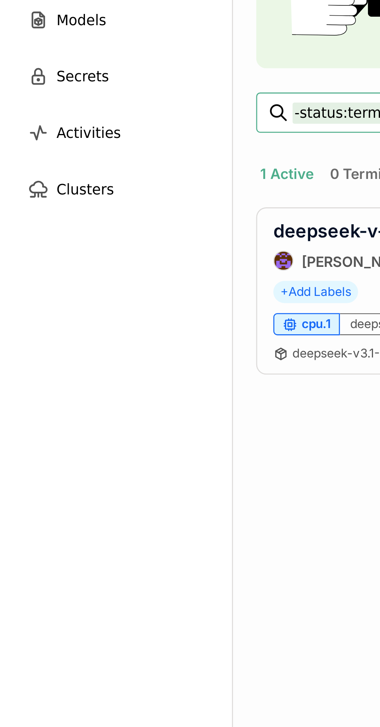
click at [136, 224] on div "deepseek-v3.1-671b" at bounding box center [157, 228] width 52 height 9
click at [127, 189] on link "deepseek-v-3-1-671-b-ir3k" at bounding box center [150, 193] width 91 height 8
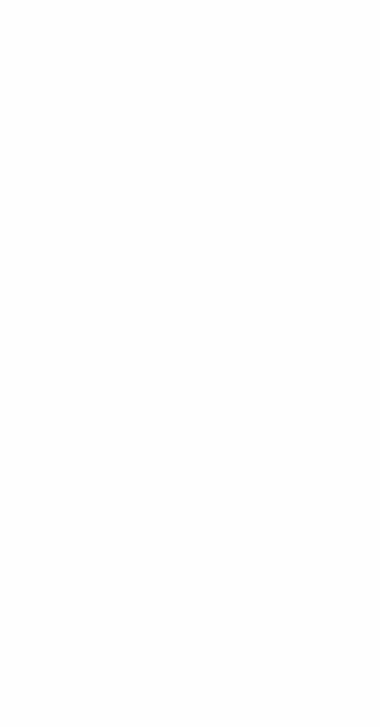
scroll to position [8, 0]
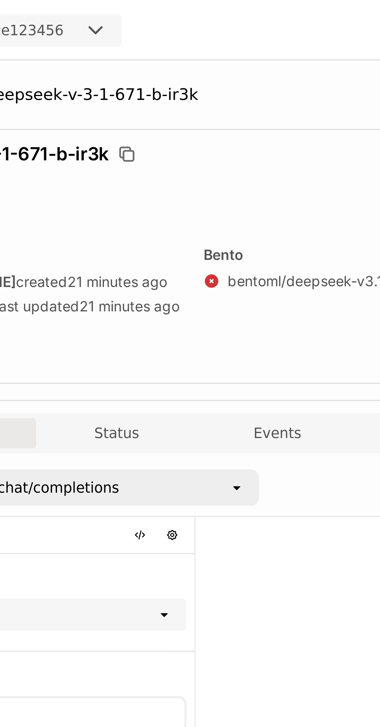
click at [234, 111] on icon at bounding box center [236, 108] width 6 height 6
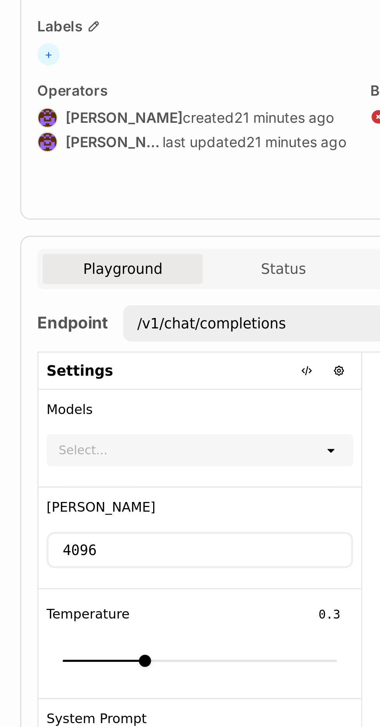
click at [219, 239] on div "open" at bounding box center [220, 236] width 11 height 11
click at [219, 235] on icon "open" at bounding box center [218, 236] width 6 height 6
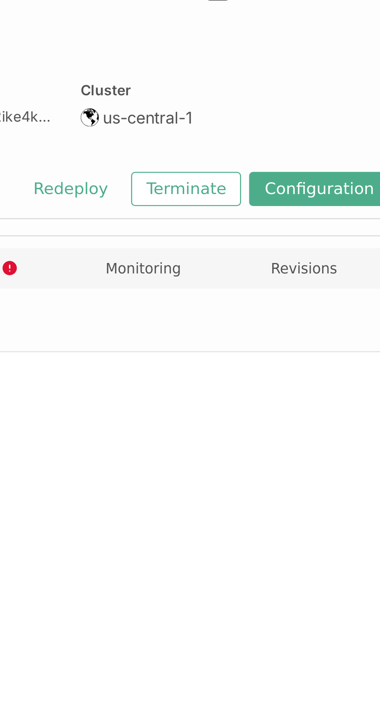
scroll to position [0, 115]
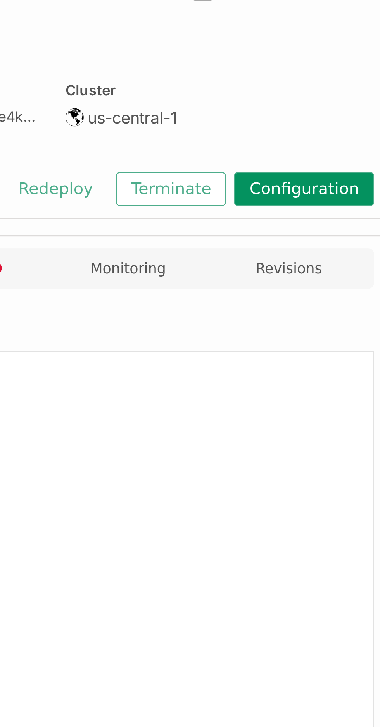
click at [346, 134] on button "Configuration" at bounding box center [337, 135] width 54 height 13
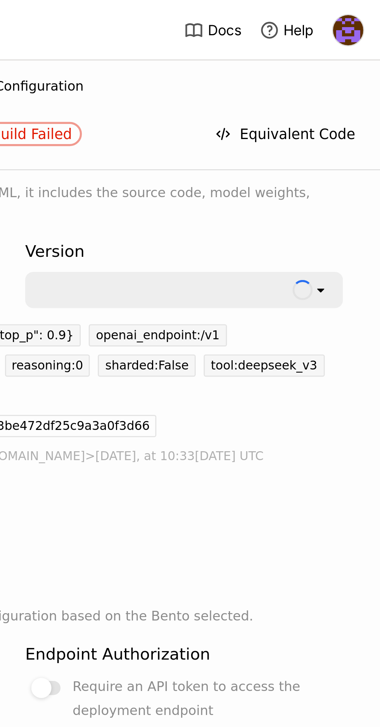
scroll to position [34, 0]
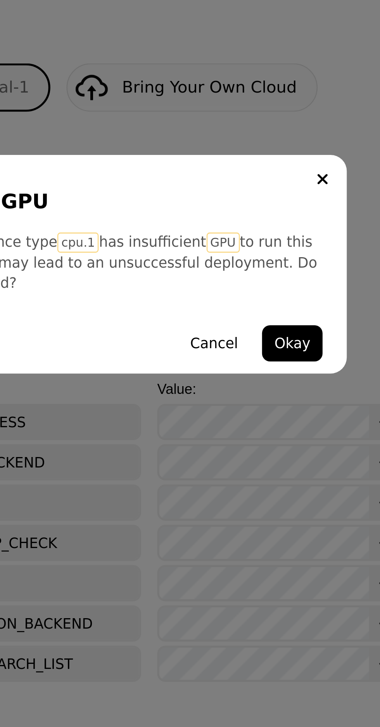
click at [266, 392] on button "Okay" at bounding box center [265, 394] width 23 height 14
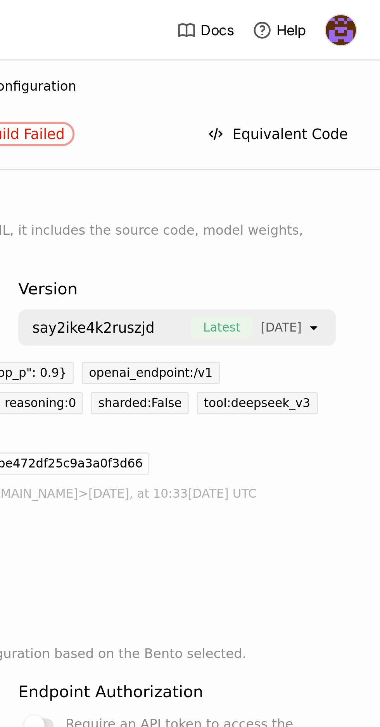
scroll to position [0, 0]
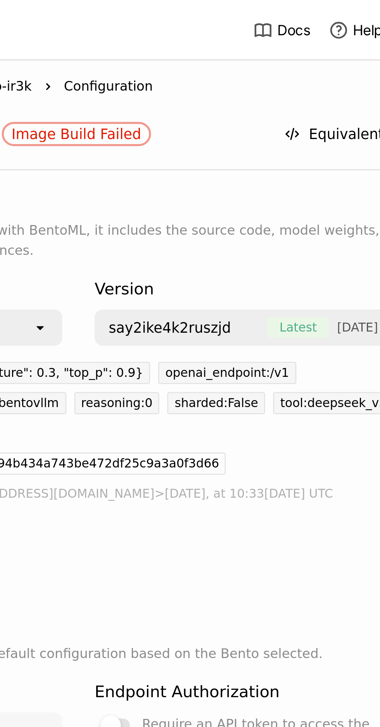
click at [339, 127] on span "[DATE]" at bounding box center [341, 126] width 16 height 8
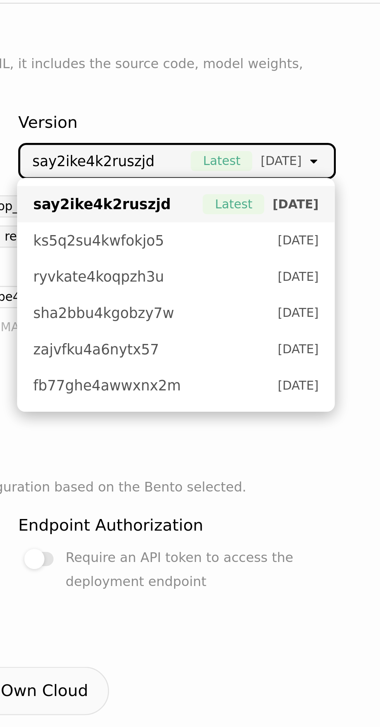
click at [293, 180] on li "sha2bbu4kgobzy[DATE]" at bounding box center [301, 184] width 122 height 14
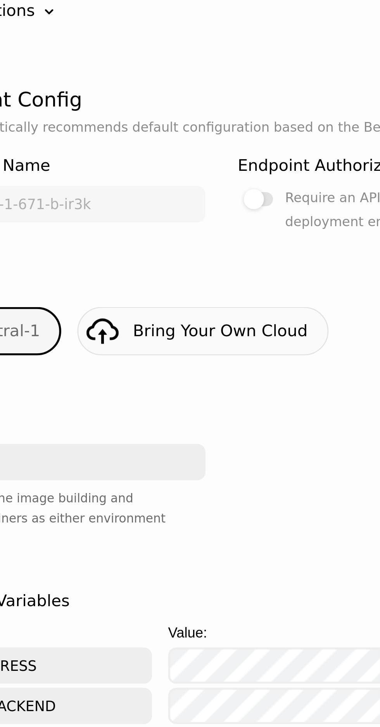
scroll to position [35, 0]
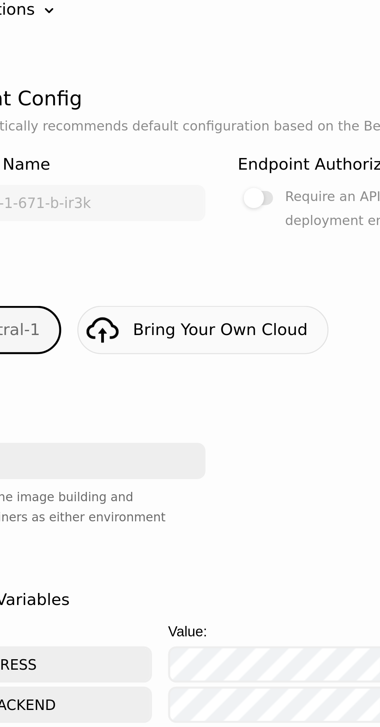
click at [253, 241] on div at bounding box center [248, 243] width 11 height 5
click at [240, 274] on input "Require an API token to access the deployment endpoint" at bounding box center [240, 274] width 0 height 0
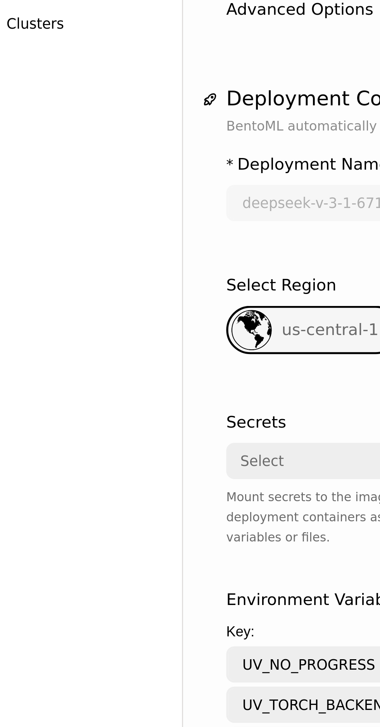
click at [135, 338] on div "Select" at bounding box center [165, 344] width 116 height 12
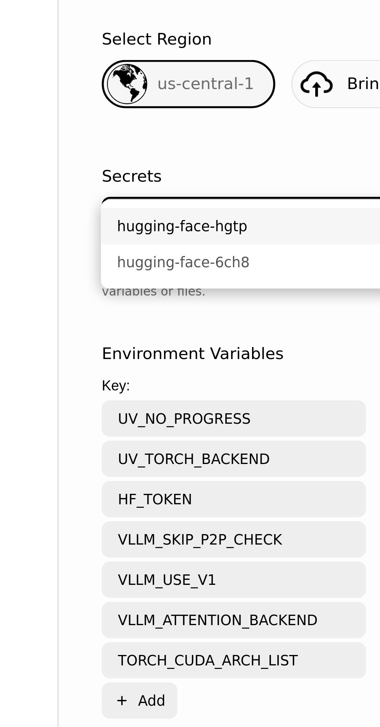
click at [166, 352] on div "hugging-face-hgtp" at bounding box center [167, 349] width 110 height 8
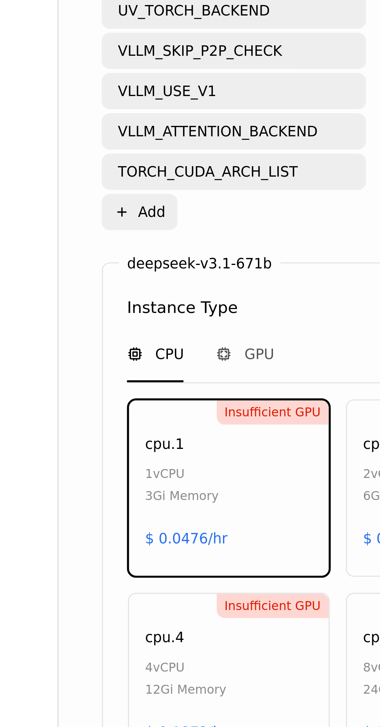
scroll to position [242, 0]
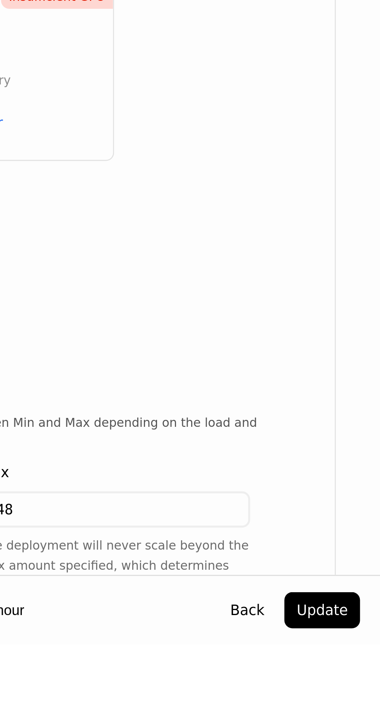
click at [362, 721] on button "Update" at bounding box center [357, 714] width 29 height 14
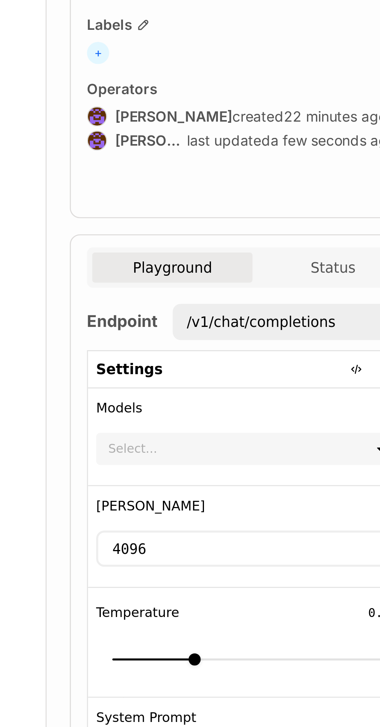
click at [193, 237] on div "Select..." at bounding box center [161, 235] width 105 height 11
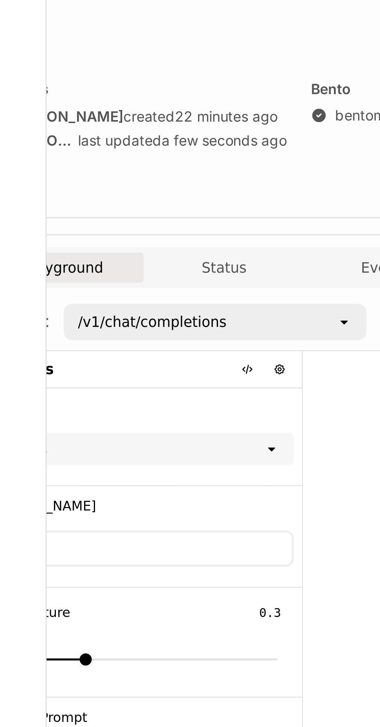
click at [176, 240] on div "open" at bounding box center [178, 235] width 11 height 11
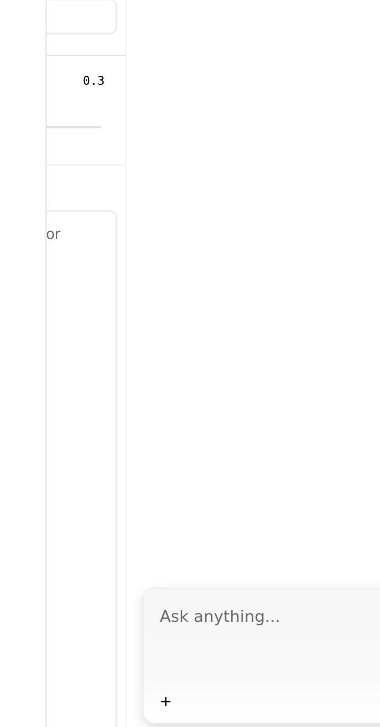
scroll to position [0, 115]
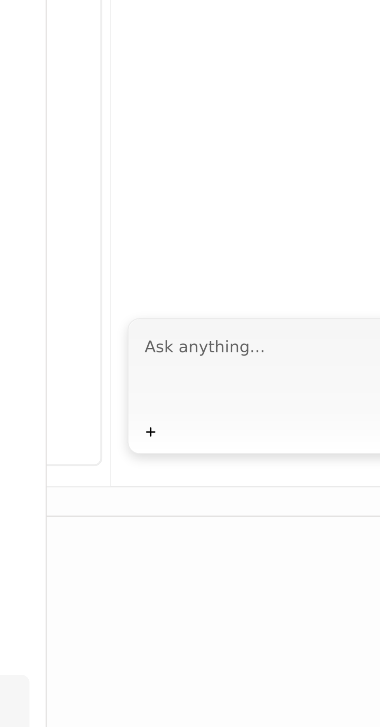
click at [126, 543] on div "Plus" at bounding box center [239, 537] width 230 height 11
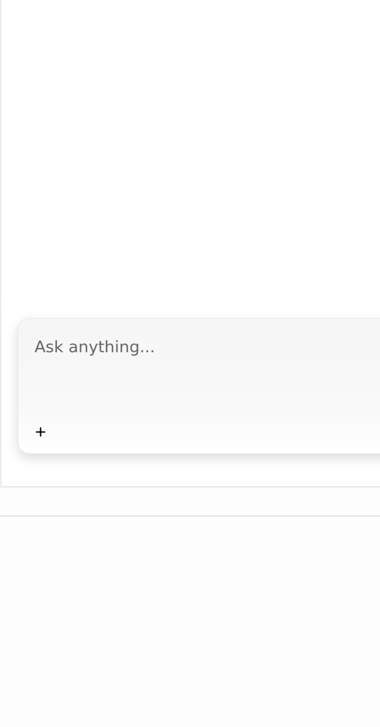
click at [131, 541] on icon "Plus" at bounding box center [129, 537] width 6 height 6
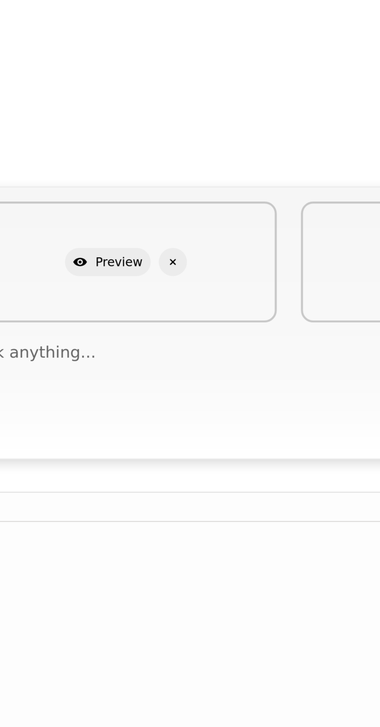
scroll to position [0, 0]
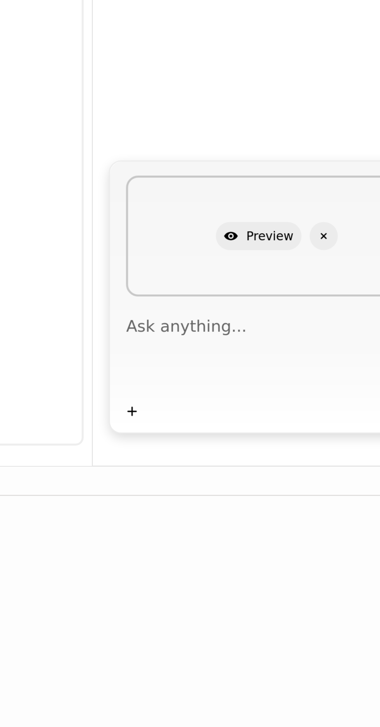
click at [270, 582] on textarea at bounding box center [346, 567] width 242 height 36
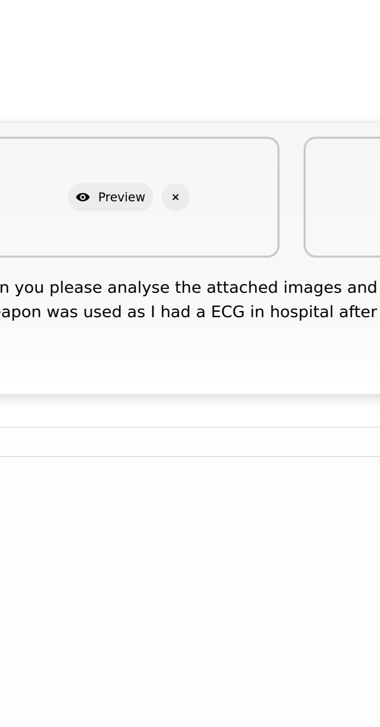
click at [355, 582] on textarea "Can you please analyse the attached images and see if an electric discharge wea…" at bounding box center [346, 568] width 242 height 36
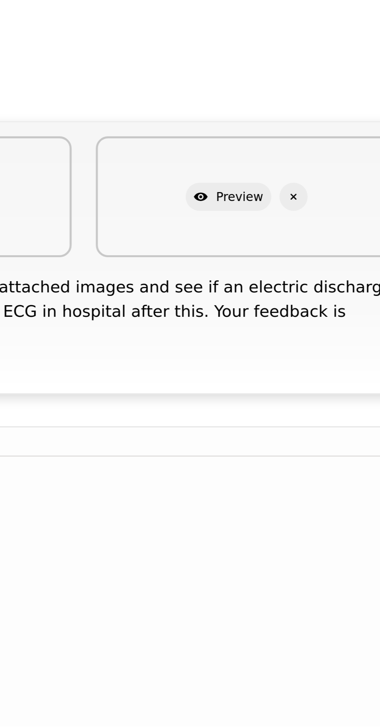
scroll to position [0, 115]
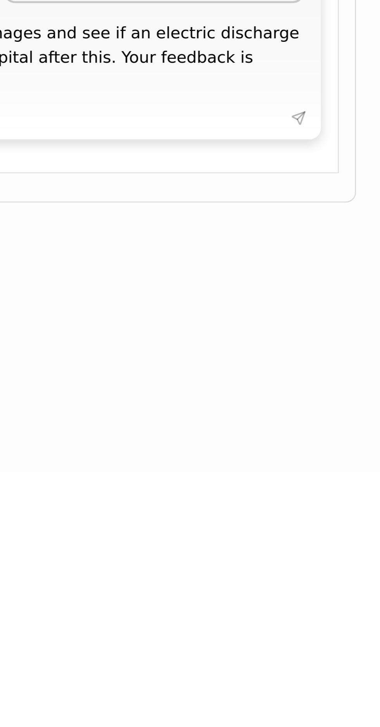
type textarea "Can you please analyse the attached images and see if an electric discharge wea…"
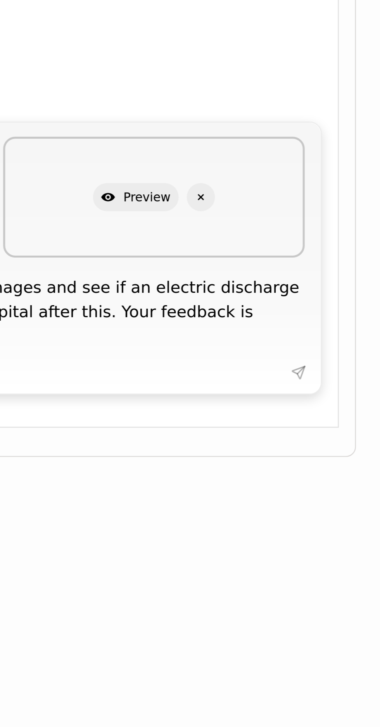
click at [335, 562] on textarea "Can you please analyse the attached images and see if an electric discharge wea…" at bounding box center [231, 568] width 242 height 36
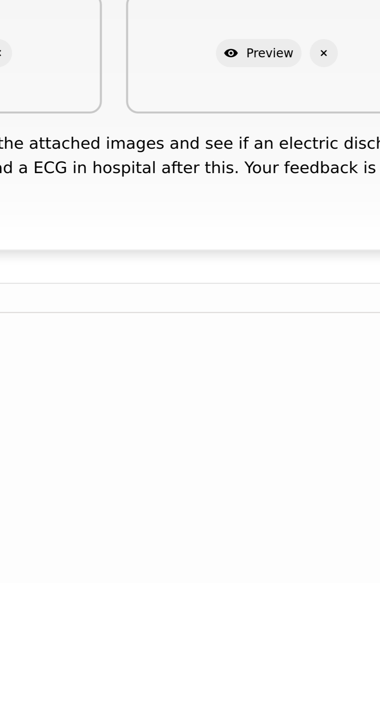
scroll to position [0, 114]
click at [289, 580] on textarea "Can you please analyse the attached images and see if an electric discharge wea…" at bounding box center [232, 568] width 242 height 36
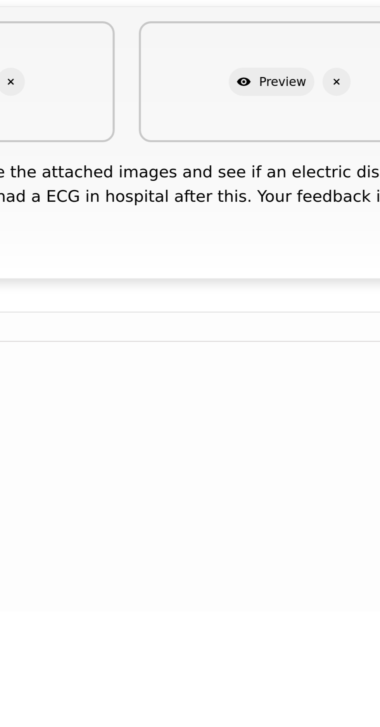
scroll to position [24, 0]
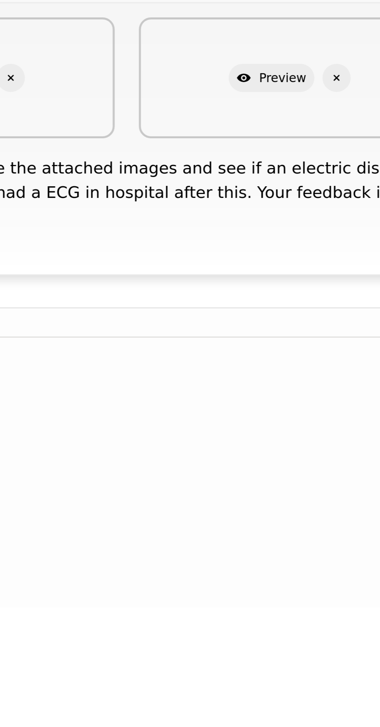
click at [319, 522] on icon "button" at bounding box center [320, 523] width 2 height 2
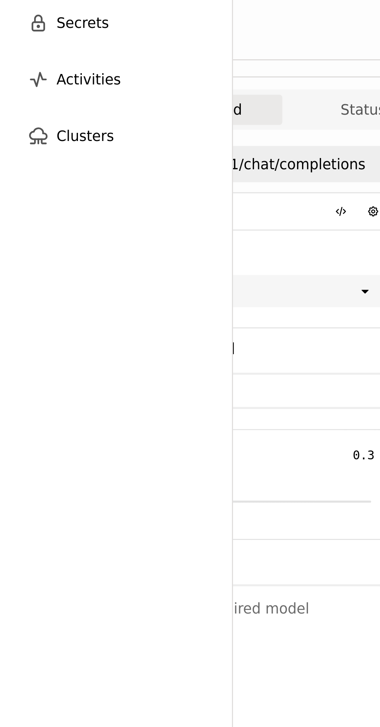
scroll to position [0, 61]
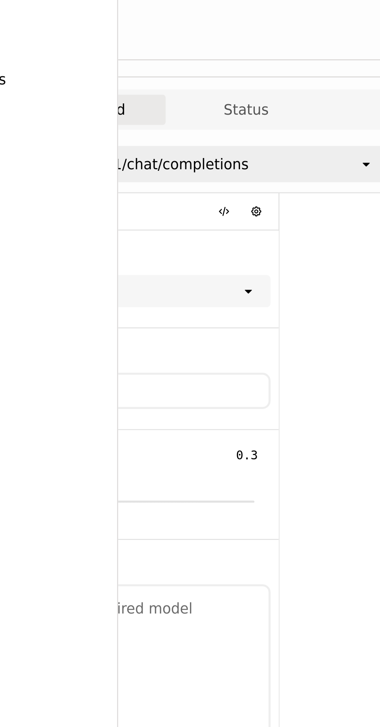
click at [141, 233] on icon "open" at bounding box center [139, 236] width 6 height 6
click at [141, 236] on icon at bounding box center [139, 237] width 3 height 2
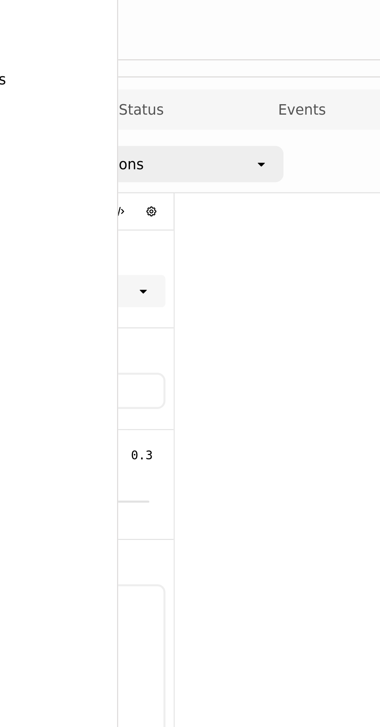
scroll to position [0, 115]
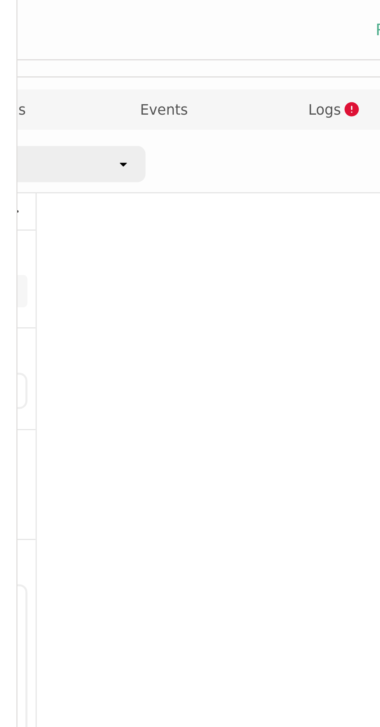
click at [133, 181] on div "open" at bounding box center [132, 187] width 11 height 12
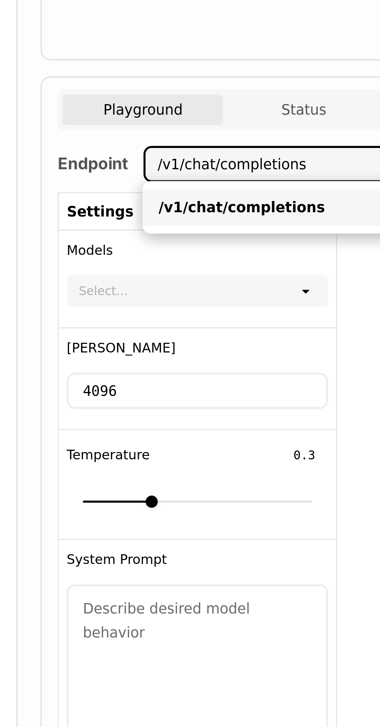
click at [199, 200] on div "/v1/chat/completions" at bounding box center [196, 204] width 104 height 8
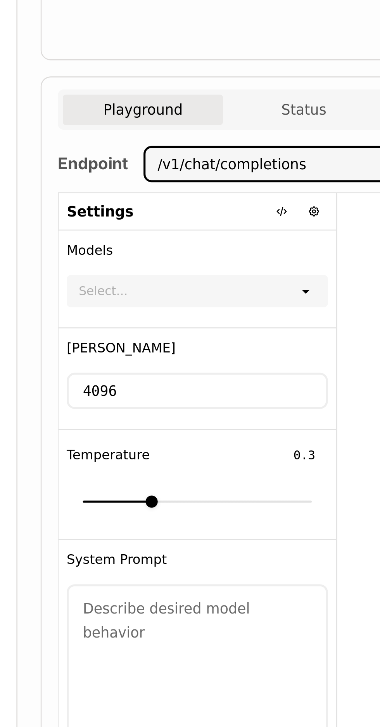
click at [201, 233] on icon "open" at bounding box center [200, 236] width 6 height 6
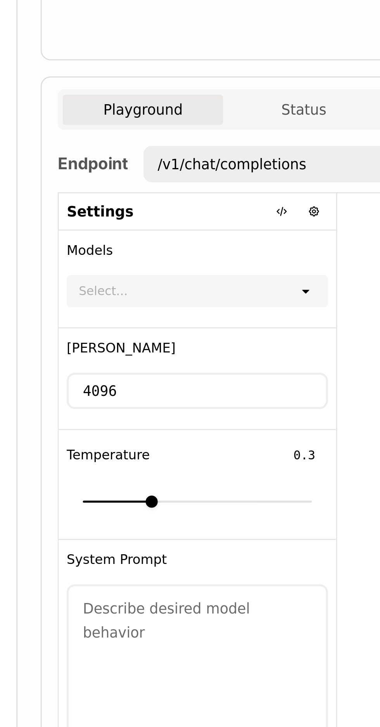
click at [199, 233] on icon "open" at bounding box center [200, 236] width 6 height 6
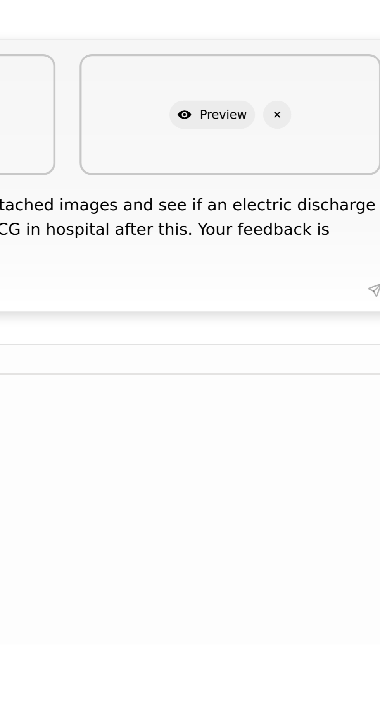
scroll to position [0, 83]
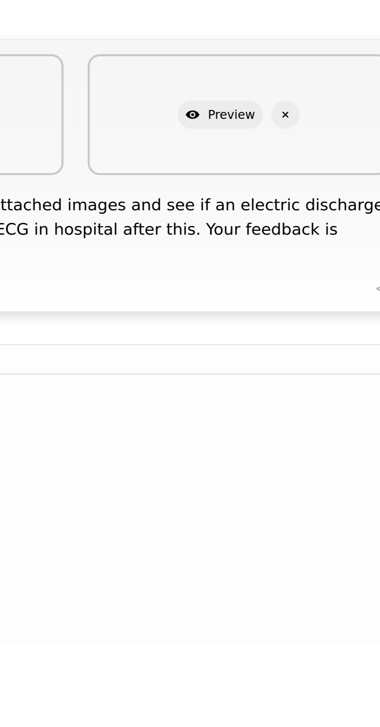
click at [356, 585] on textarea "Can you please analyse the attached images and see if an electric discharge wea…" at bounding box center [263, 568] width 242 height 36
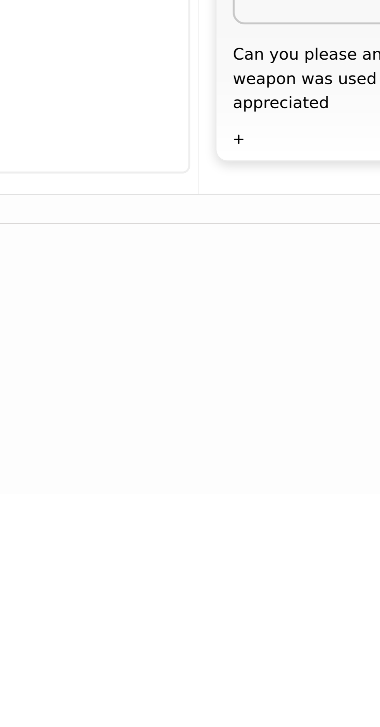
scroll to position [27, 0]
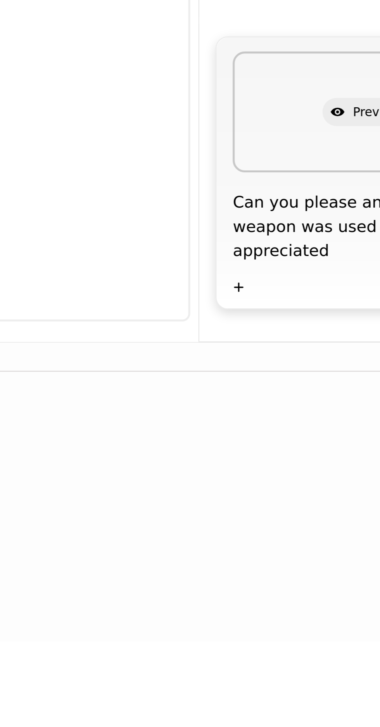
click at [227, 589] on icon at bounding box center [226, 590] width 3 height 3
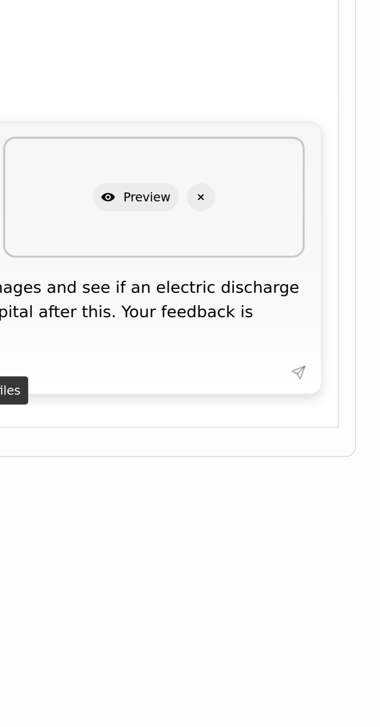
scroll to position [0, 0]
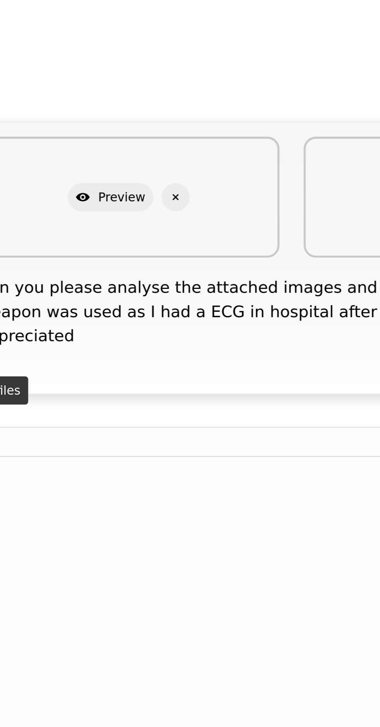
click at [327, 562] on textarea "Can you please analyse the attached images and see if an electric discharge wea…" at bounding box center [346, 568] width 242 height 36
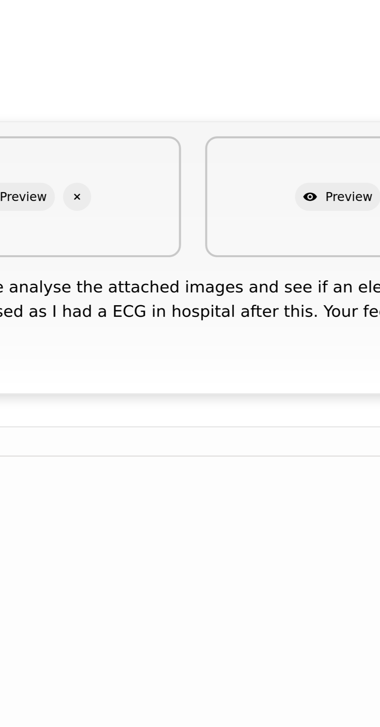
scroll to position [0, 115]
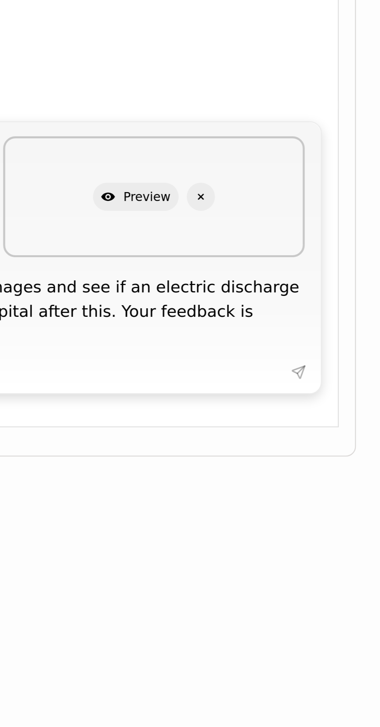
click at [339, 559] on textarea "Can you please analyse the attached images and see if an electric discharge wea…" at bounding box center [231, 568] width 242 height 36
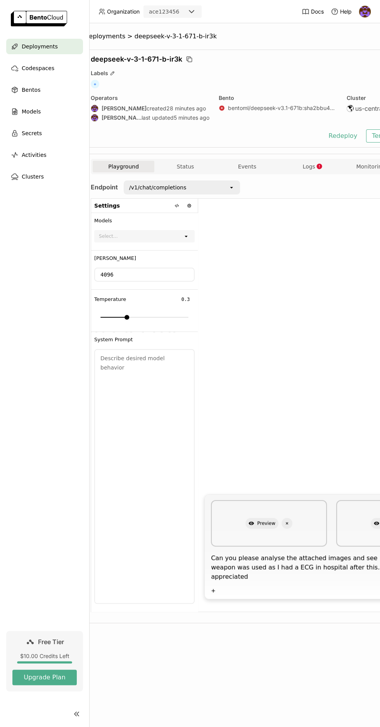
scroll to position [0, 0]
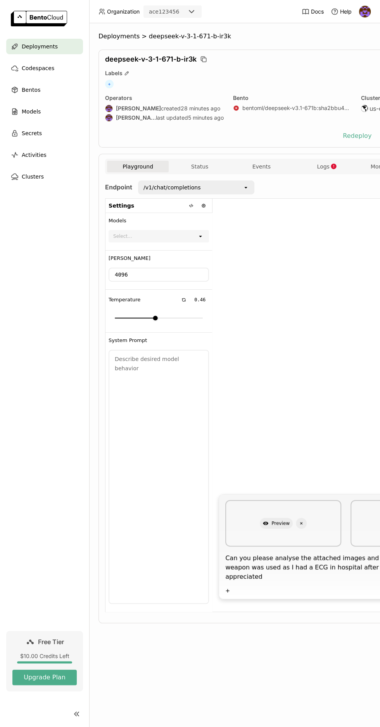
click at [155, 311] on div at bounding box center [158, 317] width 100 height 13
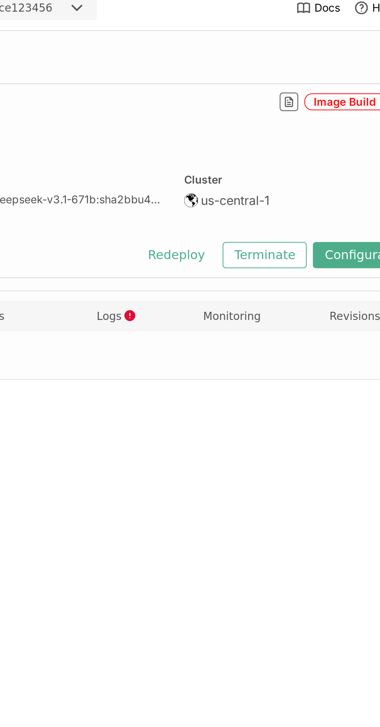
scroll to position [37, 0]
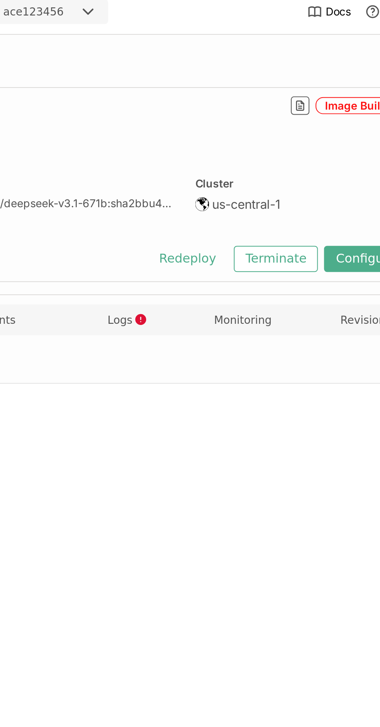
click at [255, 129] on button "Redeploy" at bounding box center [241, 135] width 40 height 13
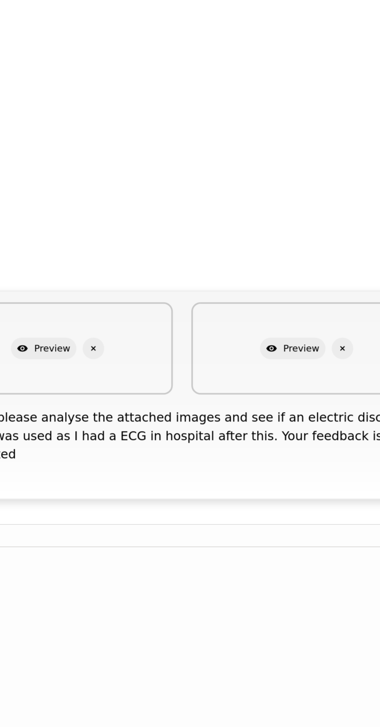
scroll to position [0, 115]
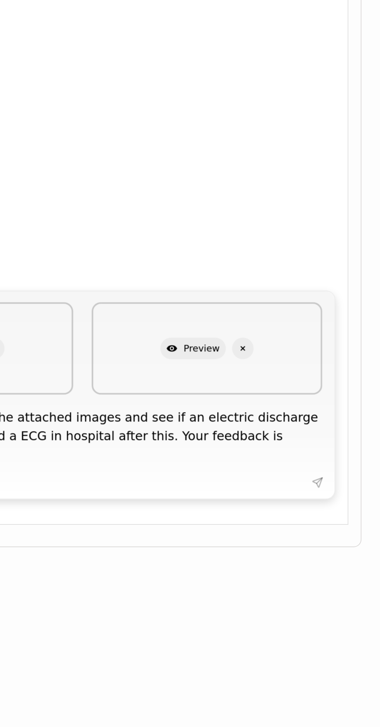
click at [327, 585] on textarea "Can you please analyse the attached images and see if an electric discharge wea…" at bounding box center [231, 568] width 242 height 36
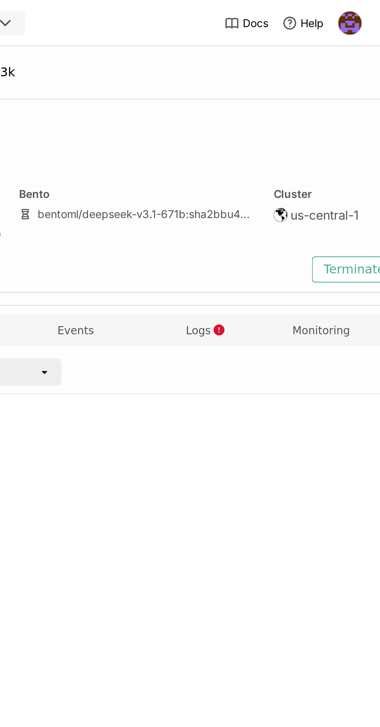
scroll to position [0, 0]
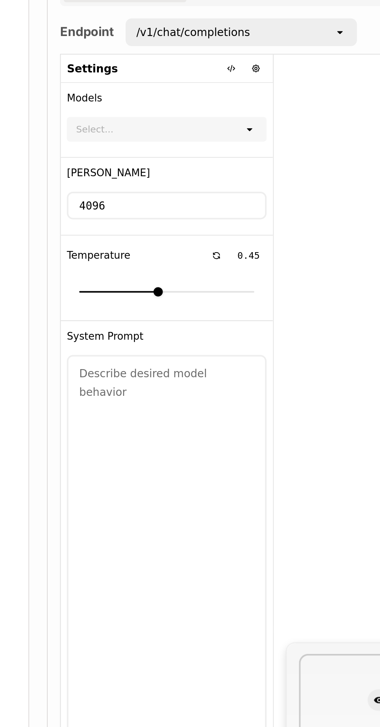
click at [200, 235] on icon at bounding box center [200, 236] width 3 height 2
click at [199, 234] on icon "open" at bounding box center [200, 236] width 6 height 6
type input "0.65"
click at [172, 319] on div at bounding box center [158, 317] width 100 height 13
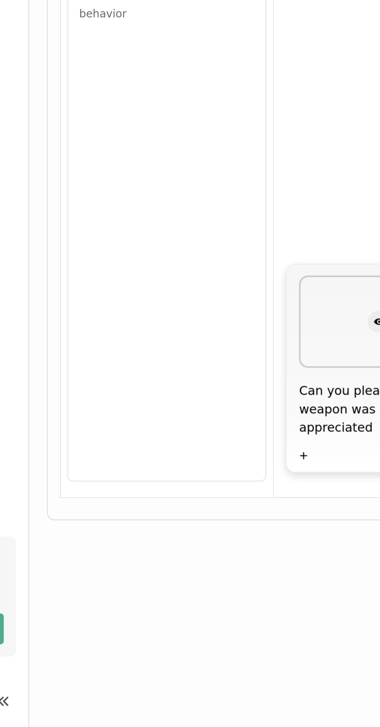
click at [157, 457] on textarea at bounding box center [158, 476] width 99 height 252
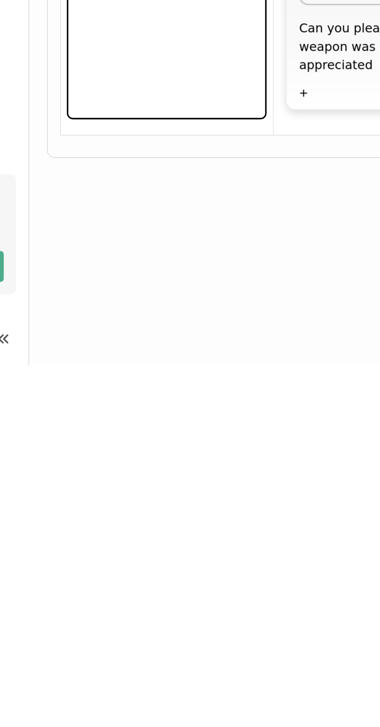
scroll to position [0, 115]
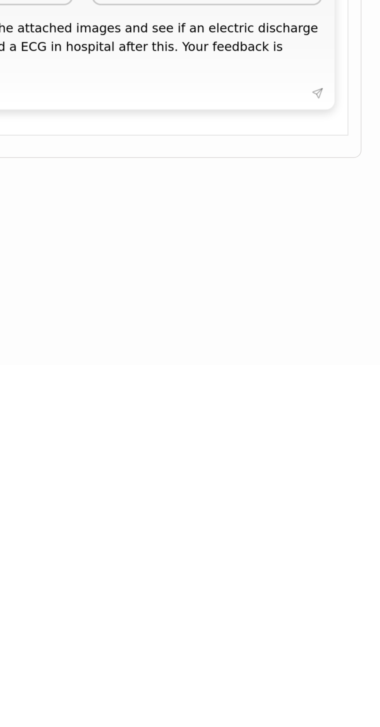
type textarea "Analyse photos for evidence"
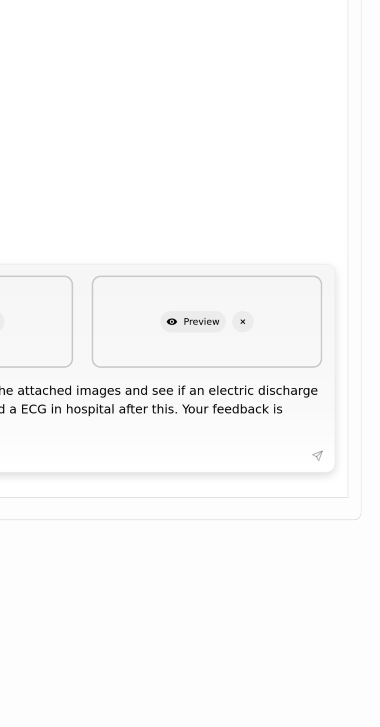
click at [347, 373] on div at bounding box center [230, 343] width 266 height 291
click at [332, 551] on textarea "Can you please analyse the attached images and see if an electric discharge wea…" at bounding box center [231, 567] width 242 height 36
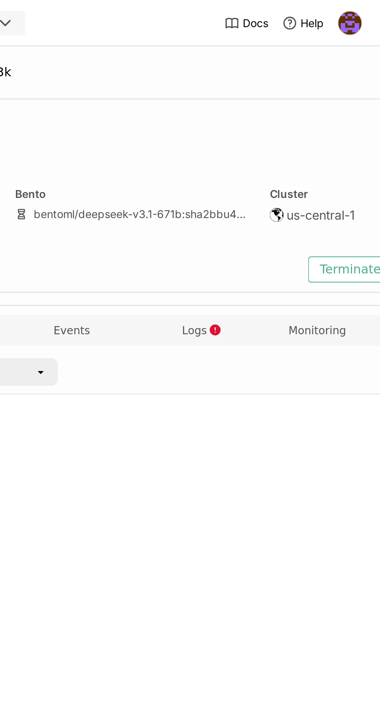
scroll to position [0, 0]
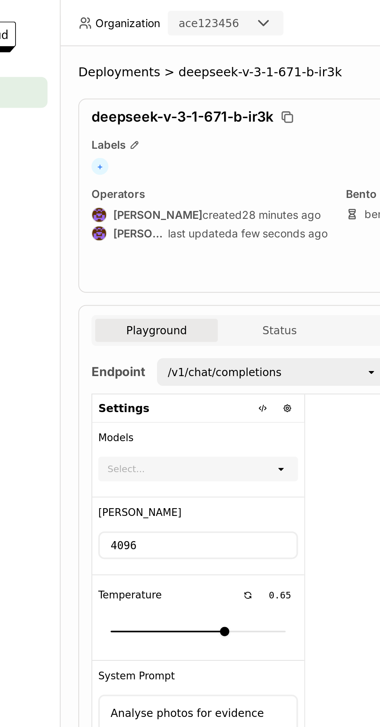
click at [211, 160] on button "Status" at bounding box center [199, 166] width 62 height 12
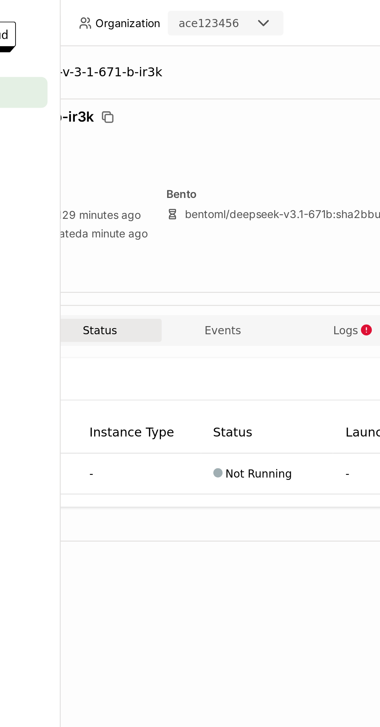
scroll to position [0, 115]
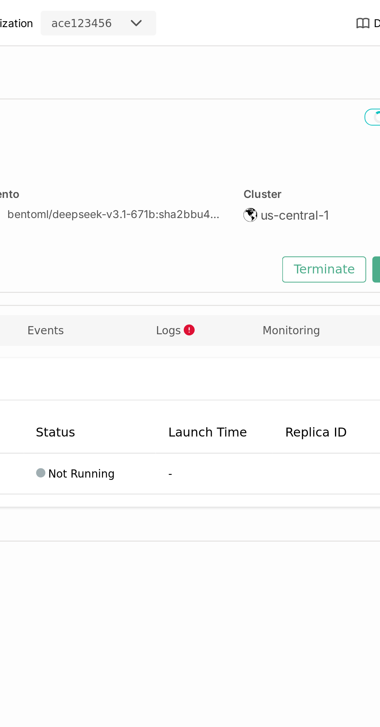
click at [173, 231] on td "Not Running" at bounding box center [168, 238] width 67 height 21
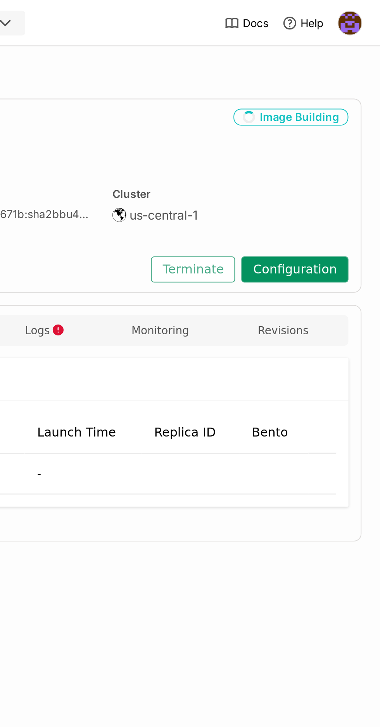
click at [352, 129] on button "Configuration" at bounding box center [337, 135] width 54 height 13
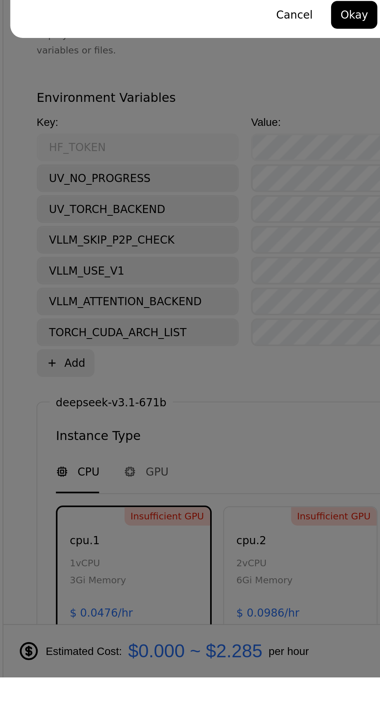
click at [268, 401] on button "Okay" at bounding box center [265, 394] width 23 height 14
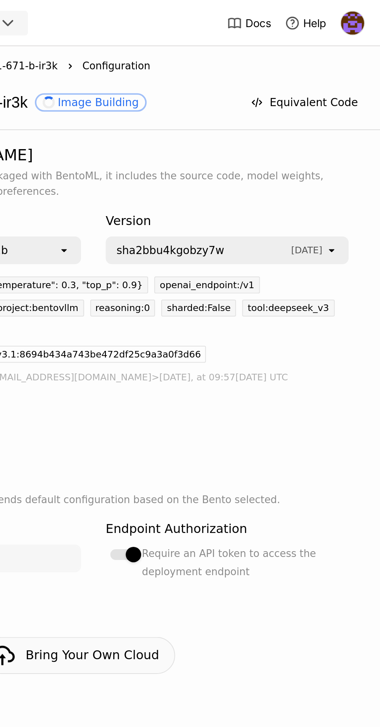
click at [356, 125] on icon "open" at bounding box center [354, 126] width 6 height 6
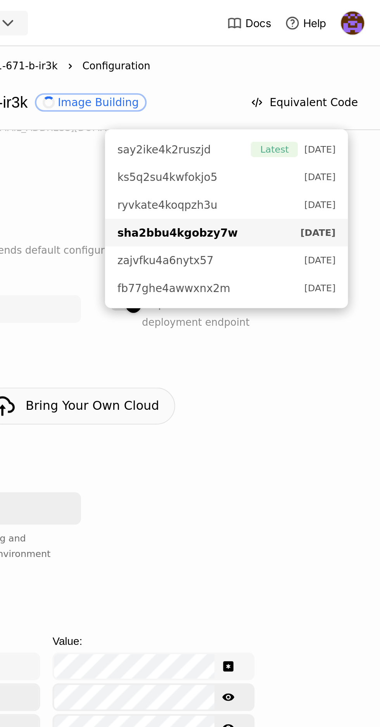
scroll to position [126, 0]
click at [294, 146] on span "fb77ghe4awwxnx2m" at bounding box center [274, 145] width 57 height 8
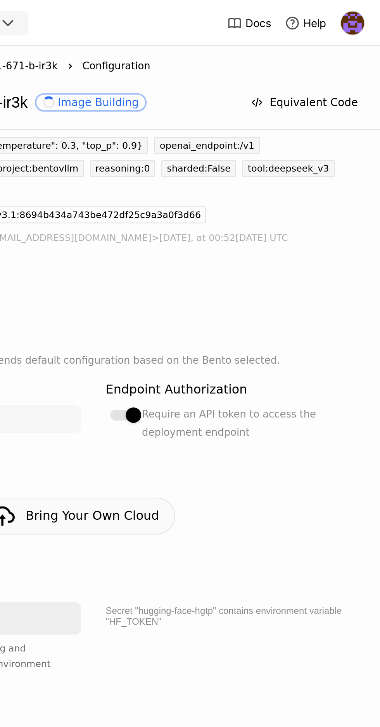
scroll to position [0, 0]
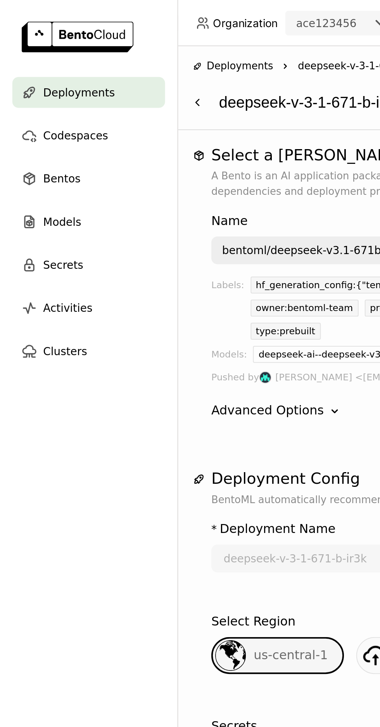
click at [155, 122] on div "bentoml/deepseek-v3.1-671b" at bounding box center [152, 126] width 80 height 8
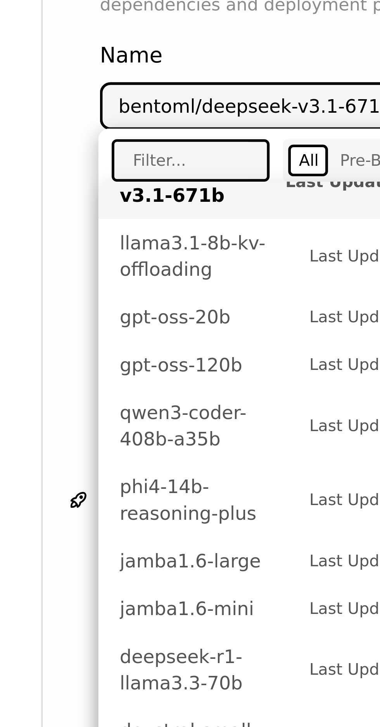
scroll to position [79, 0]
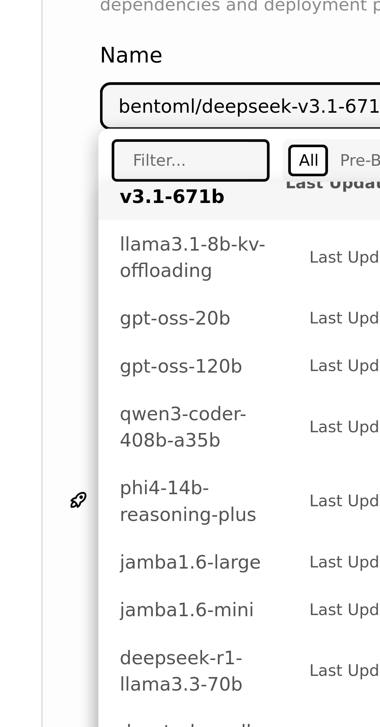
click at [136, 171] on span "llama3.1-8b-kv-offloading" at bounding box center [138, 169] width 52 height 15
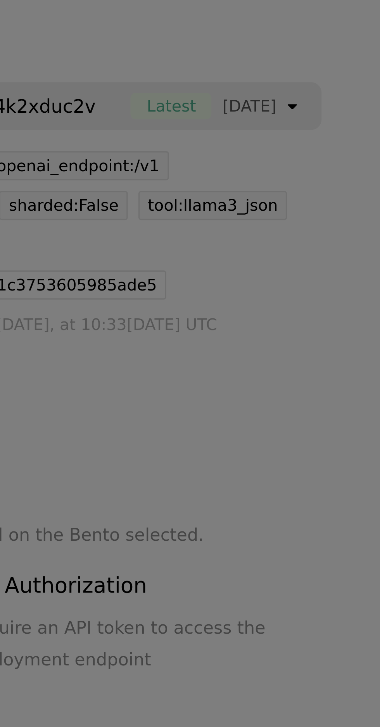
scroll to position [0, 0]
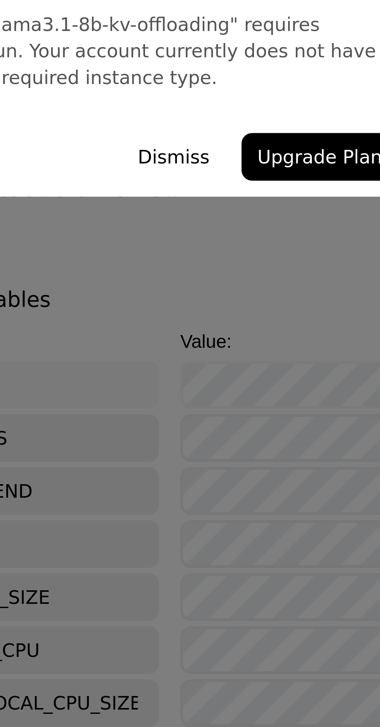
click at [243, 421] on div "Upgrade Plan The Bento "bentoml/llama3.1-8b-kv-offloading" requires "gpu.a100.1…" at bounding box center [190, 363] width 380 height 727
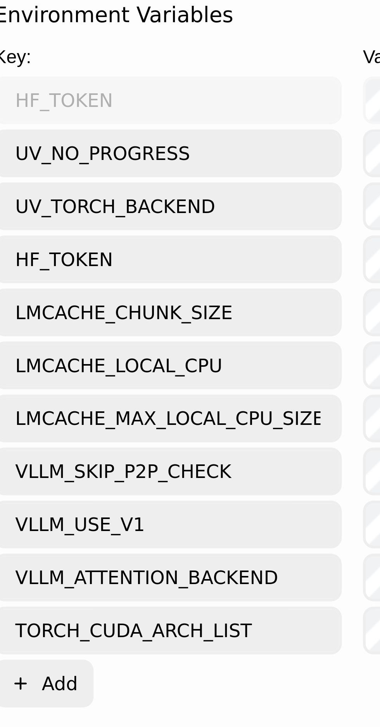
scroll to position [80, 0]
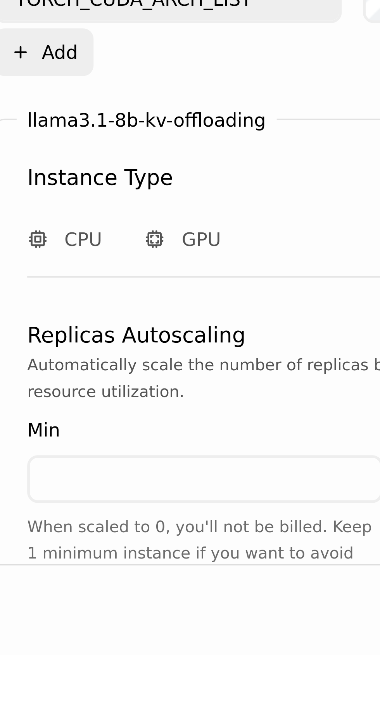
click at [191, 669] on input "number" at bounding box center [168, 675] width 102 height 12
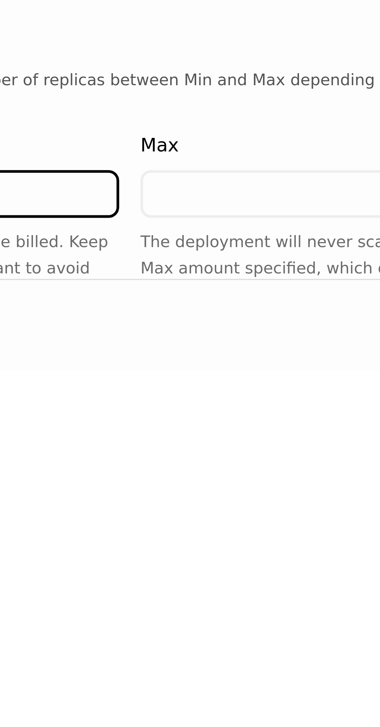
type input "1"
click at [255, 669] on input "number" at bounding box center [278, 675] width 102 height 12
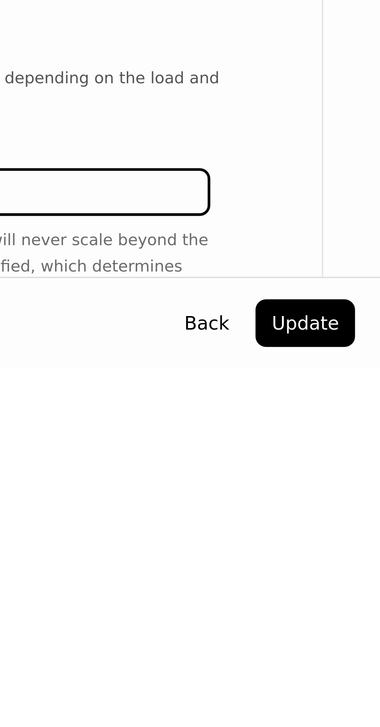
scroll to position [52, 0]
type input "88"
click at [359, 713] on button "Update" at bounding box center [357, 714] width 29 height 14
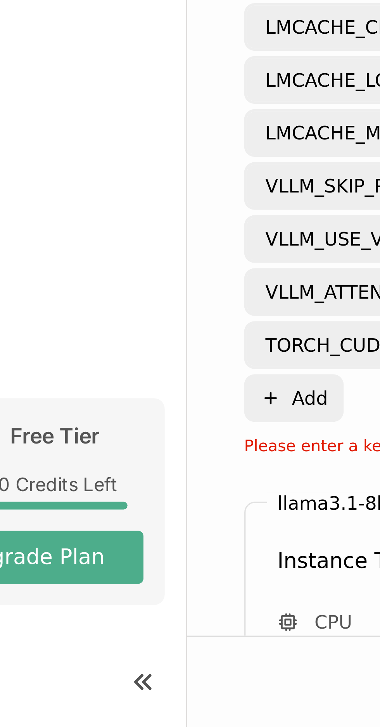
scroll to position [51, 0]
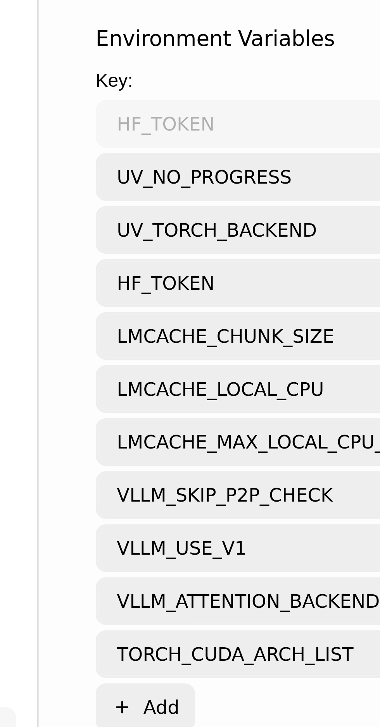
click at [151, 501] on input "HF_TOKEN" at bounding box center [157, 507] width 100 height 12
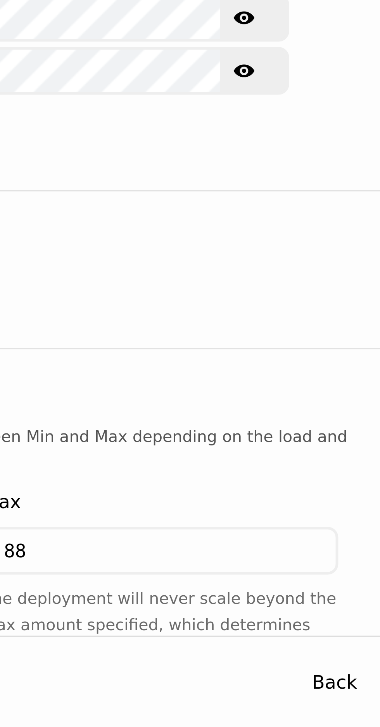
scroll to position [52, 0]
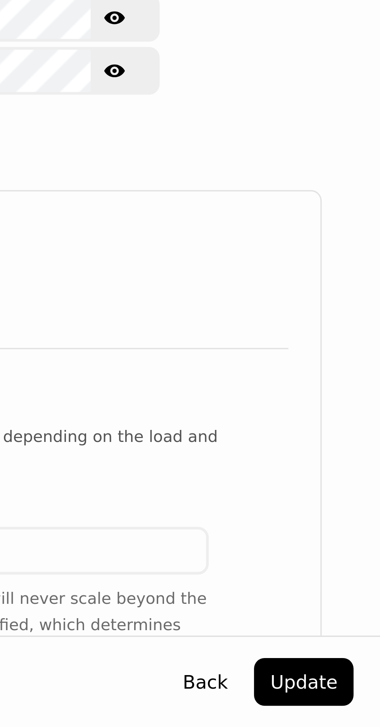
click at [359, 717] on button "Update" at bounding box center [357, 714] width 29 height 14
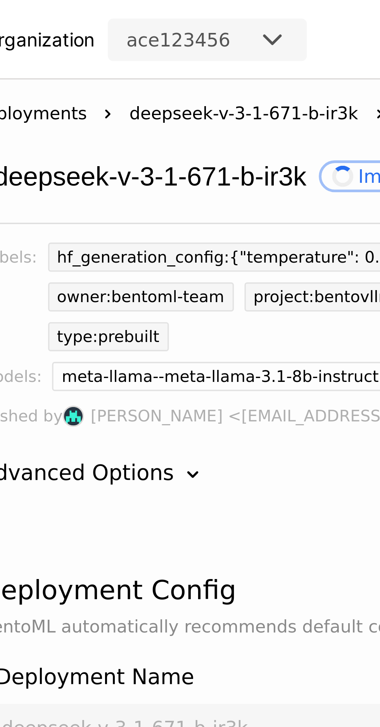
scroll to position [80, 0]
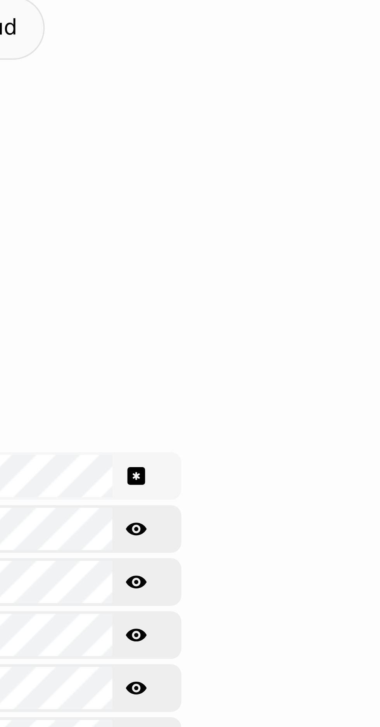
click at [304, 378] on icon "Show password text" at bounding box center [301, 380] width 5 height 5
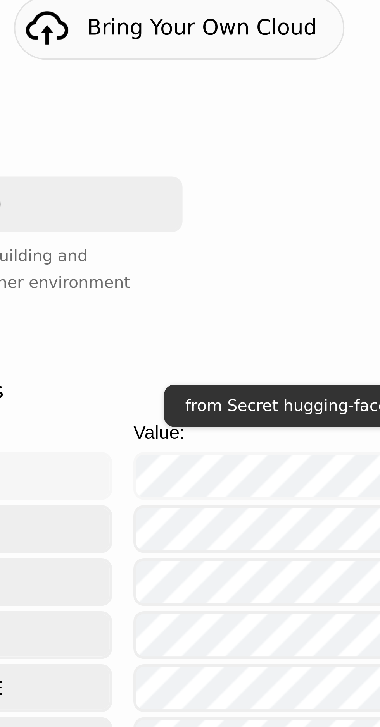
click at [253, 358] on div "from Secret hugging-face-hgtp" at bounding box center [265, 360] width 84 height 12
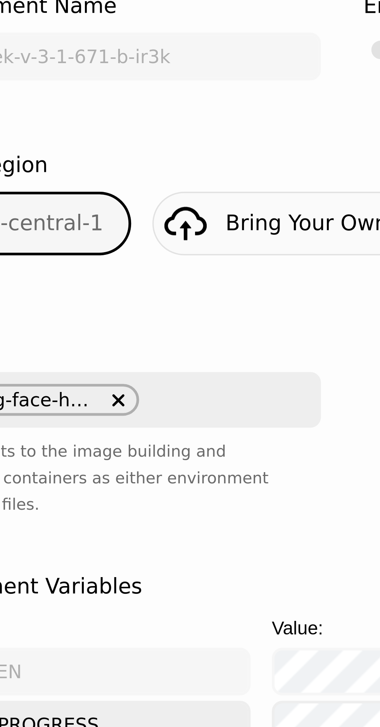
scroll to position [23, 0]
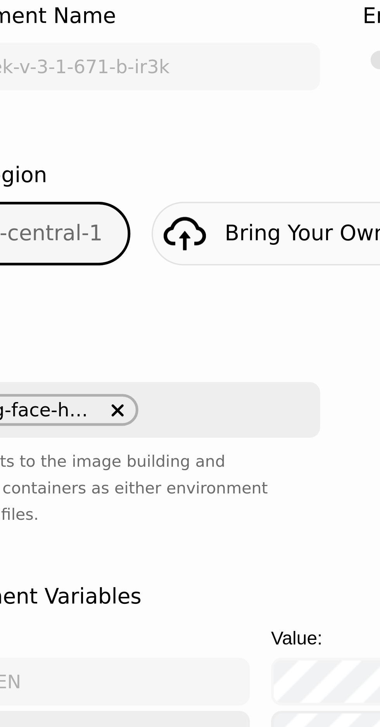
click at [167, 299] on icon "Delete" at bounding box center [169, 301] width 5 height 5
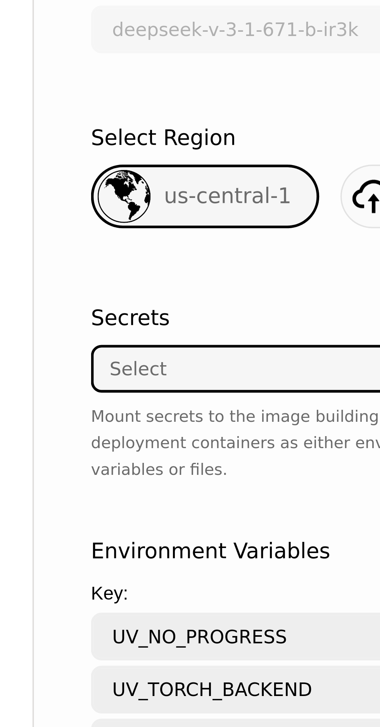
scroll to position [40, 0]
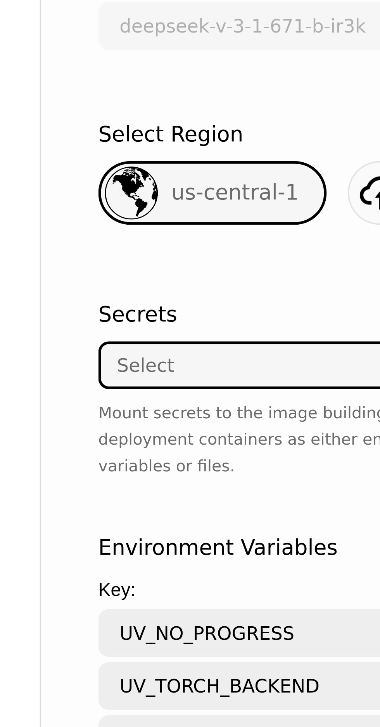
click at [145, 311] on div "Select" at bounding box center [165, 317] width 116 height 12
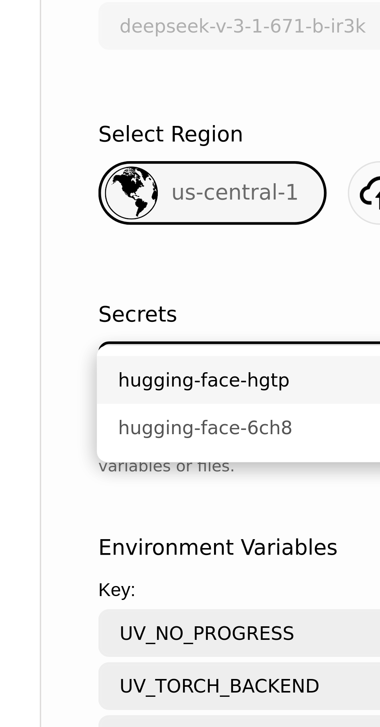
click at [158, 332] on div "hugging-face-6ch8" at bounding box center [167, 336] width 110 height 8
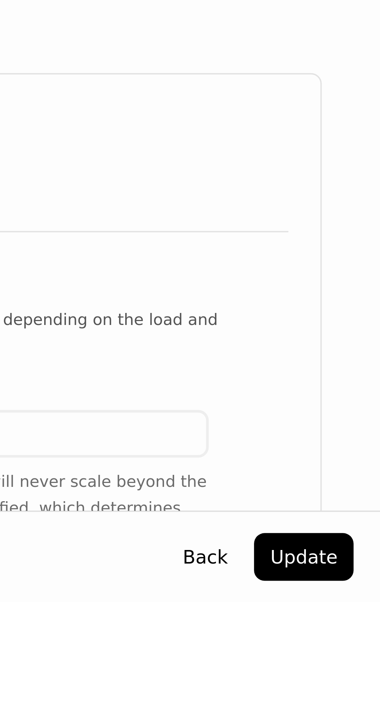
scroll to position [0, 0]
click at [363, 721] on button "Update" at bounding box center [357, 714] width 29 height 14
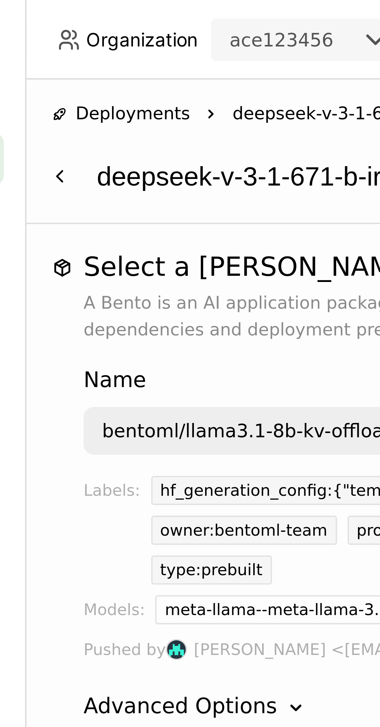
click at [174, 33] on span "deepseek-v-3-1-671-b-ir3k" at bounding box center [182, 33] width 67 height 8
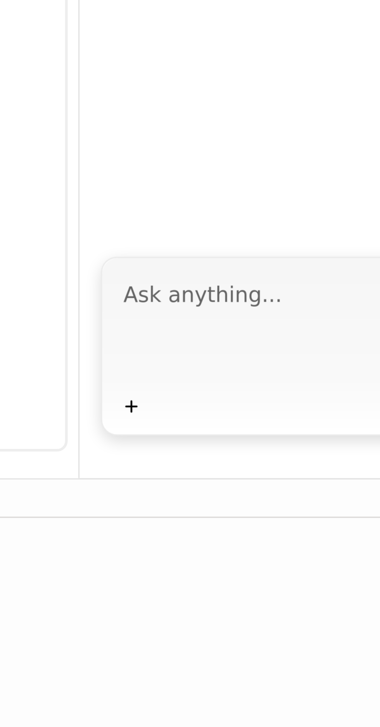
click at [130, 535] on icon "Plus" at bounding box center [129, 538] width 6 height 6
click at [155, 497] on textarea at bounding box center [239, 515] width 225 height 36
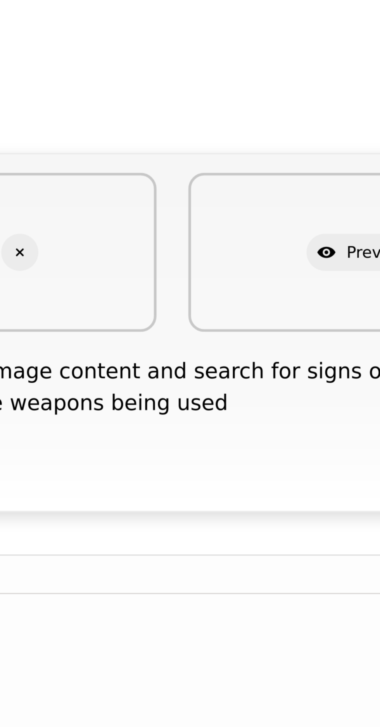
scroll to position [36, 0]
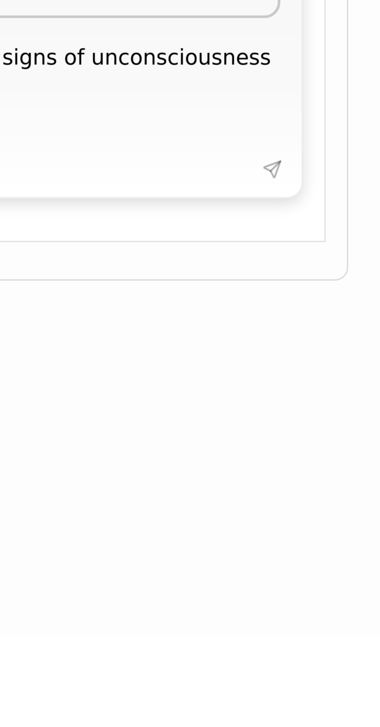
type textarea "Please advise on the image content and search for signs of unconsciousness or e…"
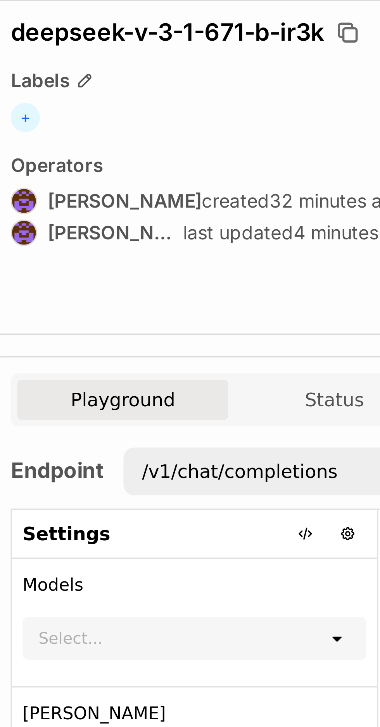
scroll to position [0, 0]
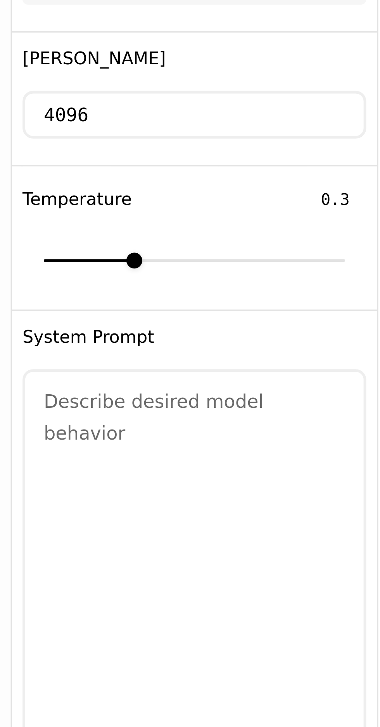
type input "0.53"
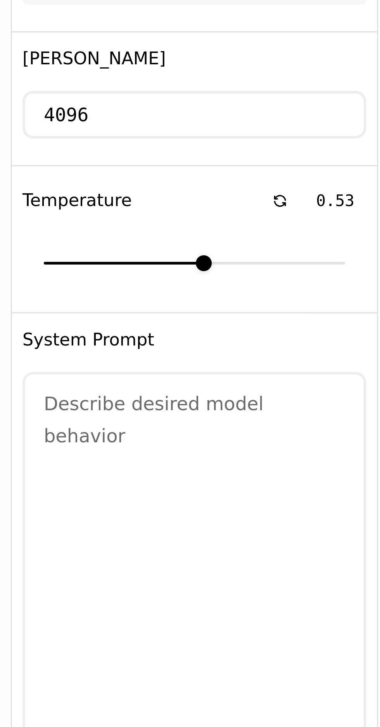
click at [157, 319] on div at bounding box center [157, 318] width 5 height 5
click at [174, 361] on textarea at bounding box center [154, 476] width 99 height 252
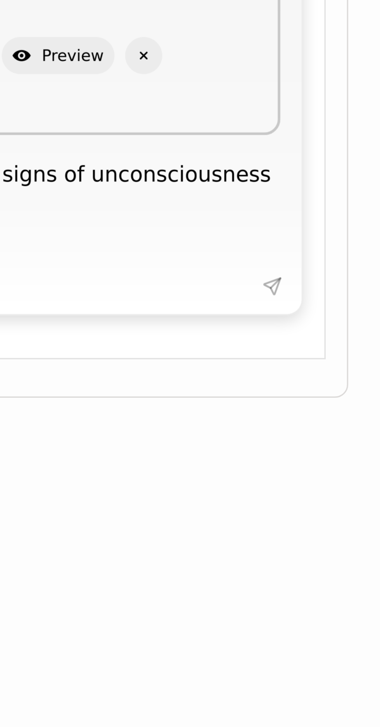
scroll to position [21, 0]
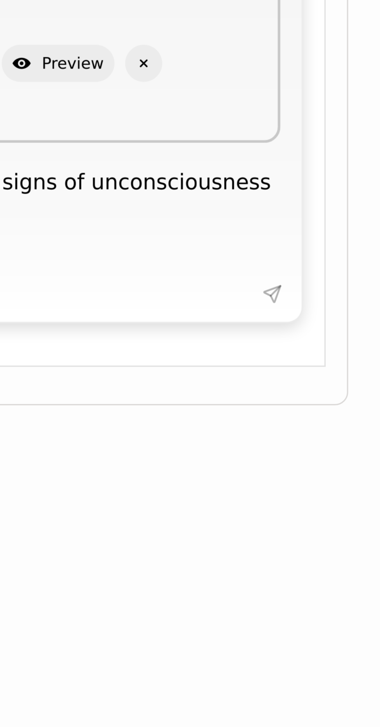
type textarea "Analyse photos"
click at [321, 566] on textarea "Please advise on the image content and search for signs of unconsciousness or e…" at bounding box center [231, 568] width 242 height 36
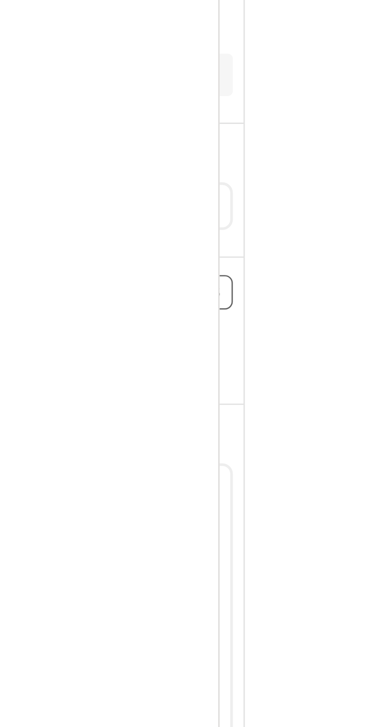
click at [90, 295] on input "0.53" at bounding box center [84, 299] width 17 height 9
click at [87, 252] on nav "Deployments Codespaces Bentos Models Secrets Activities Clusters" at bounding box center [44, 335] width 89 height 592
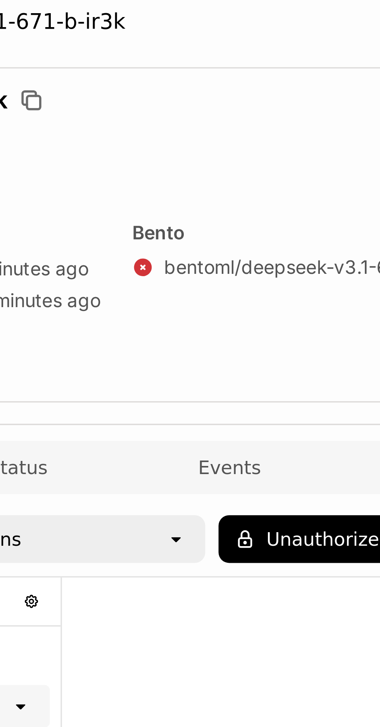
scroll to position [0, 61]
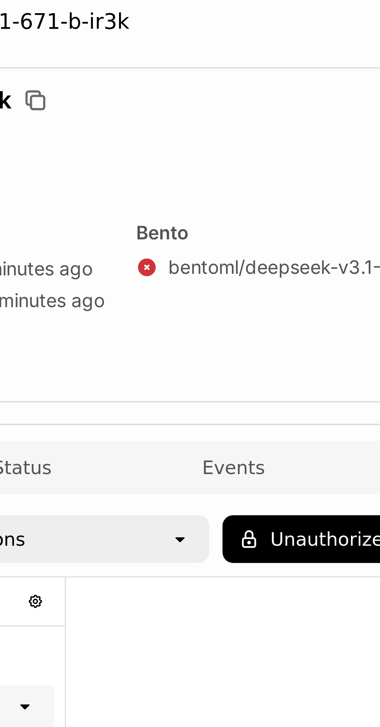
click at [225, 180] on button "Unauthorized" at bounding box center [224, 187] width 55 height 14
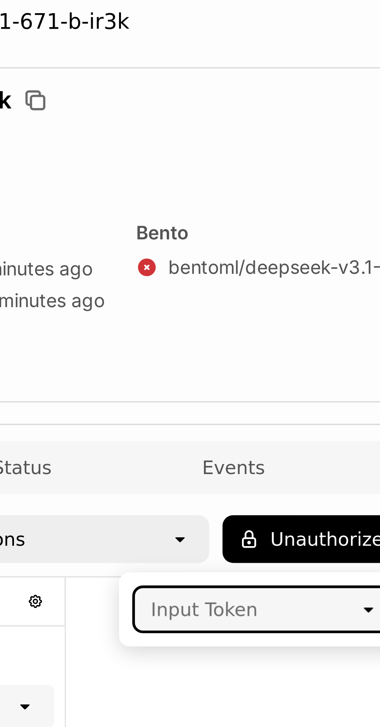
scroll to position [21, 0]
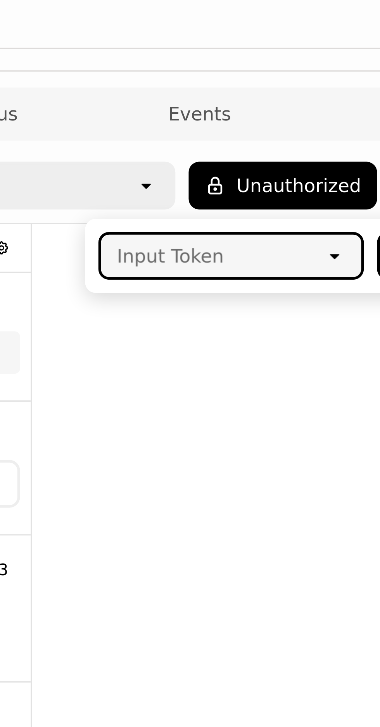
click at [239, 205] on icon "open" at bounding box center [240, 208] width 6 height 6
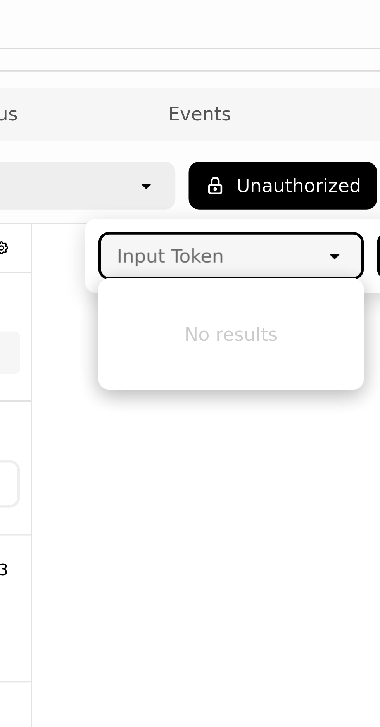
click at [235, 202] on div "Input Token" at bounding box center [204, 208] width 65 height 12
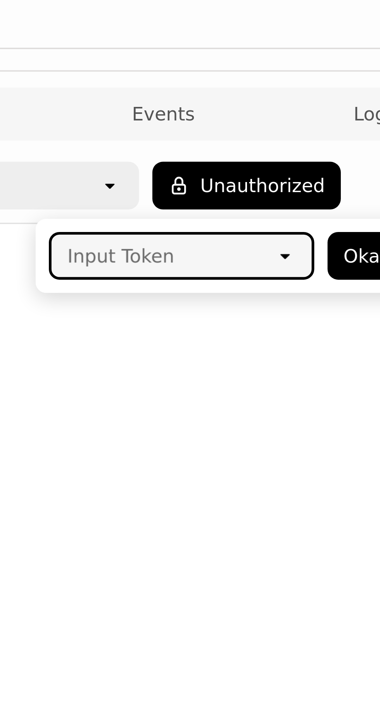
scroll to position [0, 0]
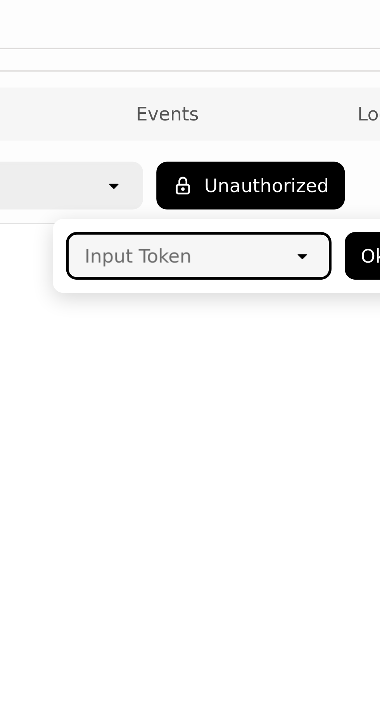
click at [271, 202] on div "Input Token" at bounding box center [264, 208] width 65 height 12
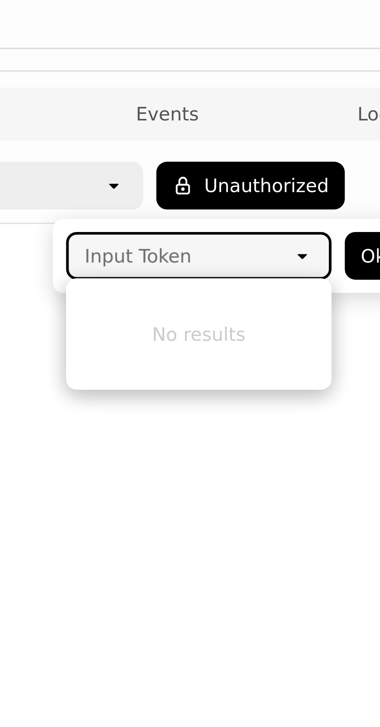
type input "hugging-face-6ch8"
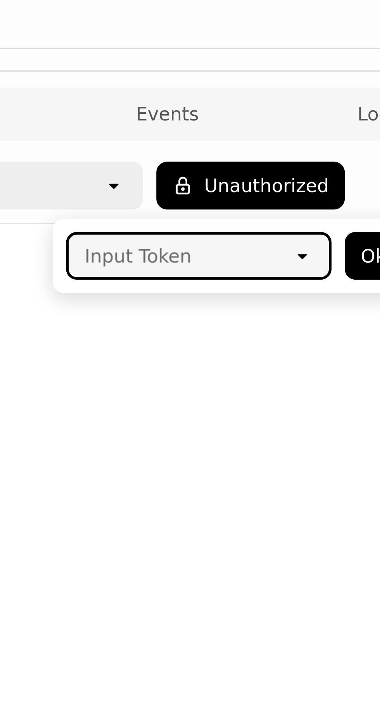
click at [316, 201] on button "Okay" at bounding box center [324, 208] width 23 height 14
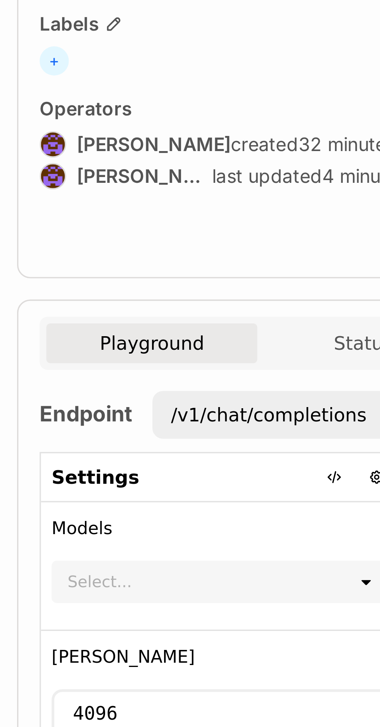
click at [191, 187] on div "/v1/chat/completions" at bounding box center [171, 188] width 57 height 8
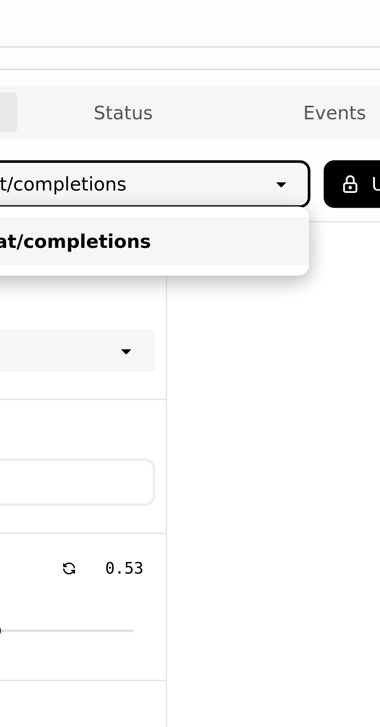
click at [228, 202] on div "/v1/chat/completions" at bounding box center [196, 204] width 104 height 8
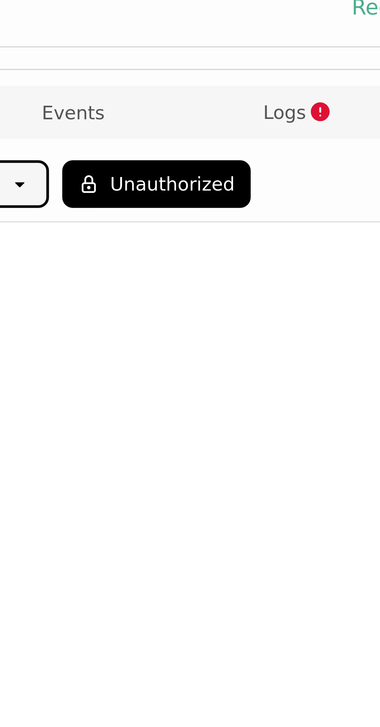
scroll to position [0, 77]
click at [220, 188] on button "Unauthorized" at bounding box center [208, 187] width 55 height 14
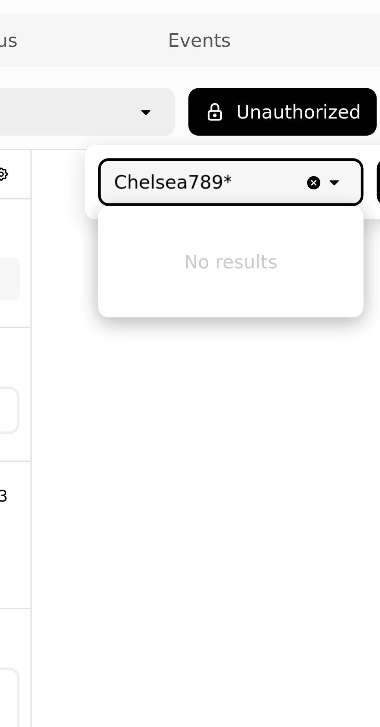
scroll to position [0, 0]
click at [230, 210] on div "Clear value open" at bounding box center [223, 208] width 17 height 12
type input "Chelsea789***"
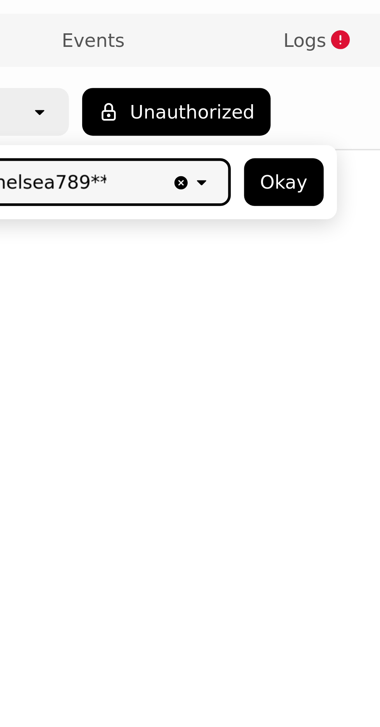
scroll to position [0, 115]
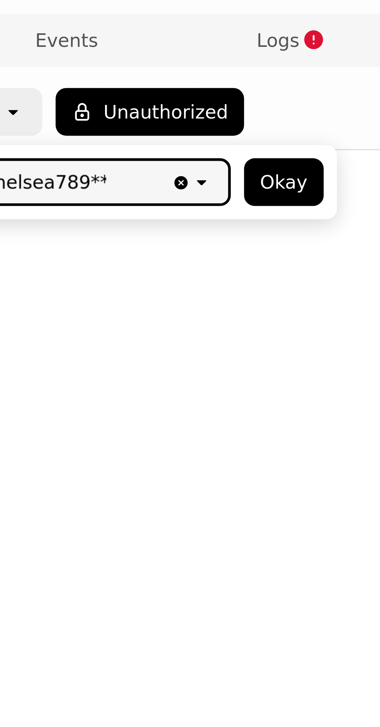
click at [208, 209] on button "Okay" at bounding box center [209, 208] width 23 height 14
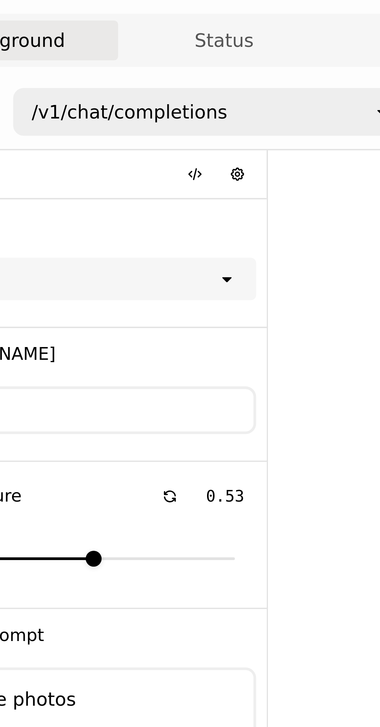
scroll to position [0, 0]
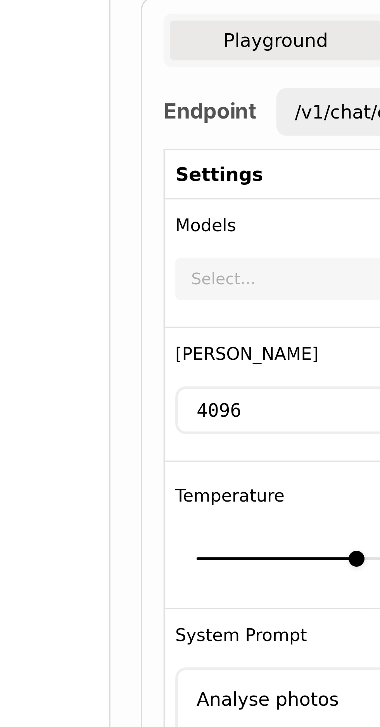
type input "0.45"
click at [154, 320] on div at bounding box center [158, 317] width 100 height 13
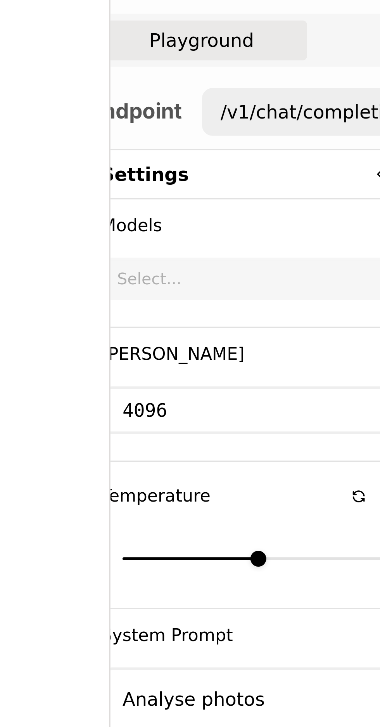
scroll to position [0, 21]
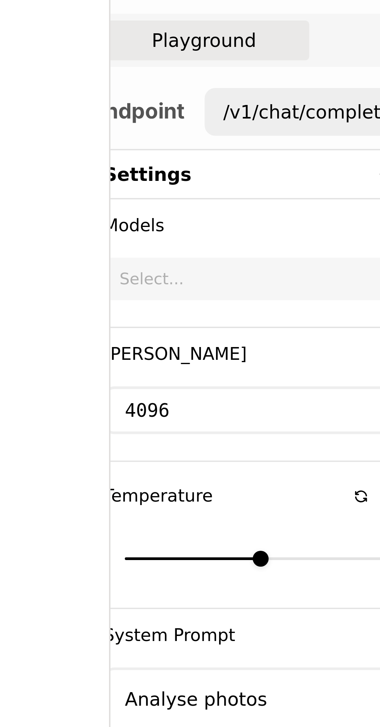
click at [122, 166] on button "Playground" at bounding box center [117, 167] width 62 height 12
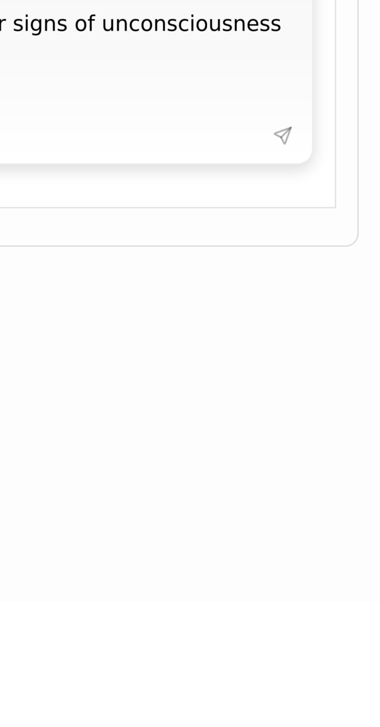
scroll to position [0, 0]
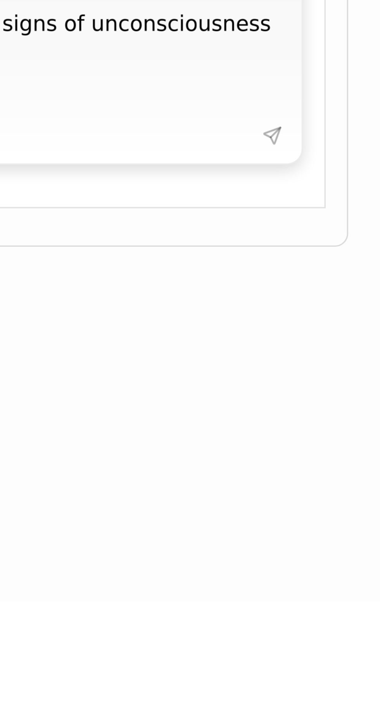
click at [330, 585] on textarea "Please advise on the image content and search for signs of unconsciousness or e…" at bounding box center [231, 568] width 242 height 36
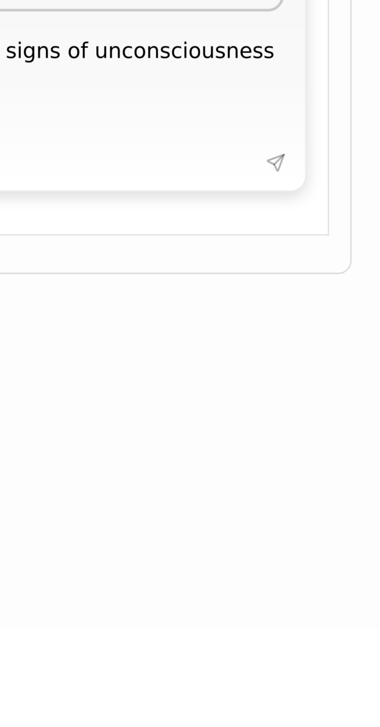
scroll to position [27, 0]
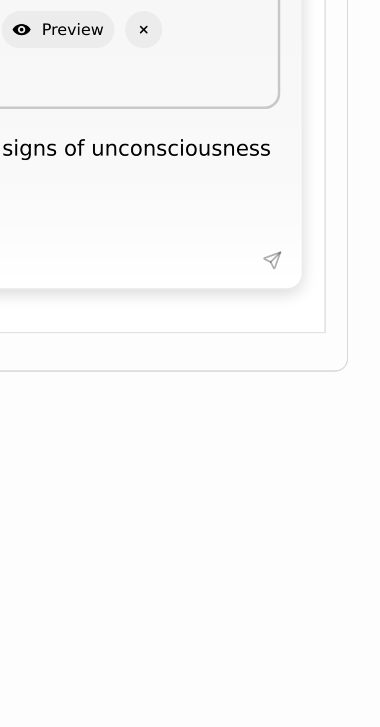
click at [352, 554] on textarea "Please advise on the image content and search for signs of unconsciousness or e…" at bounding box center [231, 568] width 242 height 36
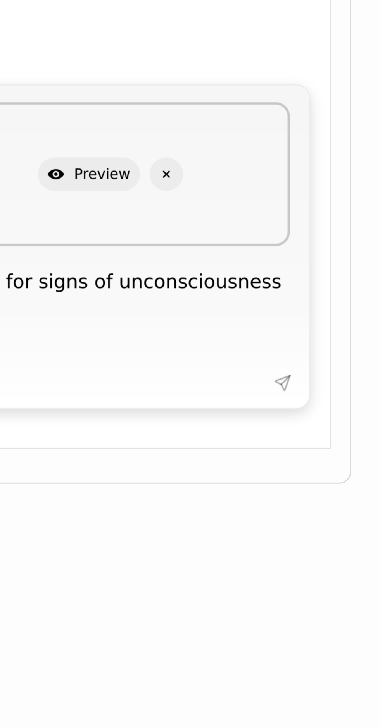
click at [346, 550] on textarea "Please advise on the image content and search for signs of unconsciousness or e…" at bounding box center [231, 568] width 242 height 36
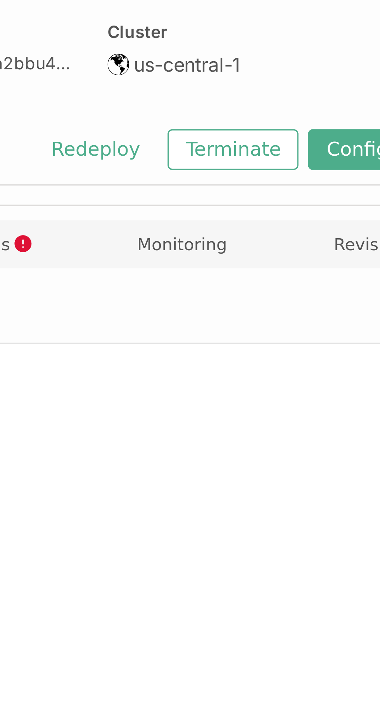
scroll to position [0, 69]
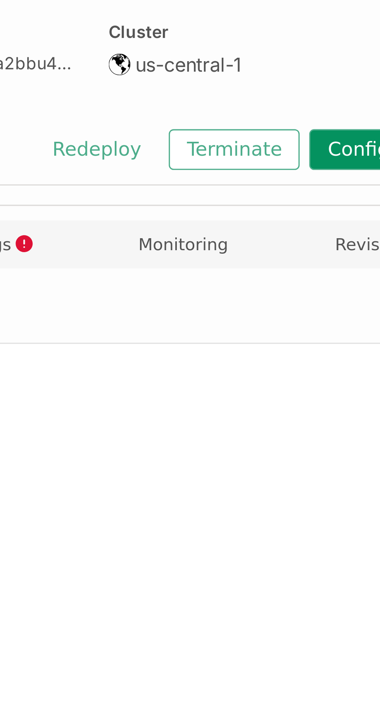
click at [371, 139] on button "Configuration" at bounding box center [384, 135] width 54 height 13
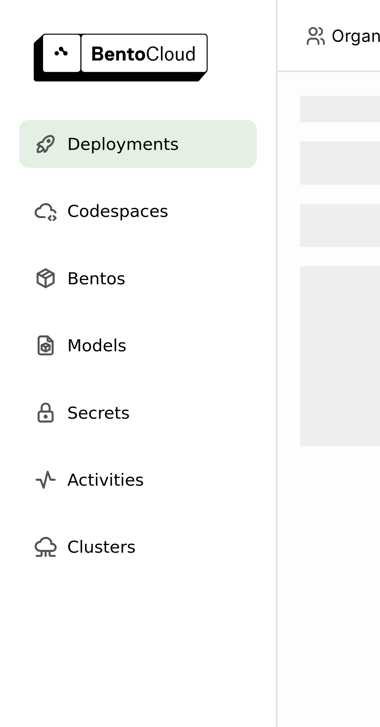
click at [64, 90] on div "Bentos" at bounding box center [44, 89] width 77 height 15
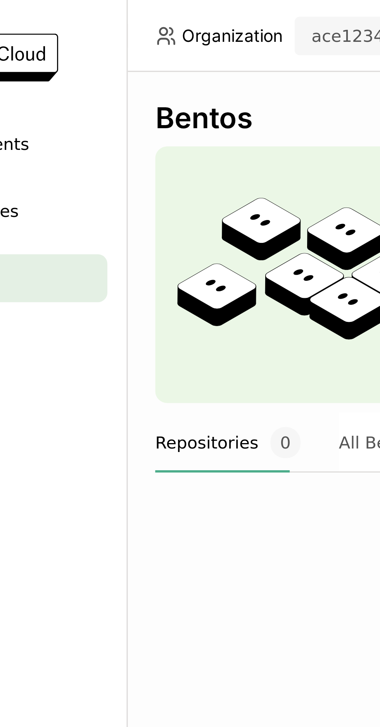
click at [81, 45] on div "Deployments" at bounding box center [44, 46] width 77 height 15
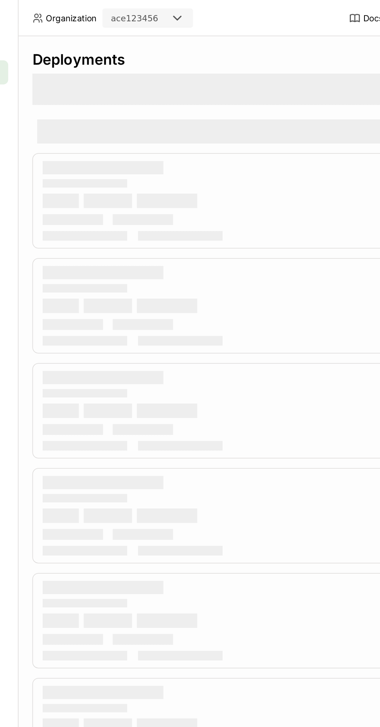
click at [189, 10] on icon at bounding box center [191, 11] width 5 height 2
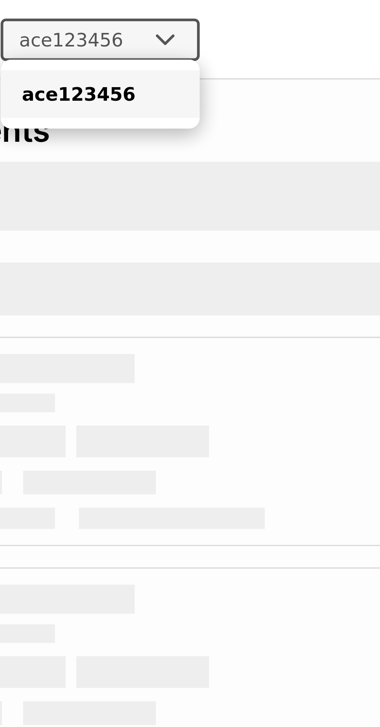
click at [187, 26] on div "ace123456" at bounding box center [172, 28] width 46 height 8
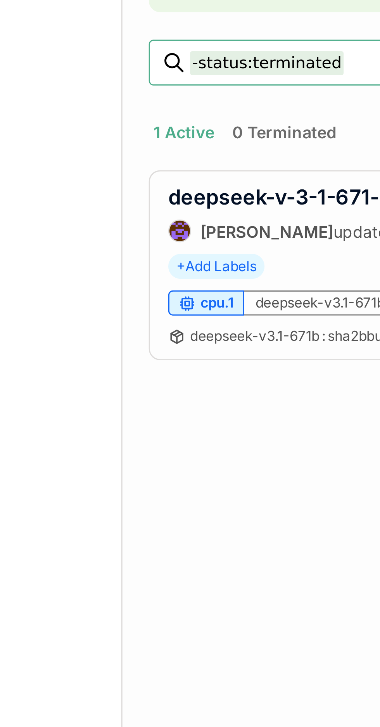
click at [154, 192] on link "deepseek-v-3-1-671-b-ir3k" at bounding box center [150, 193] width 91 height 8
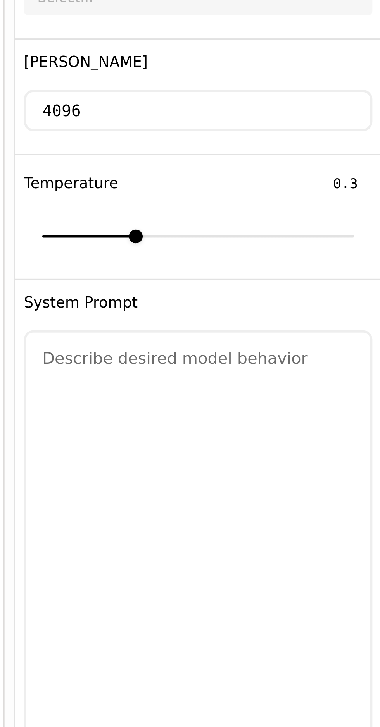
click at [165, 359] on textarea at bounding box center [155, 450] width 116 height 201
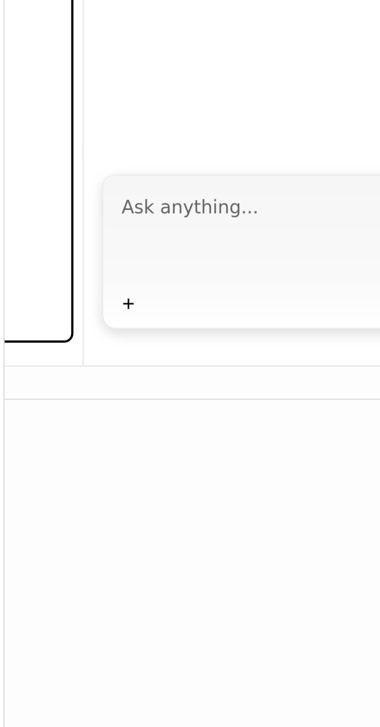
scroll to position [0, 115]
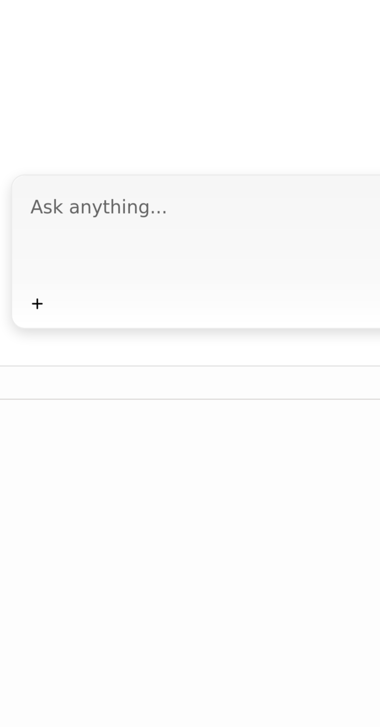
type textarea "Analyse images and report on what is happening"
click at [207, 528] on textarea at bounding box center [239, 515] width 225 height 36
paste textarea "Can you please analyse the attached images and see if an electric discharge wea…"
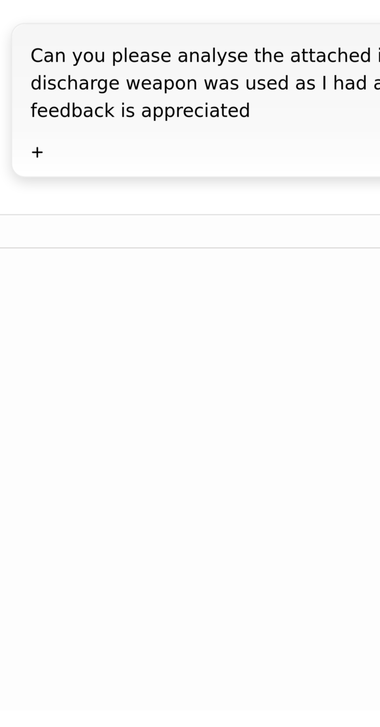
type textarea "Can you please analyse the attached images and see if an electric discharge wea…"
click at [129, 540] on icon at bounding box center [128, 537] width 3 height 3
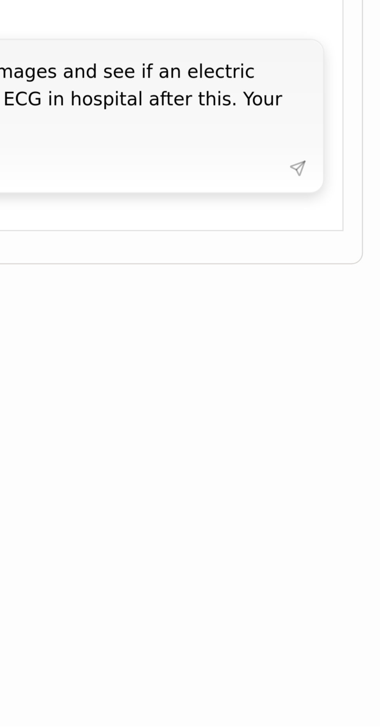
scroll to position [0, 0]
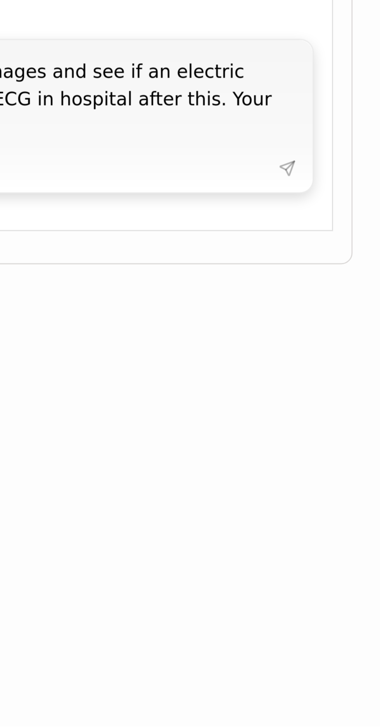
click at [314, 532] on textarea "Can you please analyse the attached images and see if an electric discharge wea…" at bounding box center [239, 515] width 225 height 36
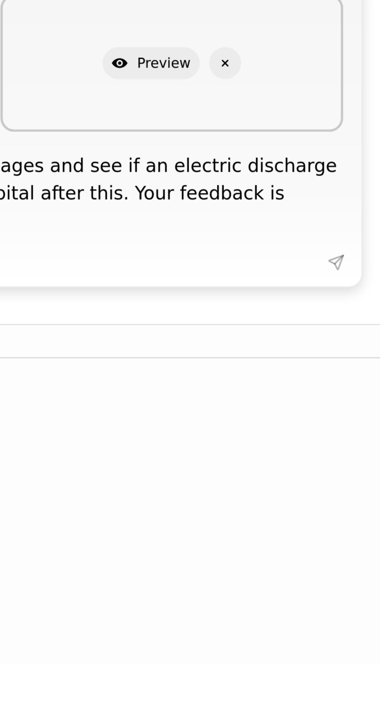
scroll to position [19, 0]
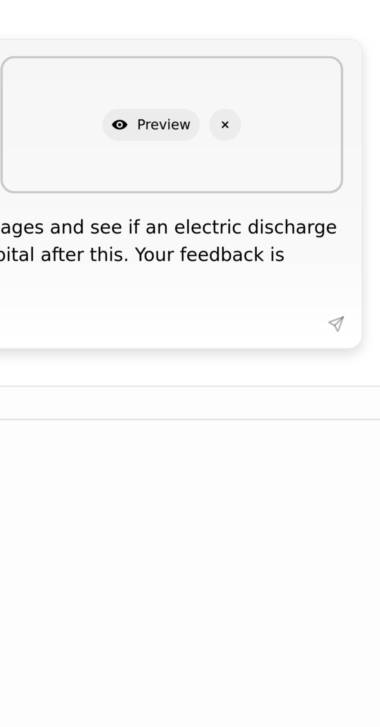
click at [335, 564] on textarea "Can you please analyse the attached images and see if an electric discharge wea…" at bounding box center [231, 568] width 242 height 36
click at [323, 569] on textarea "Can you please analyse the attached images and see if an electric discharge wea…" at bounding box center [231, 568] width 242 height 36
click at [309, 564] on textarea "Can you please analyse the attached images and see if an electric discharge wea…" at bounding box center [231, 568] width 242 height 36
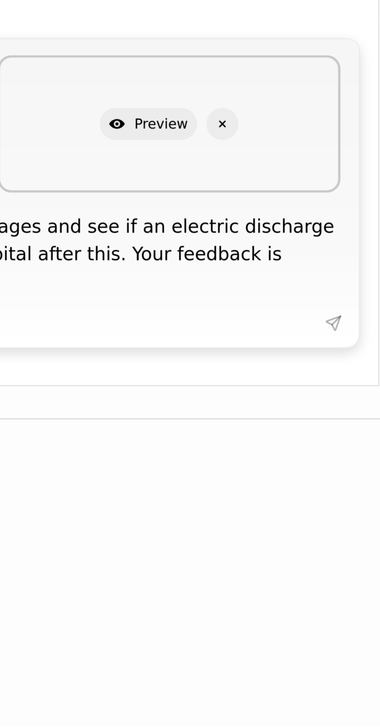
click at [317, 567] on textarea "Can you please analyse the attached images and see if an electric discharge wea…" at bounding box center [231, 568] width 242 height 36
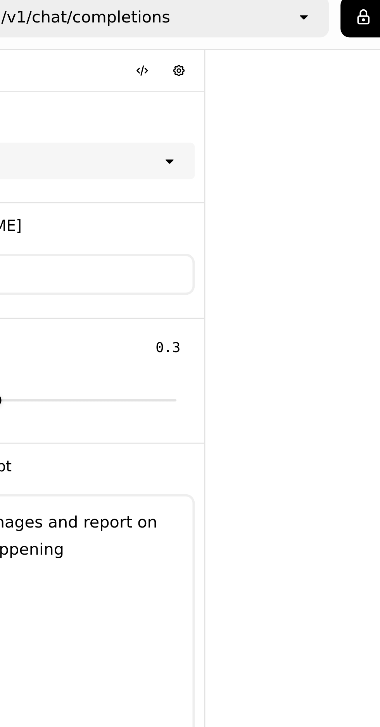
scroll to position [0, 0]
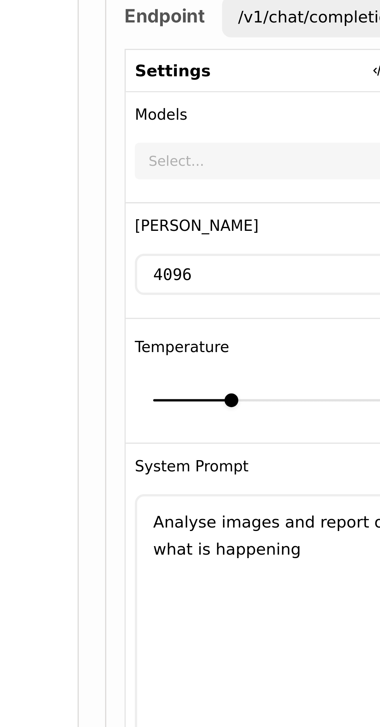
click at [168, 268] on input "4096" at bounding box center [158, 274] width 99 height 12
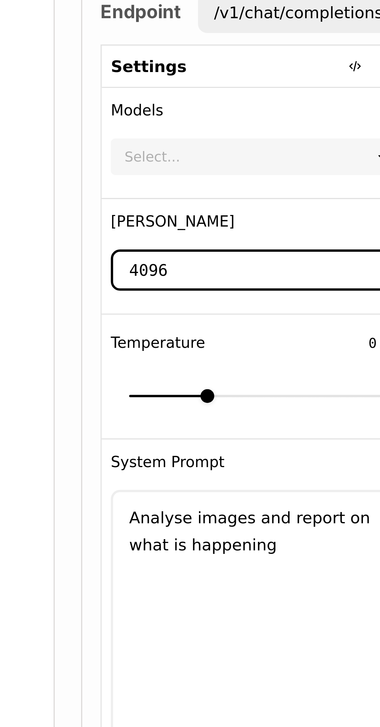
scroll to position [19, 0]
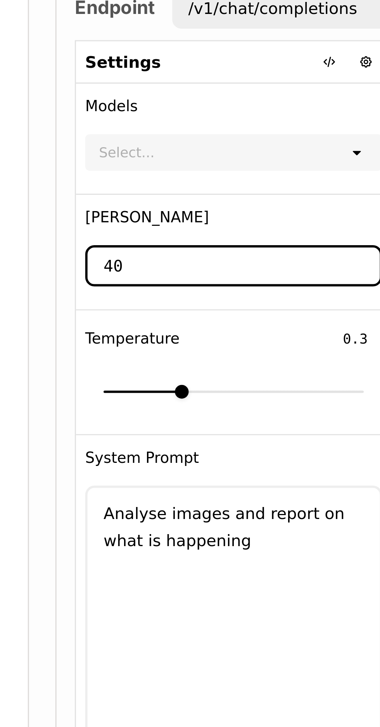
type input "4"
type input "9999"
click at [188, 231] on div "Select..." at bounding box center [153, 236] width 88 height 11
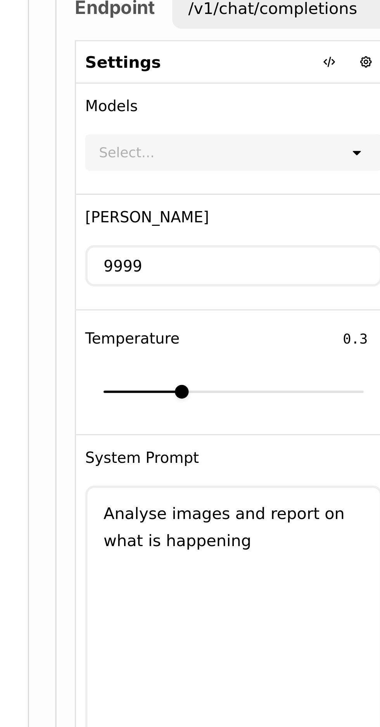
click at [198, 233] on icon "open" at bounding box center [200, 236] width 6 height 6
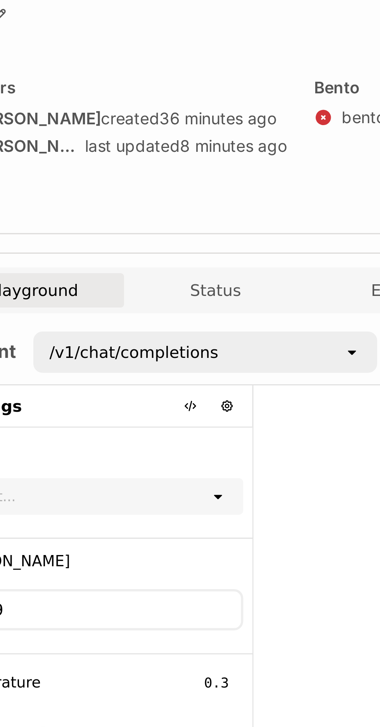
scroll to position [0, 0]
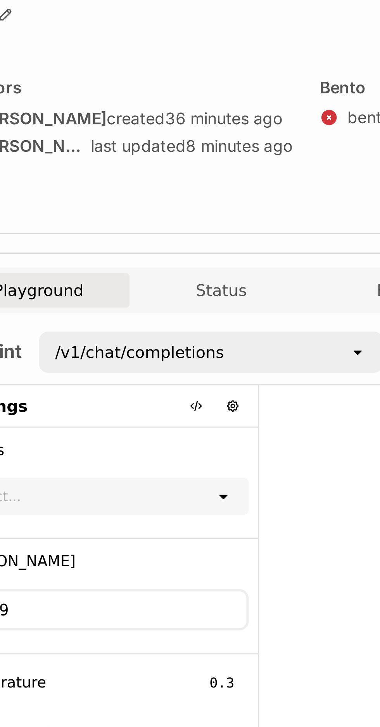
click at [155, 161] on button "Playground" at bounding box center [138, 167] width 62 height 12
click at [237, 105] on icon at bounding box center [236, 108] width 6 height 6
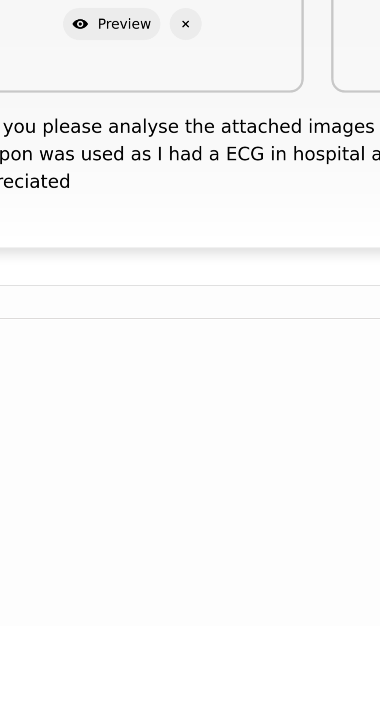
scroll to position [0, 115]
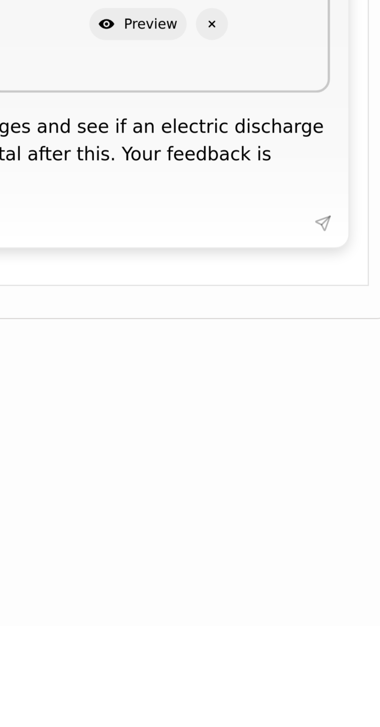
click at [335, 585] on textarea "Can you please analyse the attached images and see if an electric discharge wea…" at bounding box center [231, 568] width 242 height 36
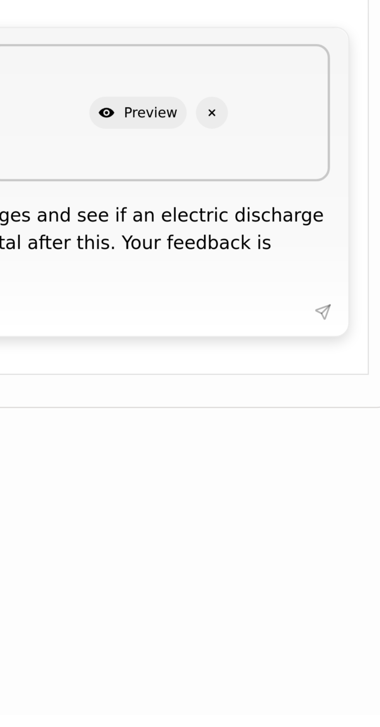
scroll to position [46, 0]
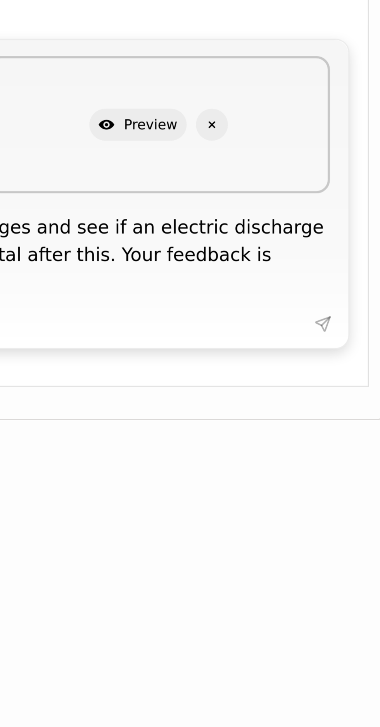
click at [348, 550] on textarea "Can you please analyse the attached images and see if an electric discharge wea…" at bounding box center [231, 568] width 242 height 36
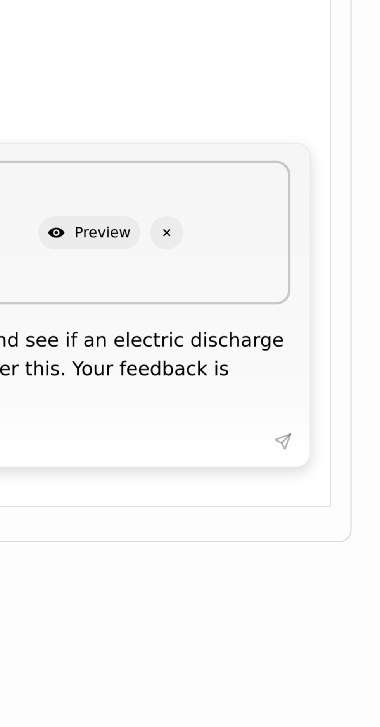
click at [339, 550] on textarea "Can you please analyse the attached images and see if an electric discharge wea…" at bounding box center [231, 568] width 242 height 36
click at [350, 550] on textarea "Can you please analyse the attached images and see if an electric discharge wea…" at bounding box center [231, 568] width 242 height 36
click at [352, 497] on div "Show Preview Delete Show Preview Delete Show Preview Delete Show Preview Delete…" at bounding box center [229, 547] width 247 height 100
click at [349, 494] on div "Show Preview Delete Show Preview Delete Show Preview Delete Show Preview Delete…" at bounding box center [230, 546] width 254 height 105
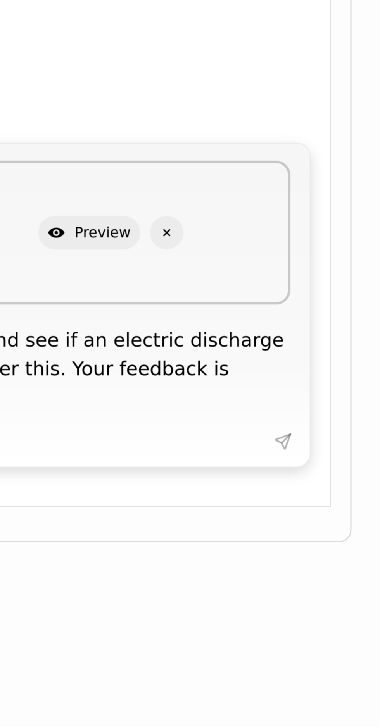
click at [346, 500] on div "Show Preview Delete" at bounding box center [293, 523] width 116 height 46
click at [347, 500] on div "Show Preview Delete" at bounding box center [293, 523] width 116 height 46
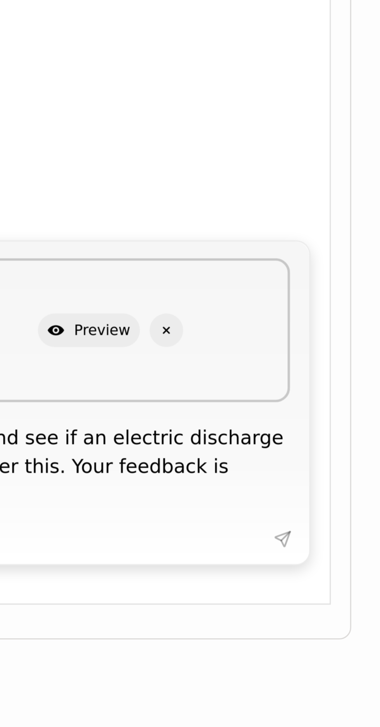
scroll to position [28, 0]
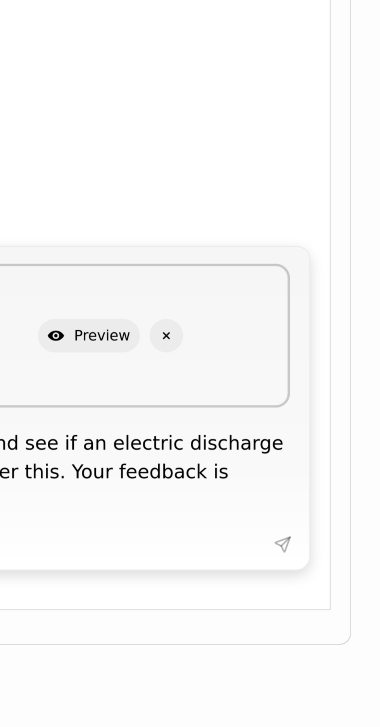
click at [289, 518] on button "Show Preview" at bounding box center [285, 523] width 33 height 11
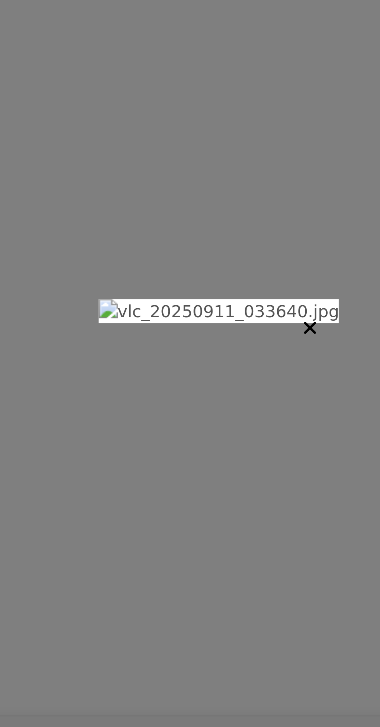
click at [205, 450] on div at bounding box center [190, 363] width 380 height 727
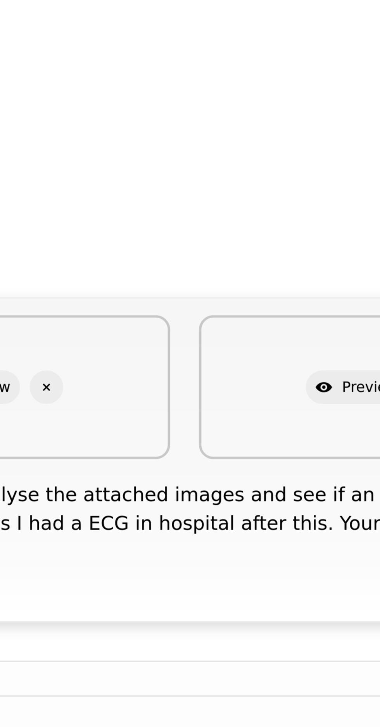
scroll to position [0, 0]
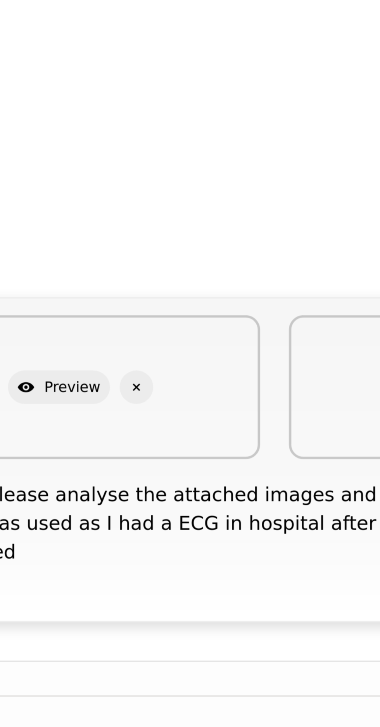
click at [318, 574] on textarea "Can you please analyse the attached images and see if an electric discharge wea…" at bounding box center [346, 568] width 242 height 36
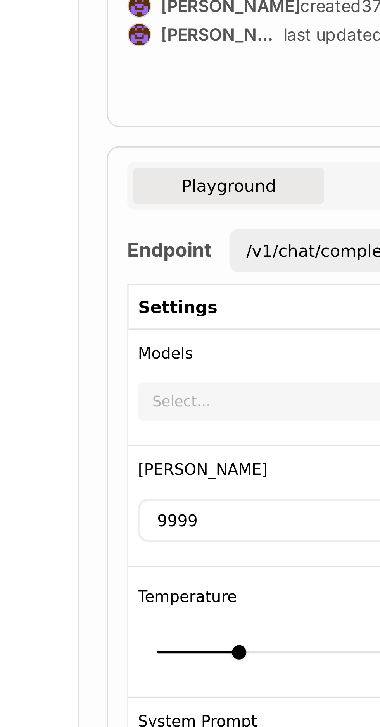
click at [150, 161] on button "Playground" at bounding box center [138, 167] width 62 height 12
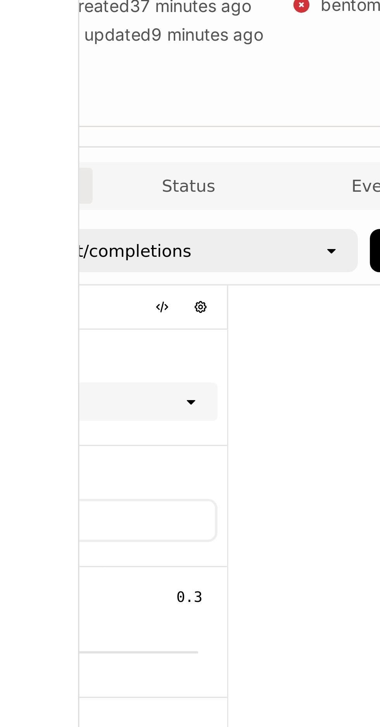
scroll to position [0, 75]
click at [170, 184] on icon "open" at bounding box center [170, 187] width 6 height 6
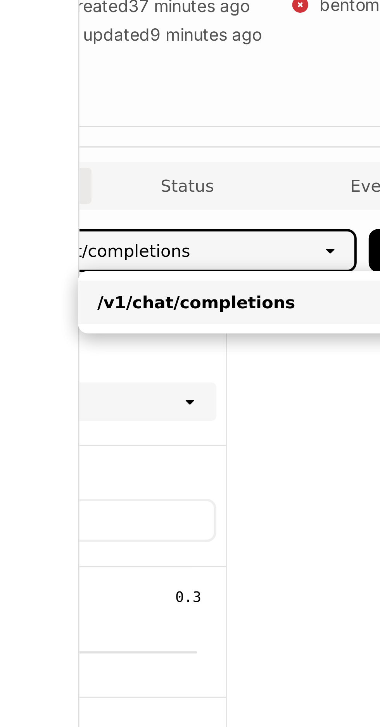
click at [157, 200] on div "/v1/chat/completions" at bounding box center [147, 204] width 104 height 8
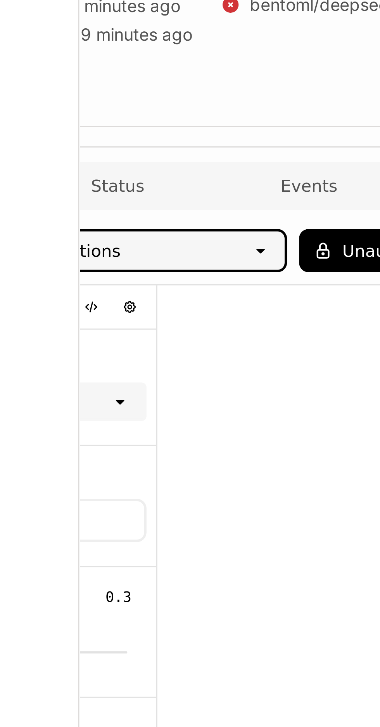
scroll to position [0, 115]
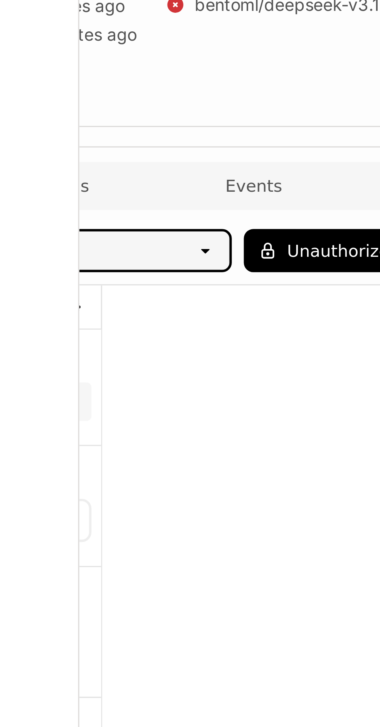
click at [158, 180] on button "Unauthorized" at bounding box center [170, 187] width 55 height 14
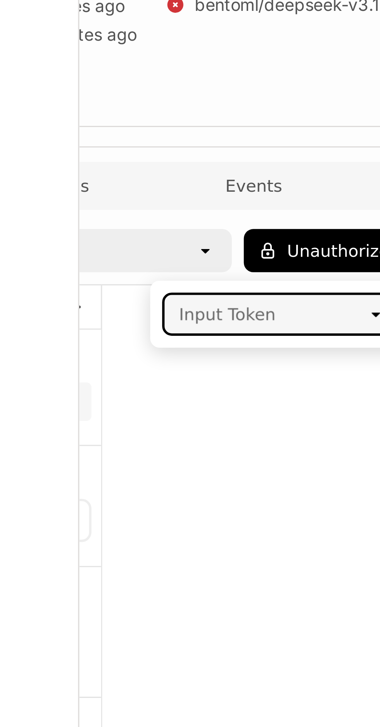
click at [177, 202] on div "Input Token" at bounding box center [149, 208] width 65 height 12
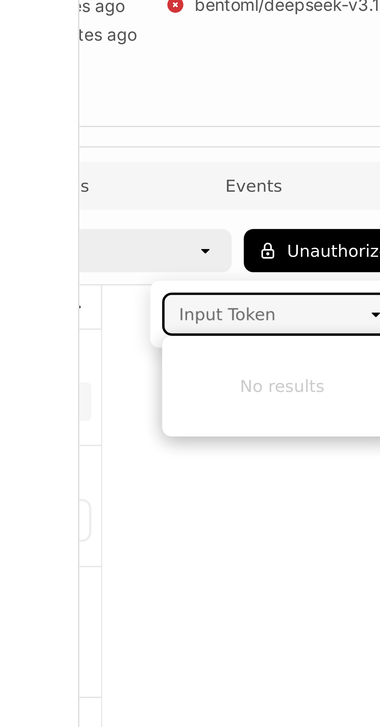
click at [149, 202] on div "Input Token" at bounding box center [149, 208] width 65 height 12
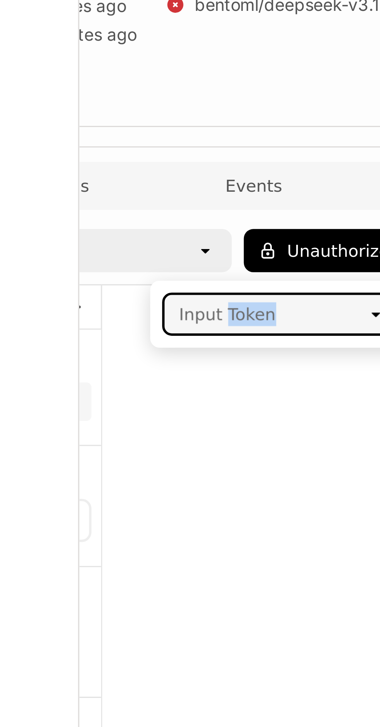
click at [140, 227] on div at bounding box center [230, 344] width 266 height 291
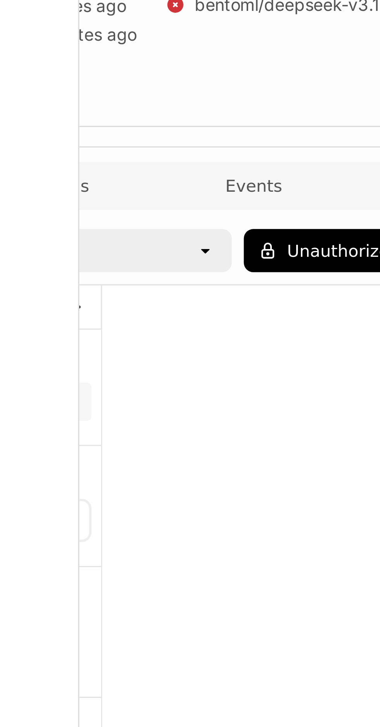
click at [165, 180] on button "Unauthorized" at bounding box center [170, 187] width 55 height 14
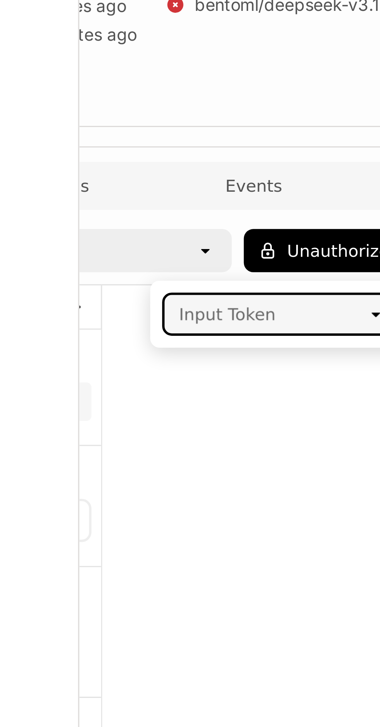
type input "A"
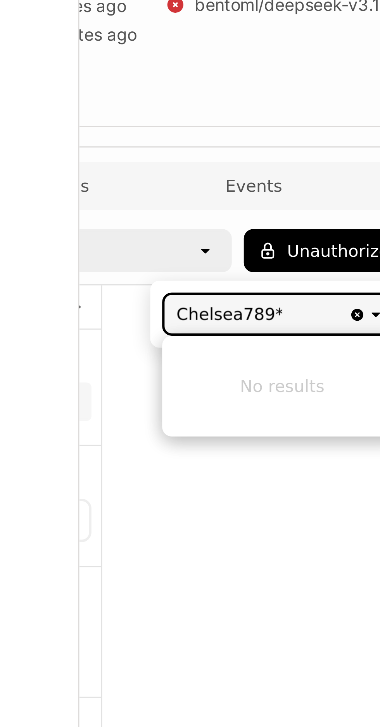
scroll to position [0, 0]
type input "Chelsea789***"
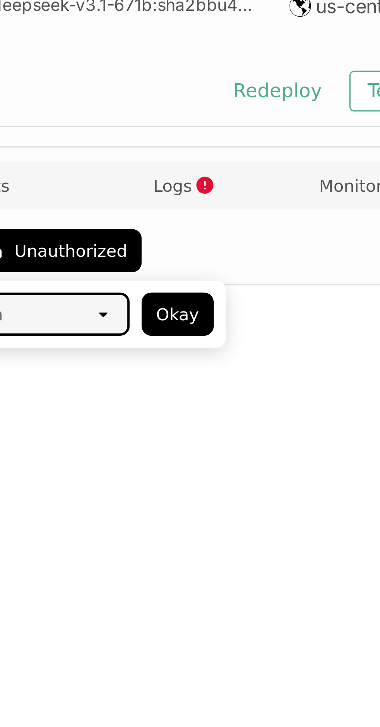
click at [208, 201] on button "Okay" at bounding box center [209, 208] width 23 height 14
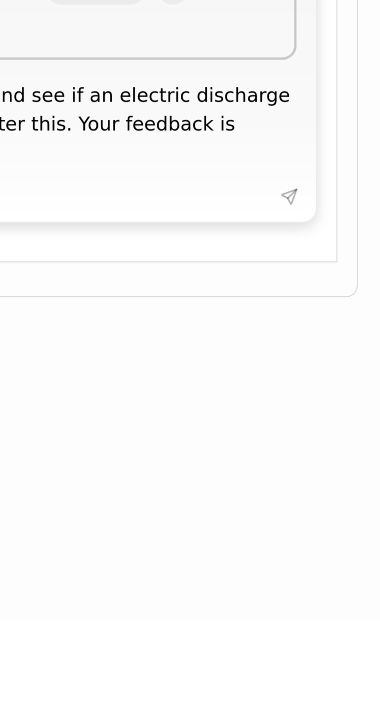
click at [322, 583] on textarea "Can you please analyse the attached images and see if an electric discharge wea…" at bounding box center [231, 568] width 242 height 36
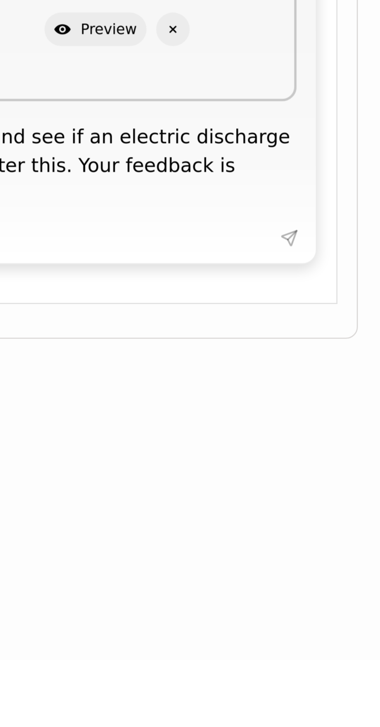
scroll to position [29, 0]
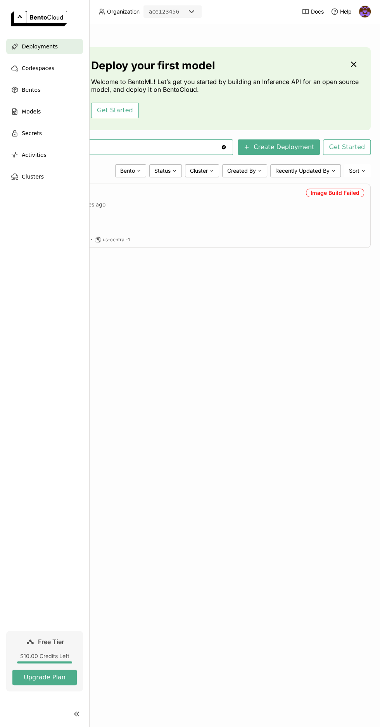
scroll to position [0, 112]
click at [295, 144] on button "Create Deployment" at bounding box center [282, 146] width 82 height 15
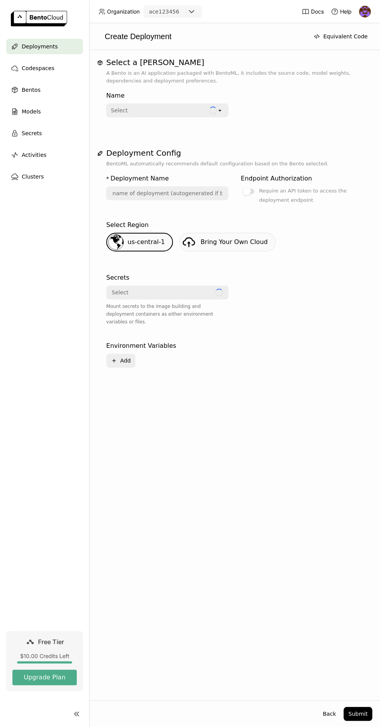
click at [206, 292] on div "Select" at bounding box center [161, 292] width 108 height 12
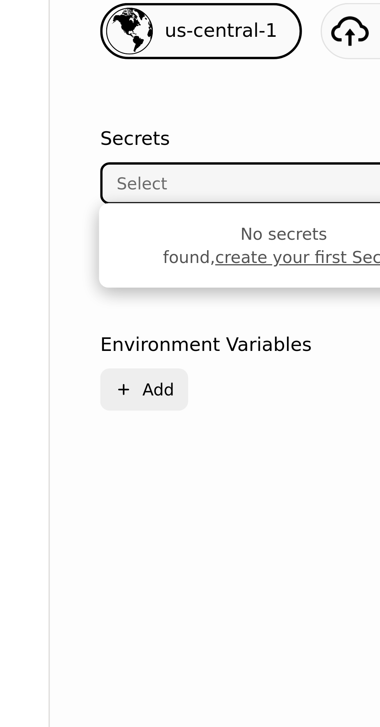
click at [177, 314] on link "create your first Secret" at bounding box center [175, 317] width 62 height 6
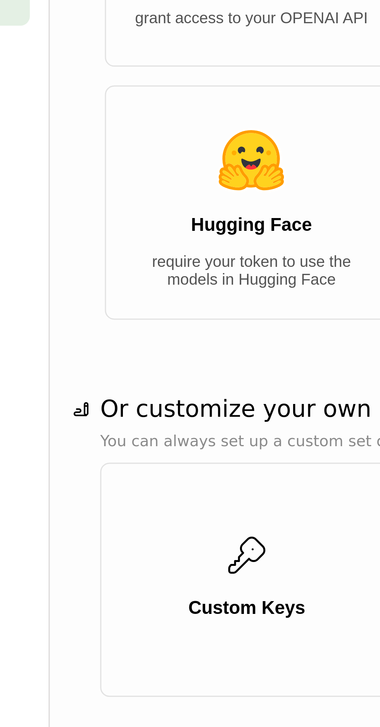
click at [156, 209] on h3 "Hugging Face" at bounding box center [156, 206] width 40 height 7
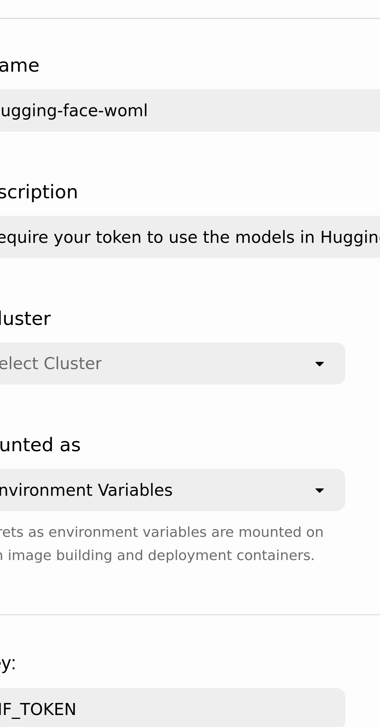
click at [218, 161] on icon "open" at bounding box center [219, 161] width 6 height 6
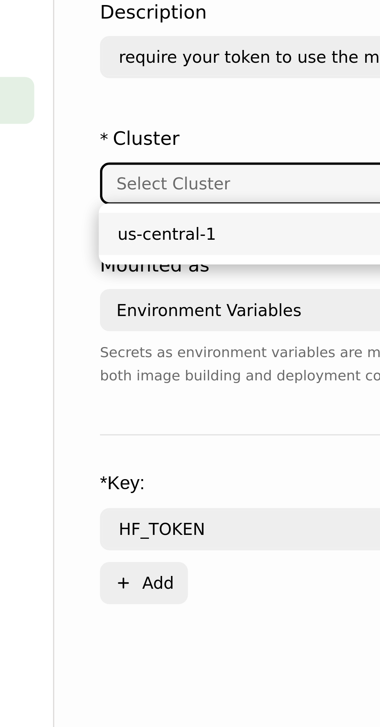
click at [149, 179] on div "us-central-1" at bounding box center [165, 177] width 111 height 8
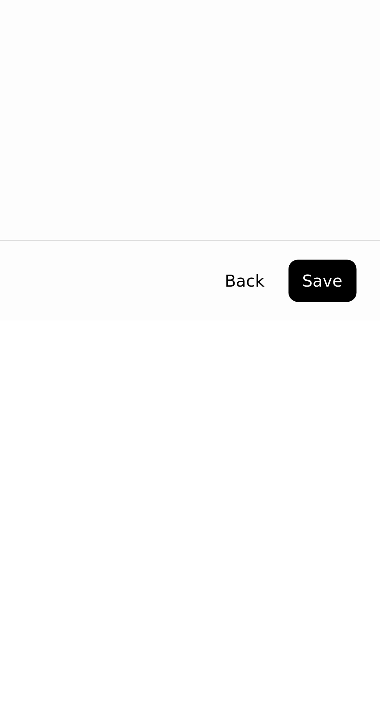
scroll to position [52, 0]
click at [361, 715] on button "Save" at bounding box center [360, 714] width 22 height 14
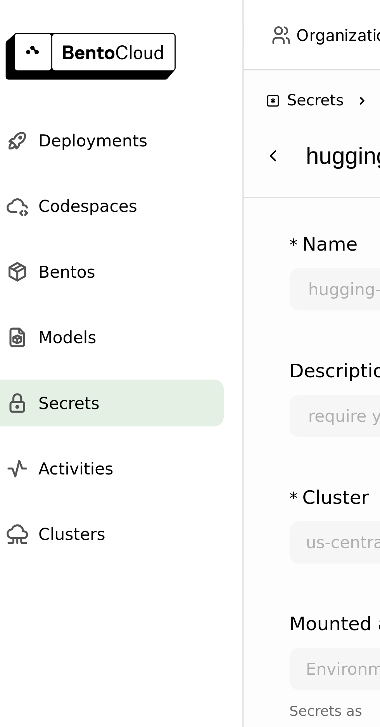
scroll to position [13, 0]
click at [53, 45] on span "Deployments" at bounding box center [40, 46] width 36 height 9
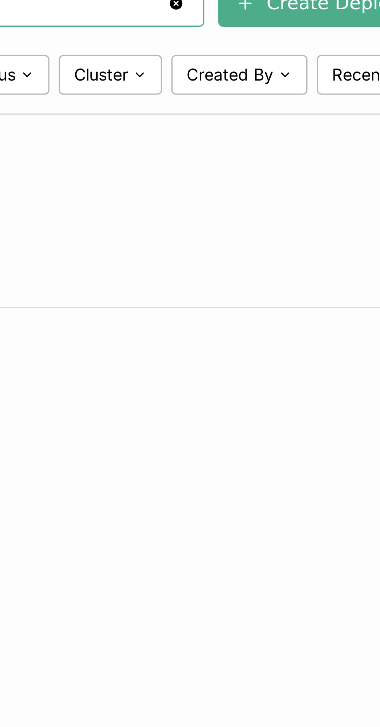
scroll to position [0, 115]
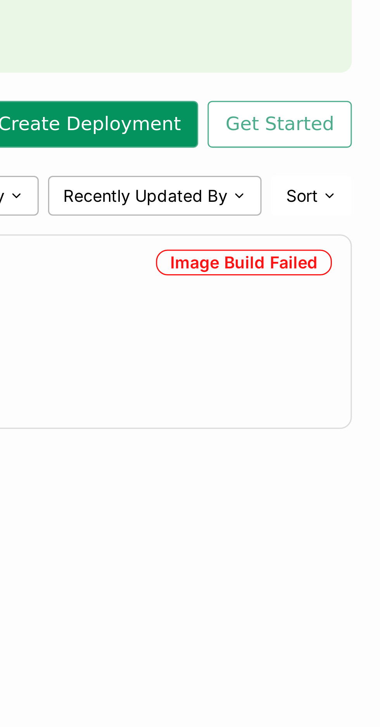
click at [306, 147] on button "Create Deployment" at bounding box center [278, 146] width 82 height 15
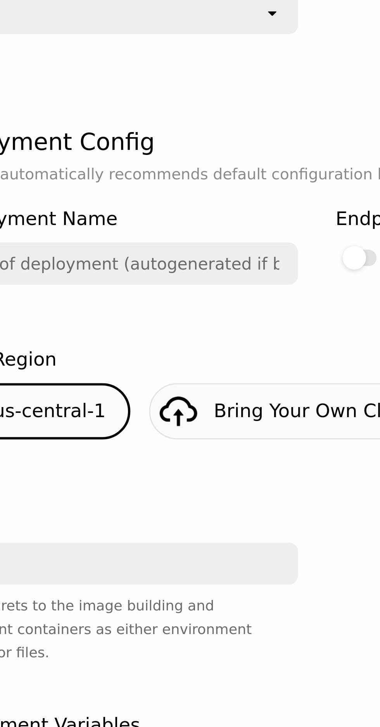
click at [251, 191] on div at bounding box center [248, 191] width 11 height 5
click at [240, 186] on input "Require an API token to access the deployment endpoint" at bounding box center [240, 186] width 0 height 0
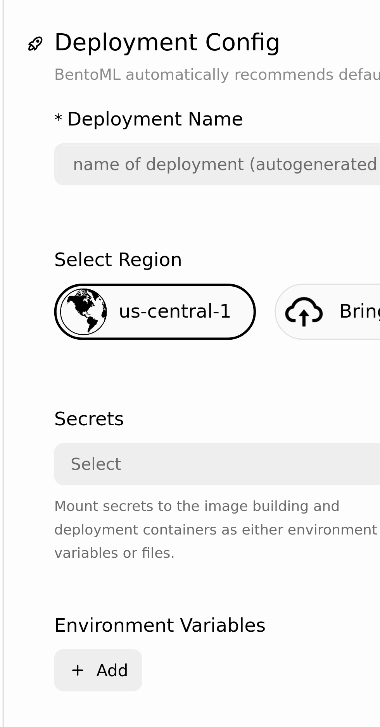
click at [172, 290] on div "Select" at bounding box center [165, 292] width 116 height 12
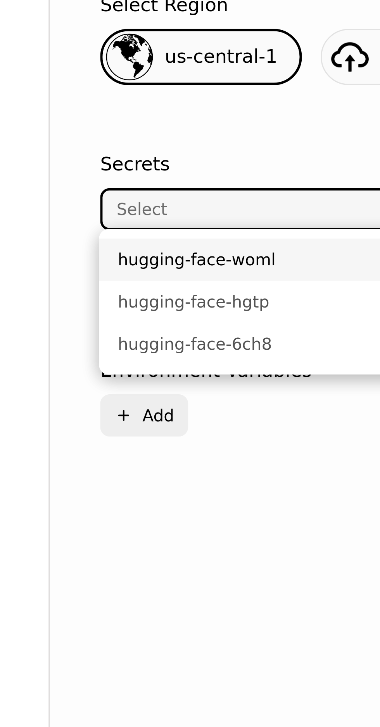
click at [163, 307] on div "hugging-face-woml" at bounding box center [167, 309] width 110 height 8
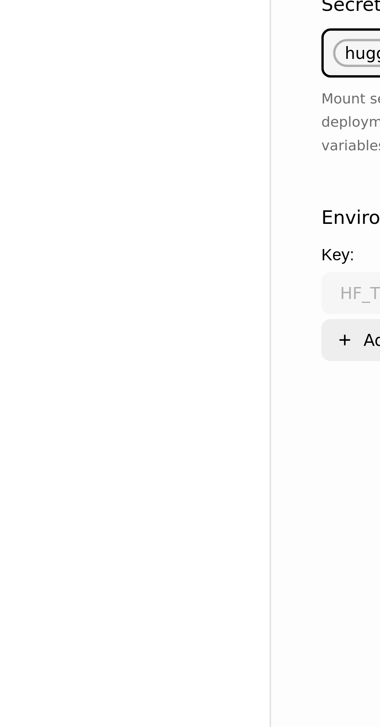
click at [113, 386] on icon "button" at bounding box center [113, 387] width 3 height 3
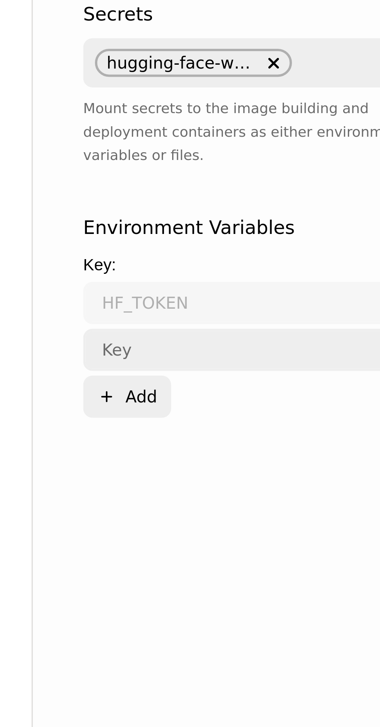
click at [166, 382] on input "text" at bounding box center [157, 388] width 100 height 12
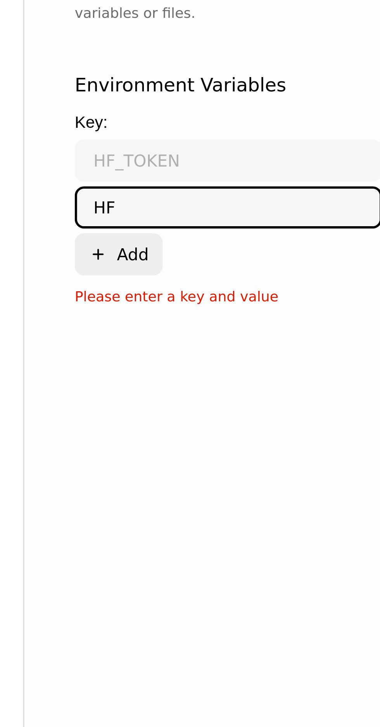
click at [154, 382] on input "HF" at bounding box center [157, 388] width 100 height 12
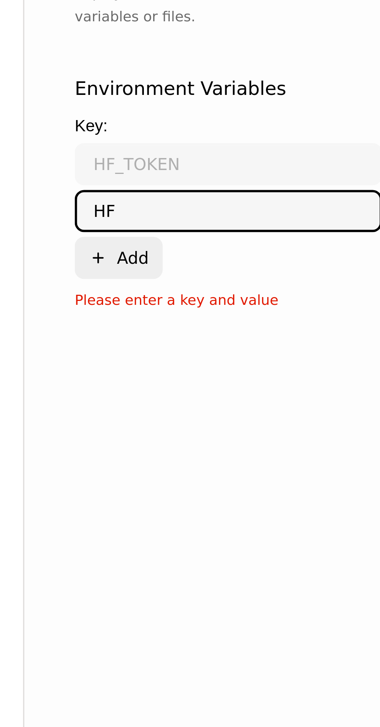
type input "H"
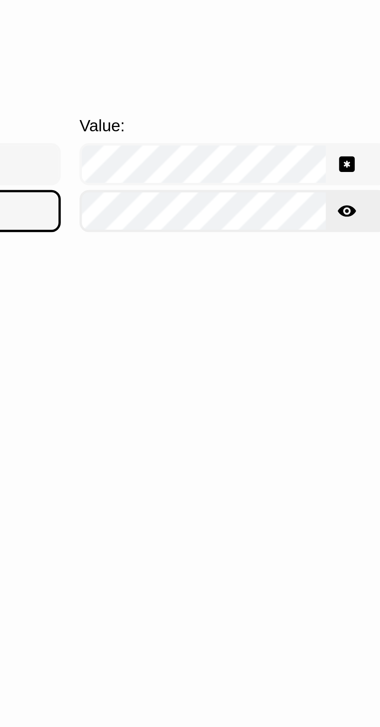
click at [302, 370] on icon "Show password text" at bounding box center [301, 372] width 5 height 5
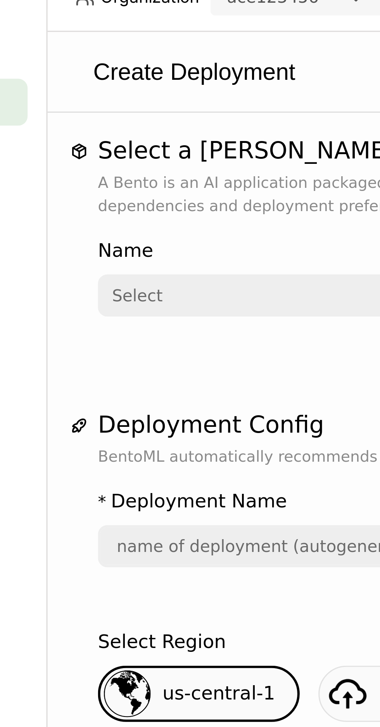
click at [177, 104] on div "Select open" at bounding box center [167, 110] width 122 height 14
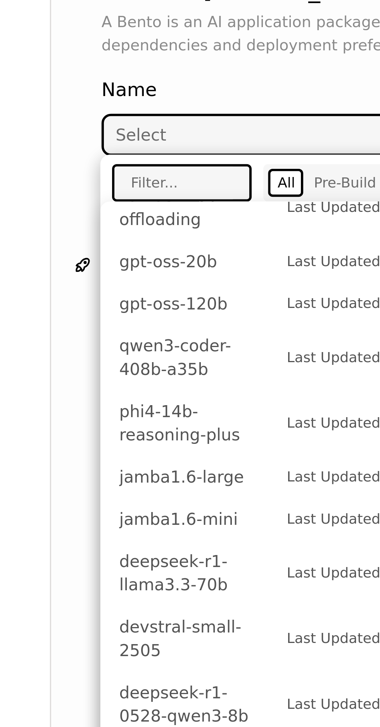
scroll to position [99, 0]
click at [175, 150] on span "Last Updated at [DATE]" at bounding box center [194, 152] width 54 height 8
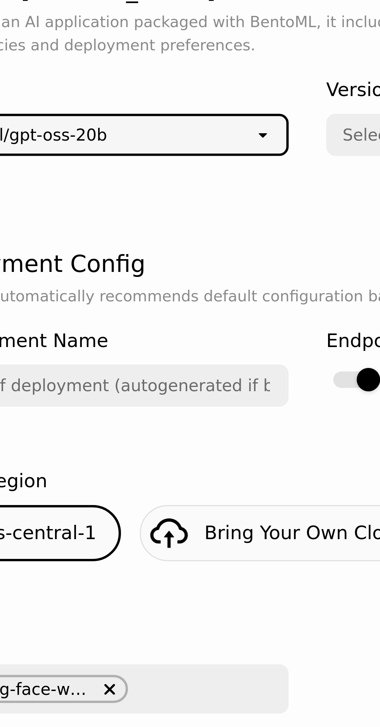
type input "gpt-oss-20-b-acug"
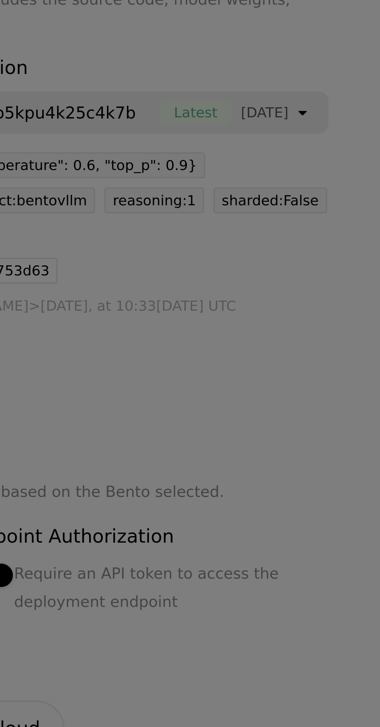
scroll to position [12, 0]
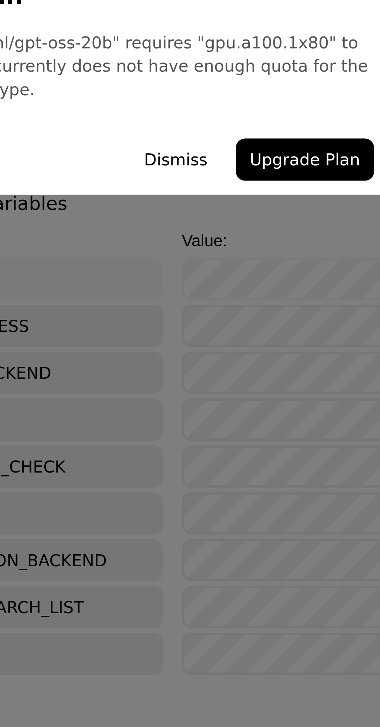
click at [217, 393] on button "Dismiss" at bounding box center [212, 394] width 30 height 14
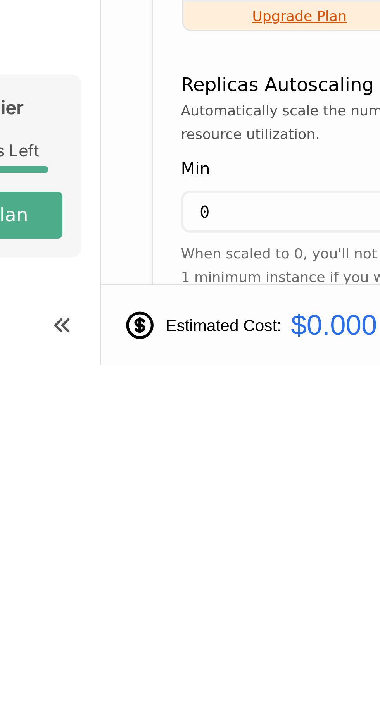
scroll to position [52, 0]
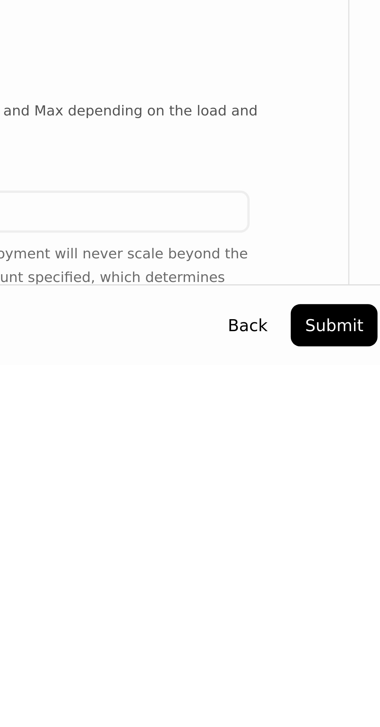
click at [359, 714] on button "Submit" at bounding box center [357, 714] width 29 height 14
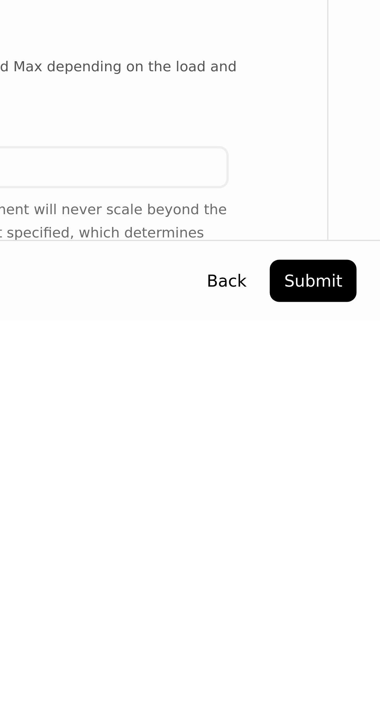
click at [361, 716] on button "Submit" at bounding box center [357, 714] width 29 height 14
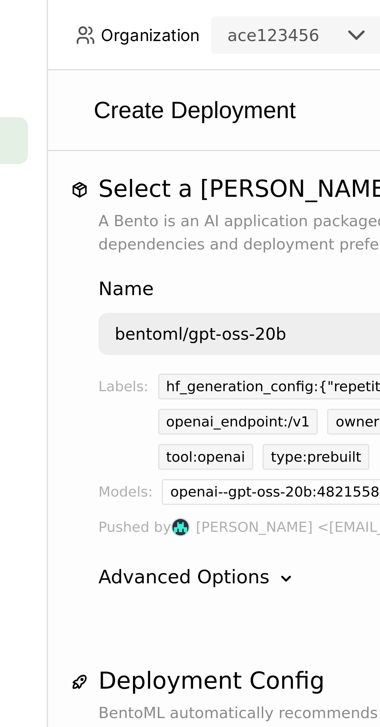
scroll to position [0, 0]
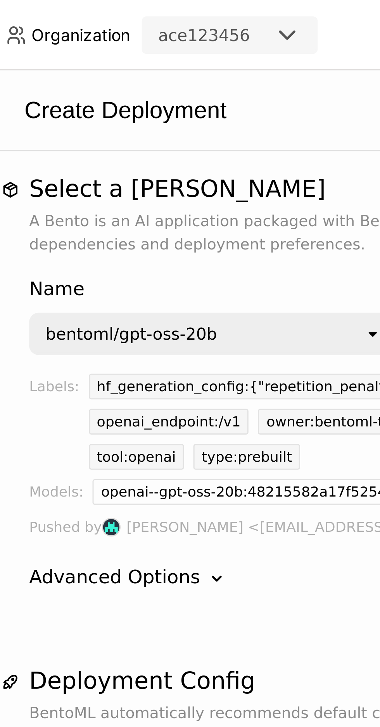
click at [174, 113] on div "bentoml/gpt-oss-20b" at bounding box center [162, 110] width 110 height 12
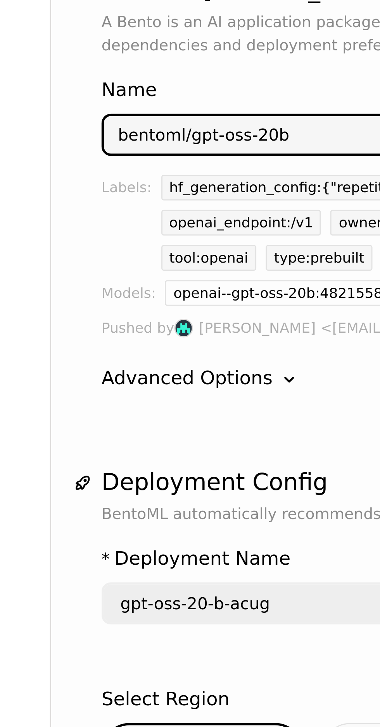
click at [88, 156] on ul "Deployments Codespaces Bentos Models Secrets Activities Clusters" at bounding box center [44, 112] width 89 height 146
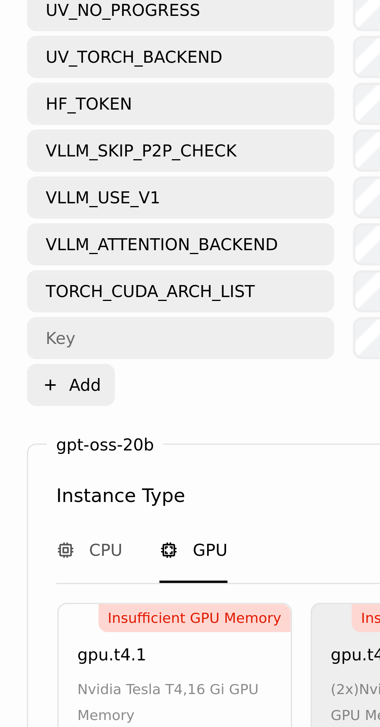
scroll to position [304, 0]
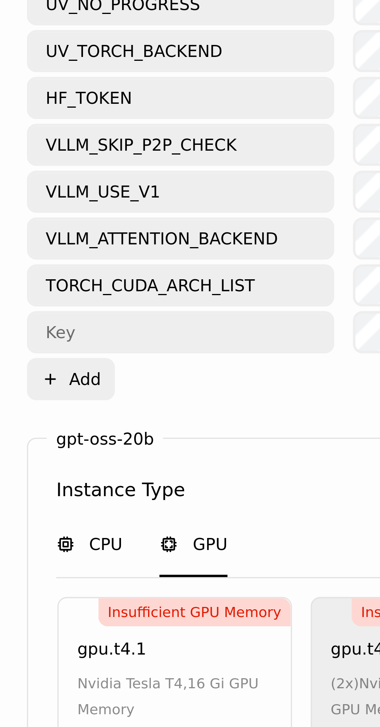
click at [131, 325] on div "CPU" at bounding box center [127, 335] width 22 height 21
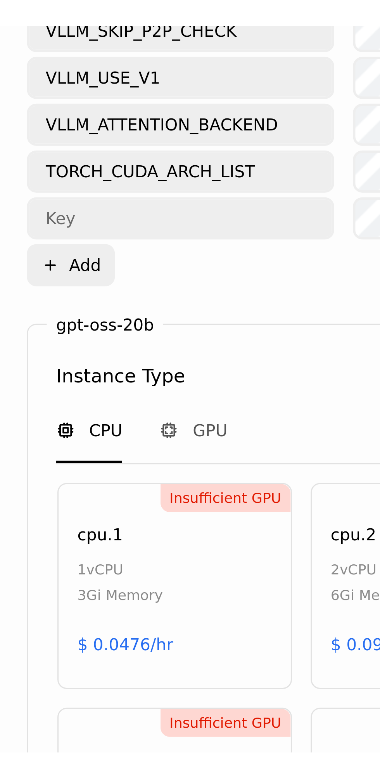
scroll to position [258, 0]
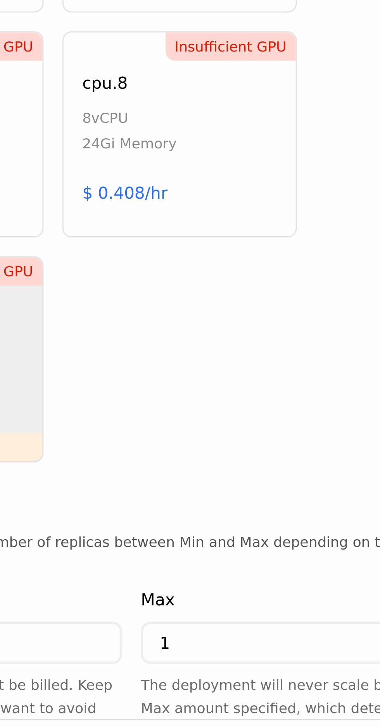
click at [255, 669] on input "1" at bounding box center [278, 675] width 102 height 12
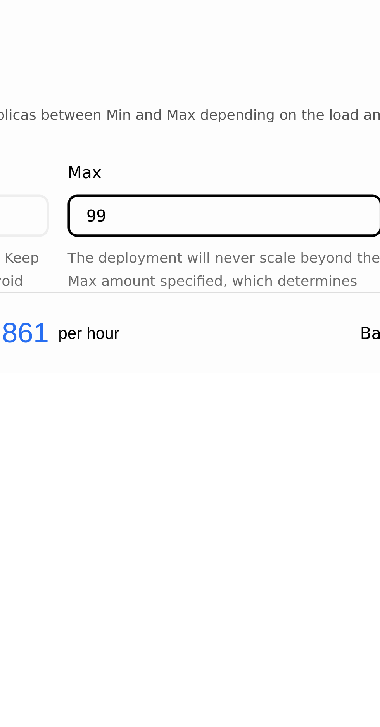
scroll to position [52, 0]
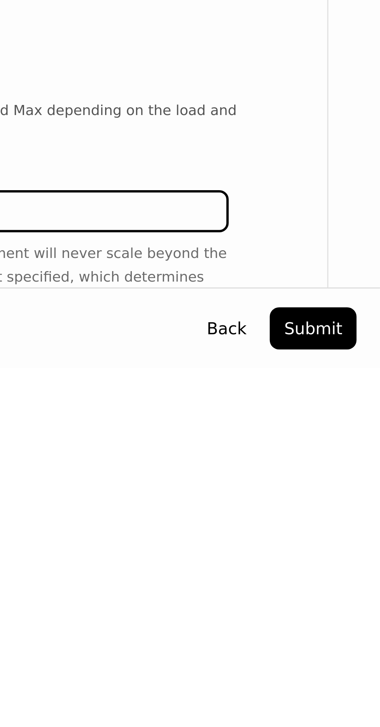
type input "99"
click at [363, 715] on button "Submit" at bounding box center [357, 714] width 29 height 14
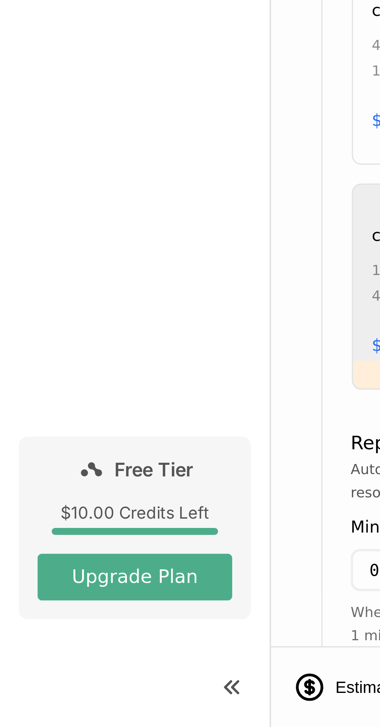
click at [69, 646] on link "Free Tier $10.00 Credits Left Upgrade Plan" at bounding box center [44, 661] width 77 height 60
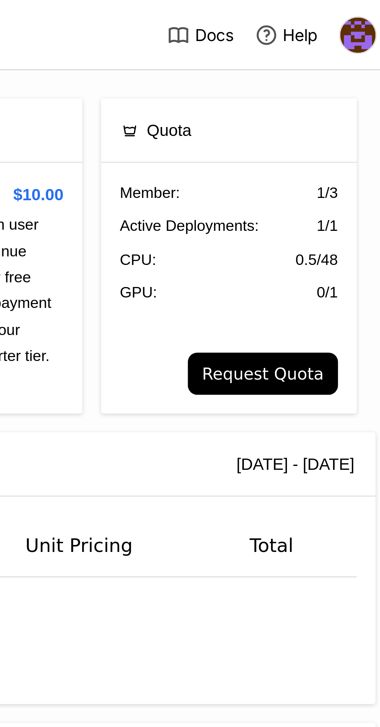
click at [347, 127] on button "Request Quota" at bounding box center [333, 124] width 50 height 14
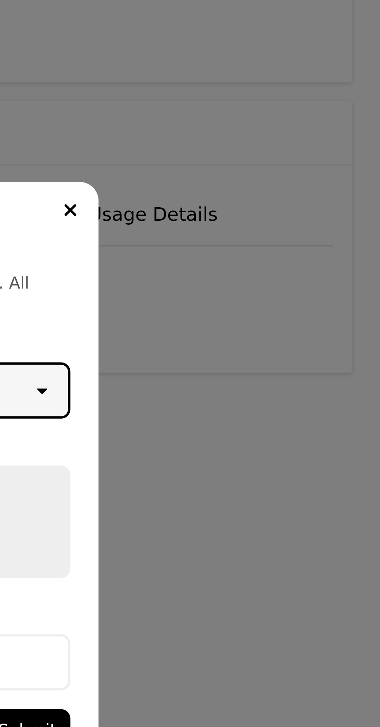
click at [277, 275] on icon "Close" at bounding box center [277, 274] width 3 height 3
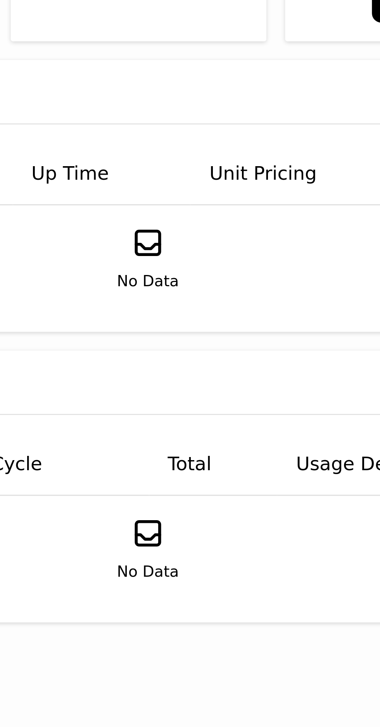
click at [238, 213] on span "No Data" at bounding box center [234, 216] width 21 height 8
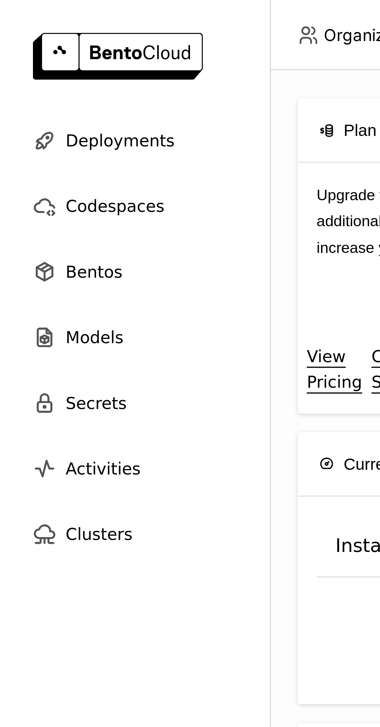
click at [70, 46] on div "Deployments" at bounding box center [44, 46] width 77 height 15
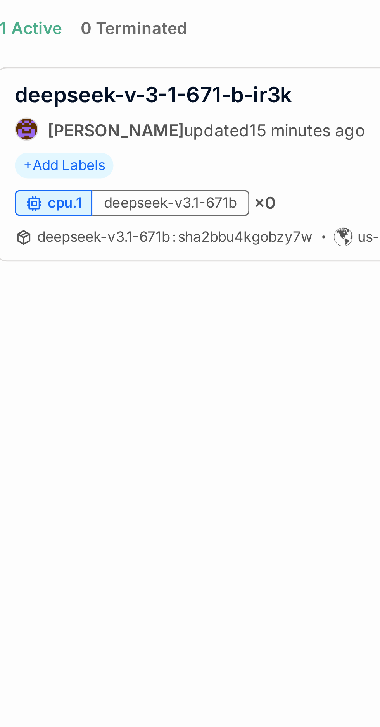
click at [118, 227] on span "cpu.1" at bounding box center [121, 228] width 11 height 6
click at [186, 229] on span "× 0" at bounding box center [187, 228] width 7 height 7
click at [176, 230] on div "deepseek-v3.1-671b" at bounding box center [157, 228] width 52 height 9
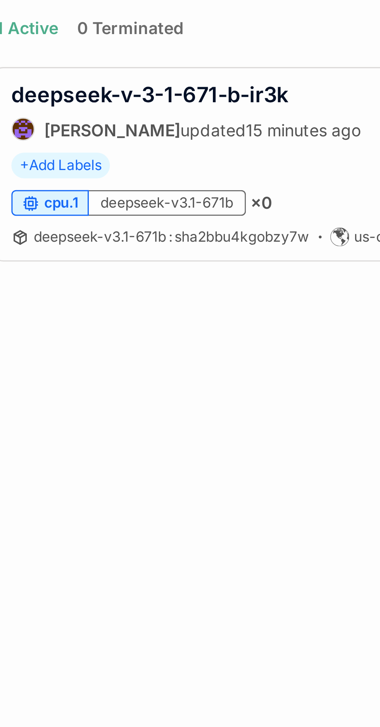
scroll to position [0, 2]
click at [172, 239] on span "deepseek-v3.1-671b : sha2bbu4kgobzy7w" at bounding box center [156, 240] width 91 height 6
